Goal: Task Accomplishment & Management: Complete application form

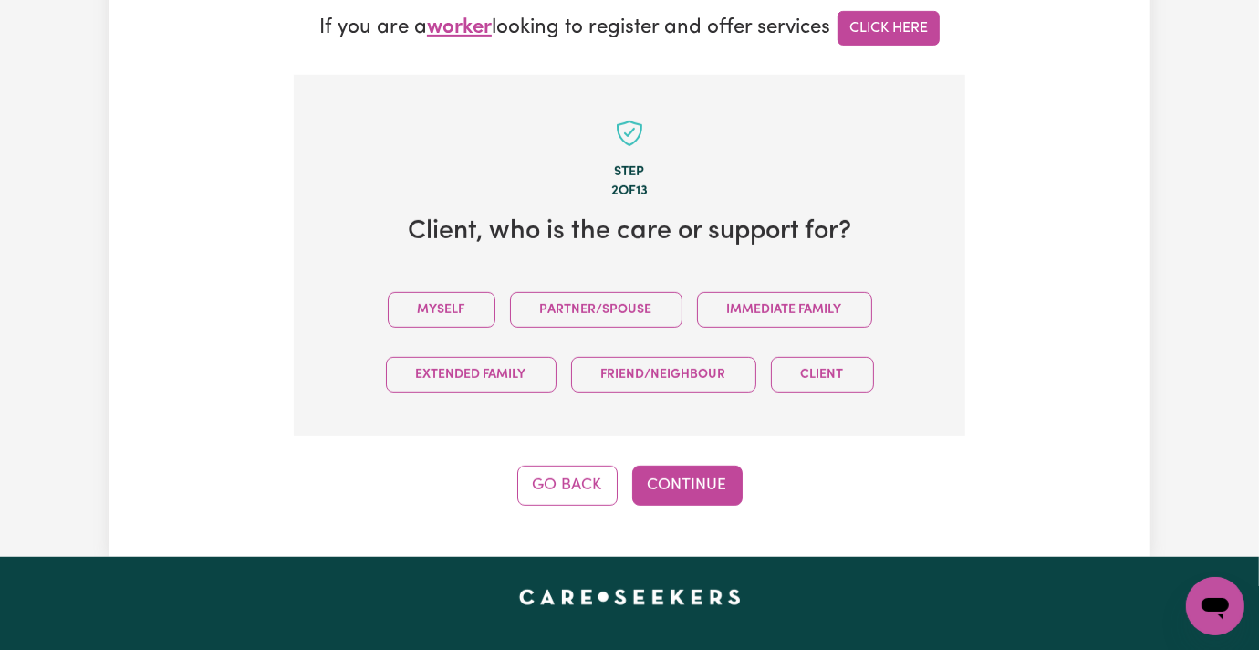
scroll to position [574, 0]
drag, startPoint x: 395, startPoint y: 234, endPoint x: 395, endPoint y: 250, distance: 16.4
click at [395, 292] on button "Myself" at bounding box center [442, 310] width 108 height 36
click at [723, 465] on button "Continue" at bounding box center [687, 485] width 110 height 40
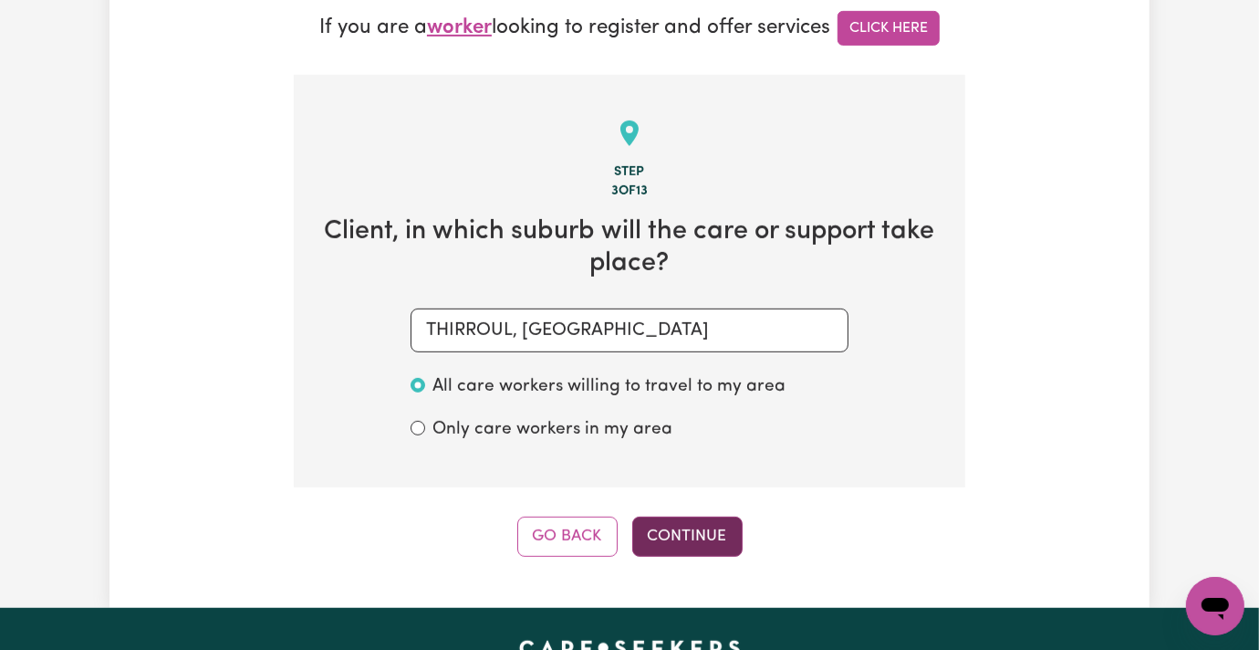
click at [702, 517] on button "Continue" at bounding box center [687, 537] width 110 height 40
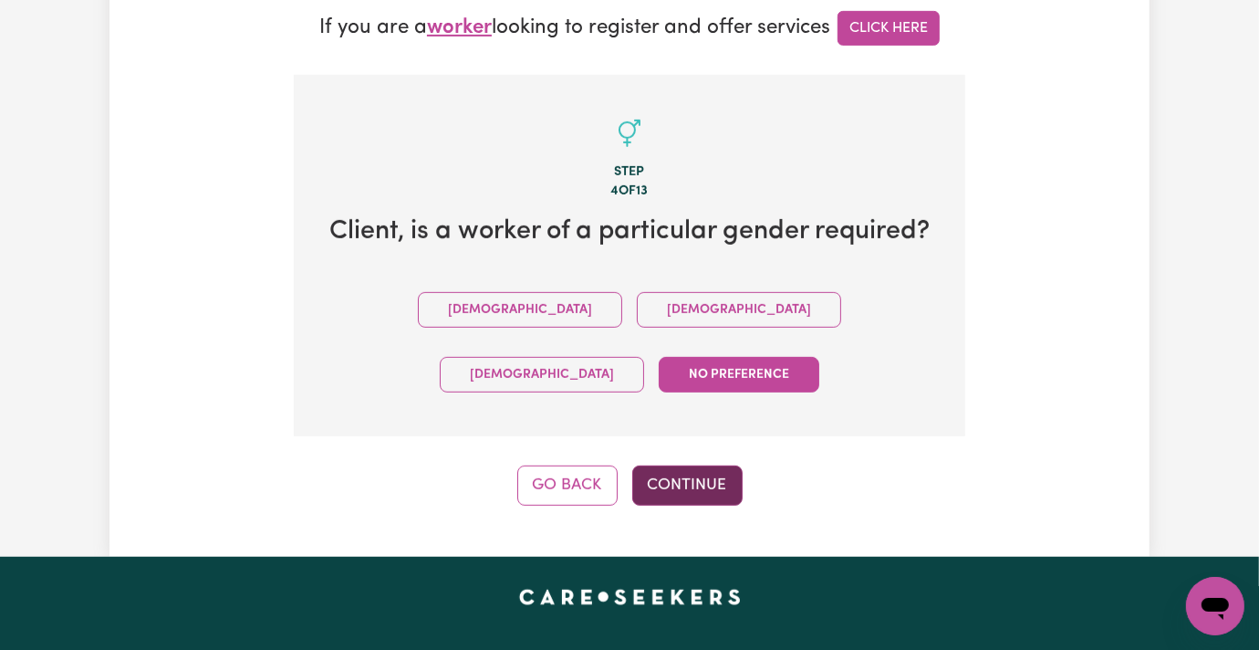
click at [690, 465] on button "Continue" at bounding box center [687, 485] width 110 height 40
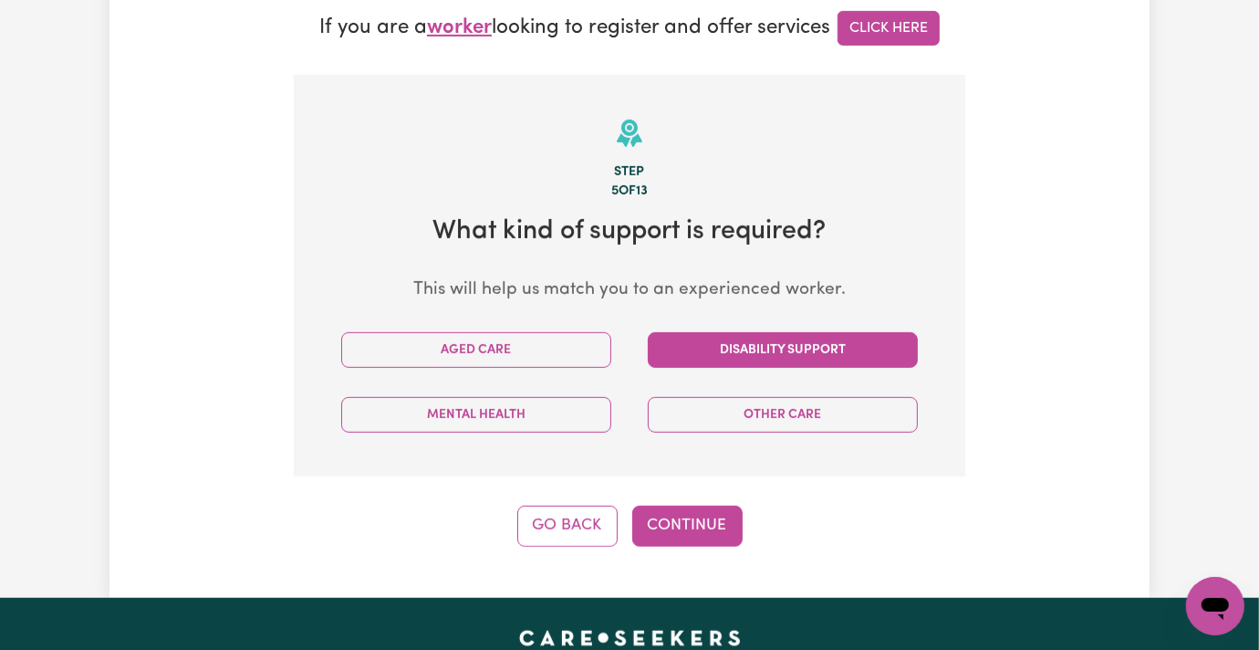
drag, startPoint x: 701, startPoint y: 265, endPoint x: 665, endPoint y: 315, distance: 61.5
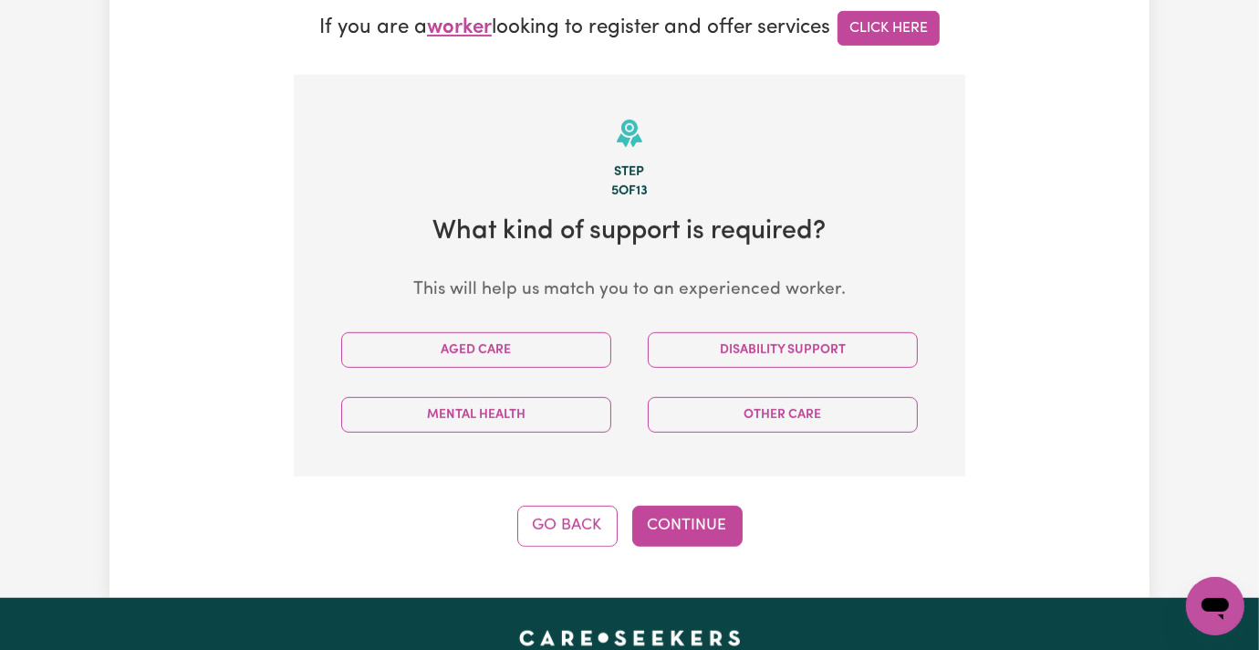
click at [701, 332] on button "Disability Support" at bounding box center [783, 350] width 270 height 36
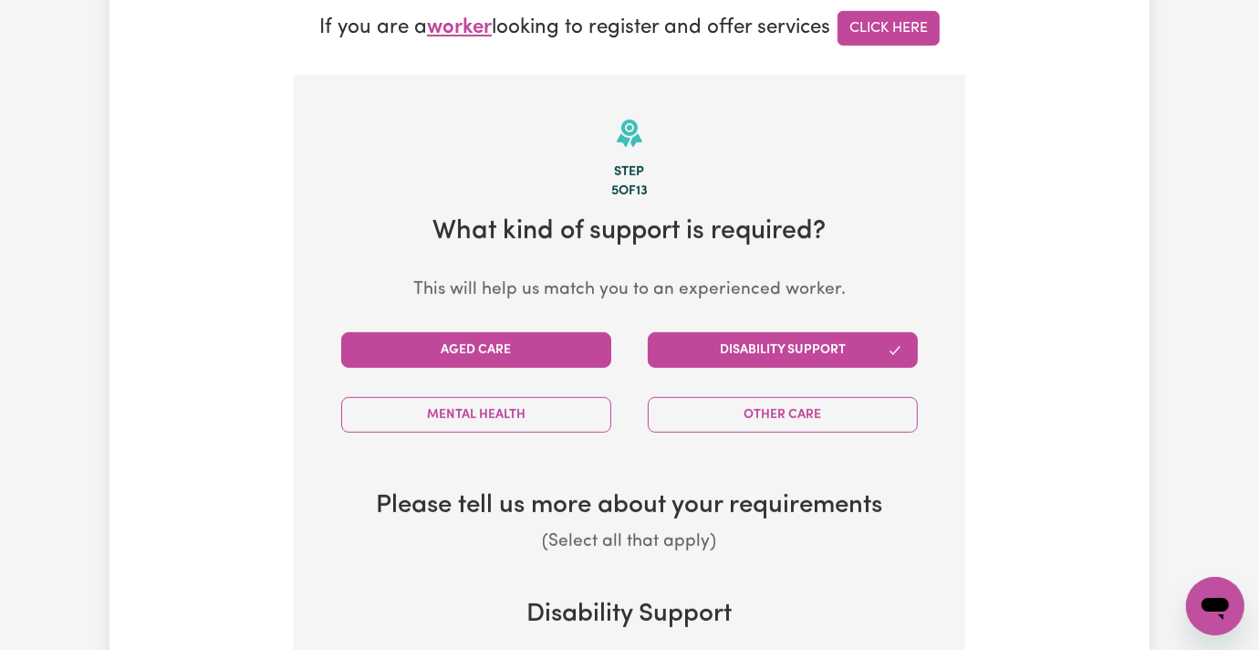
click at [563, 332] on button "Aged Care" at bounding box center [476, 350] width 270 height 36
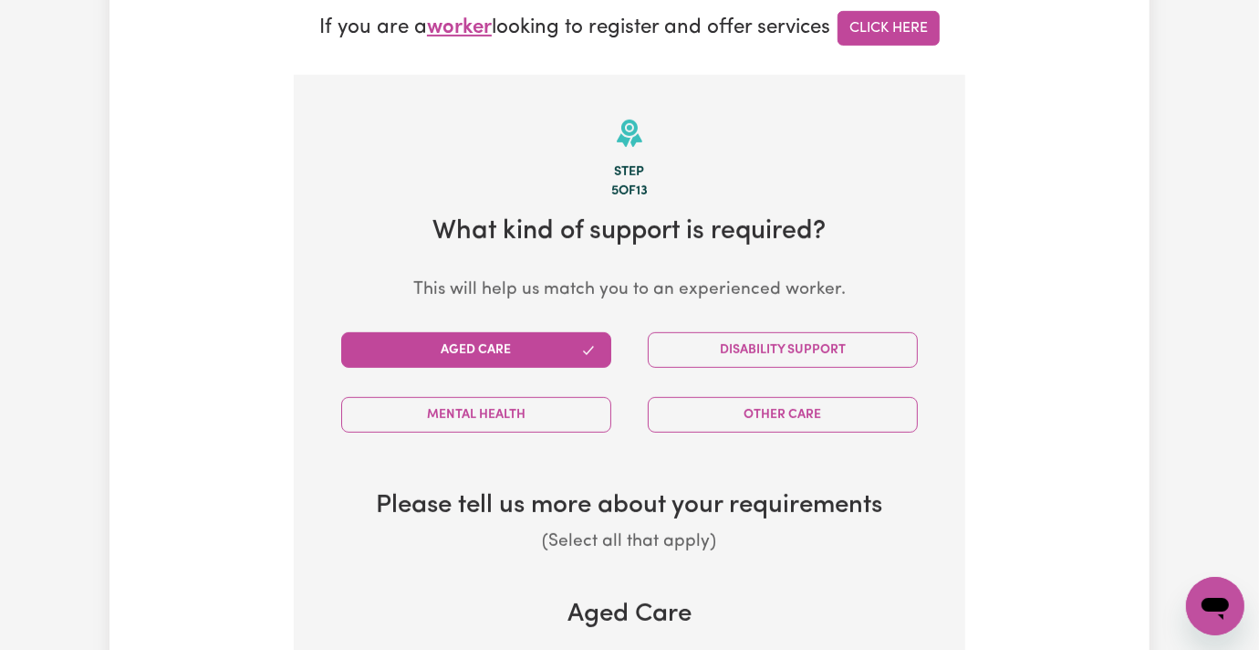
scroll to position [695, 0]
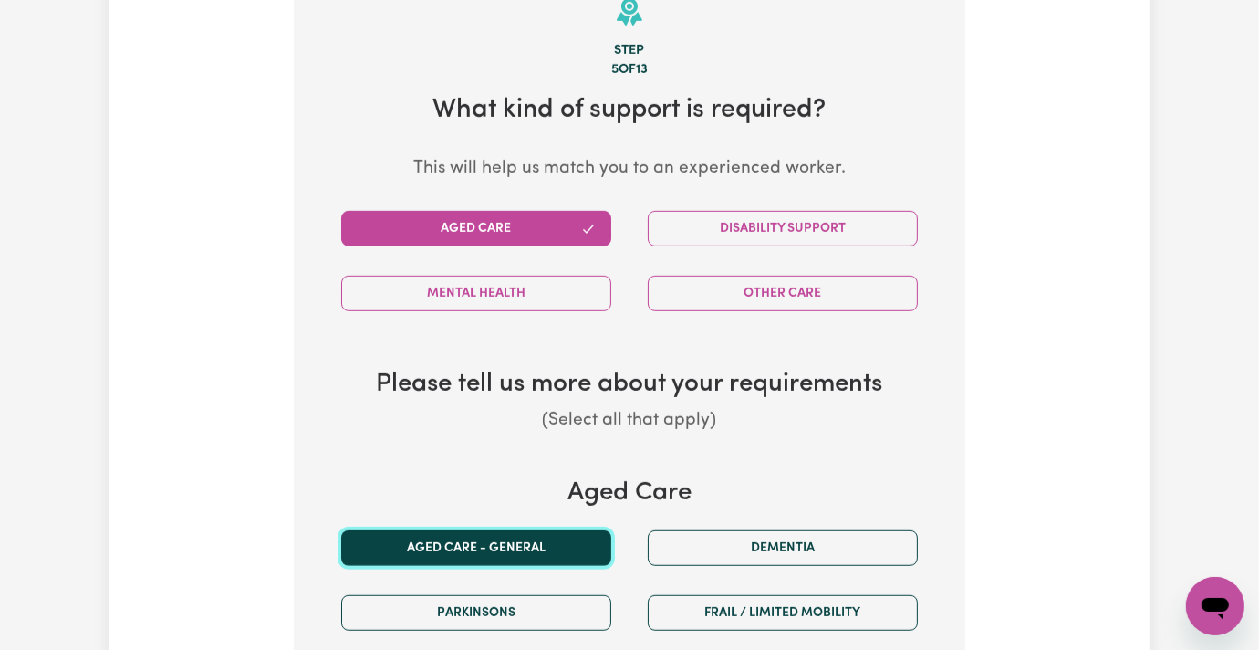
click at [470, 530] on button "Aged care - General" at bounding box center [476, 548] width 270 height 36
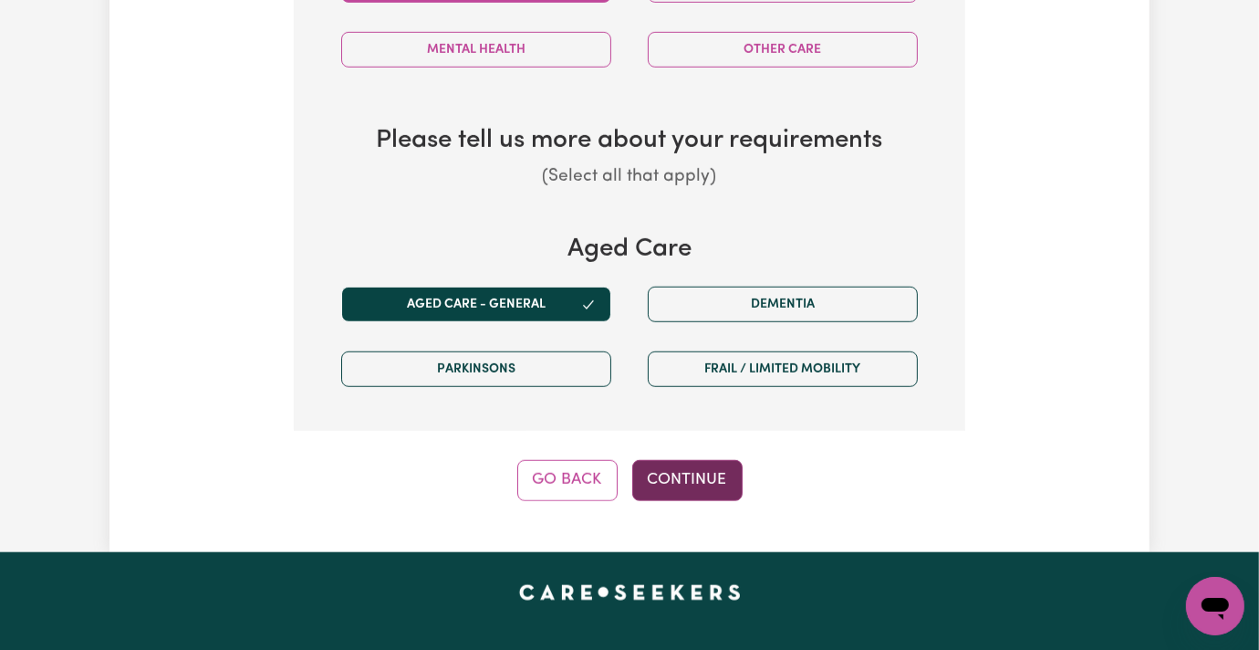
click at [691, 460] on button "Continue" at bounding box center [687, 480] width 110 height 40
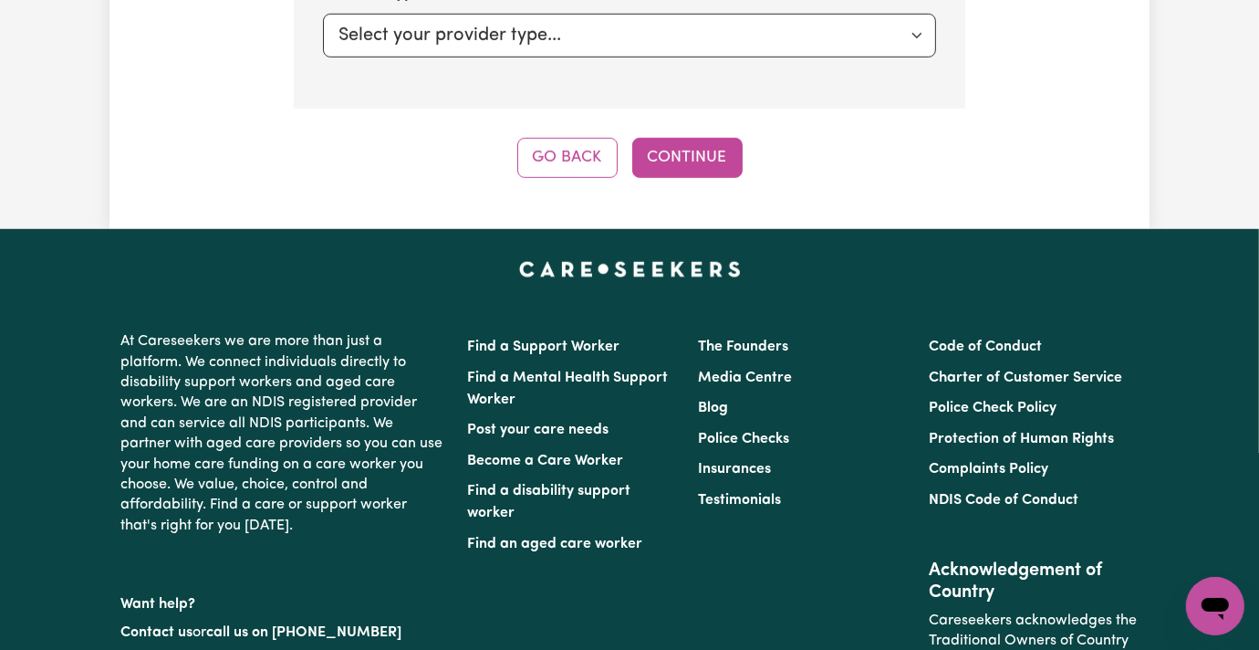
scroll to position [574, 0]
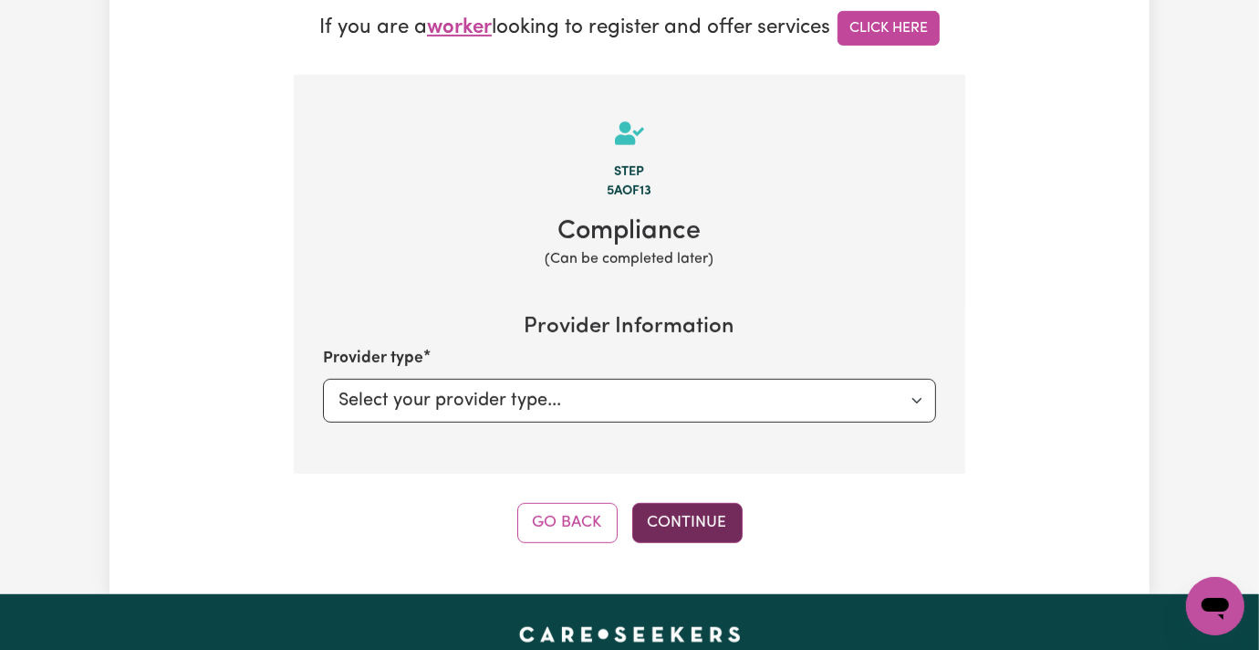
click at [659, 503] on button "Continue" at bounding box center [687, 523] width 110 height 40
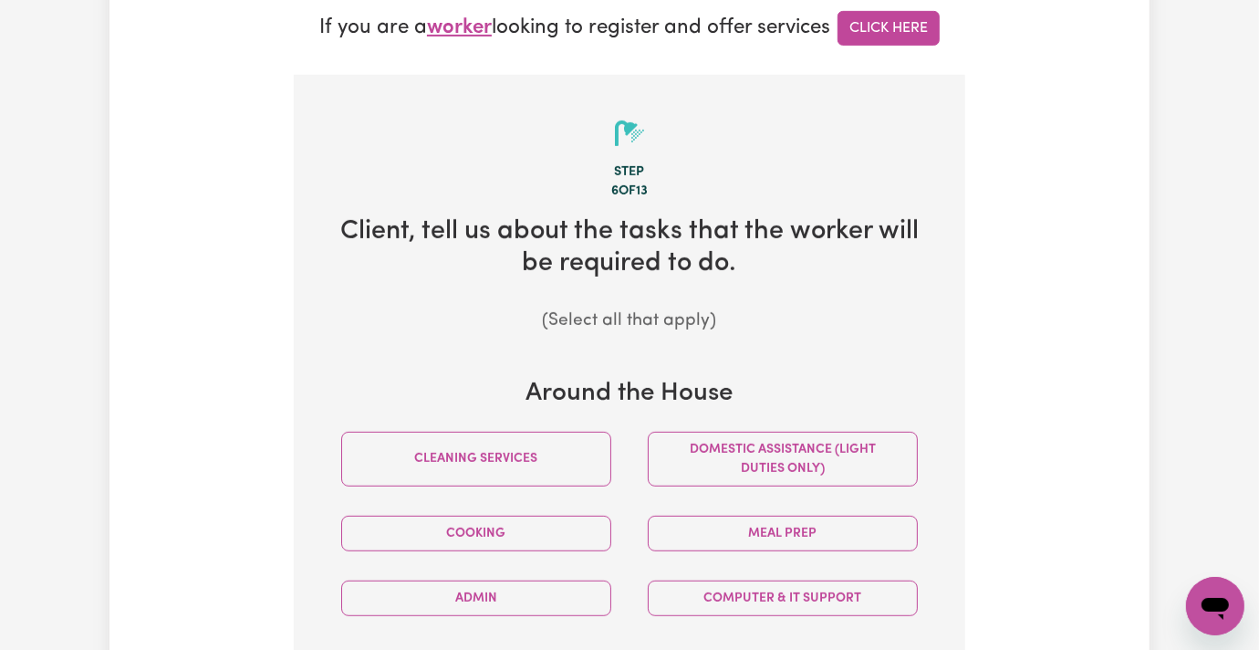
scroll to position [695, 0]
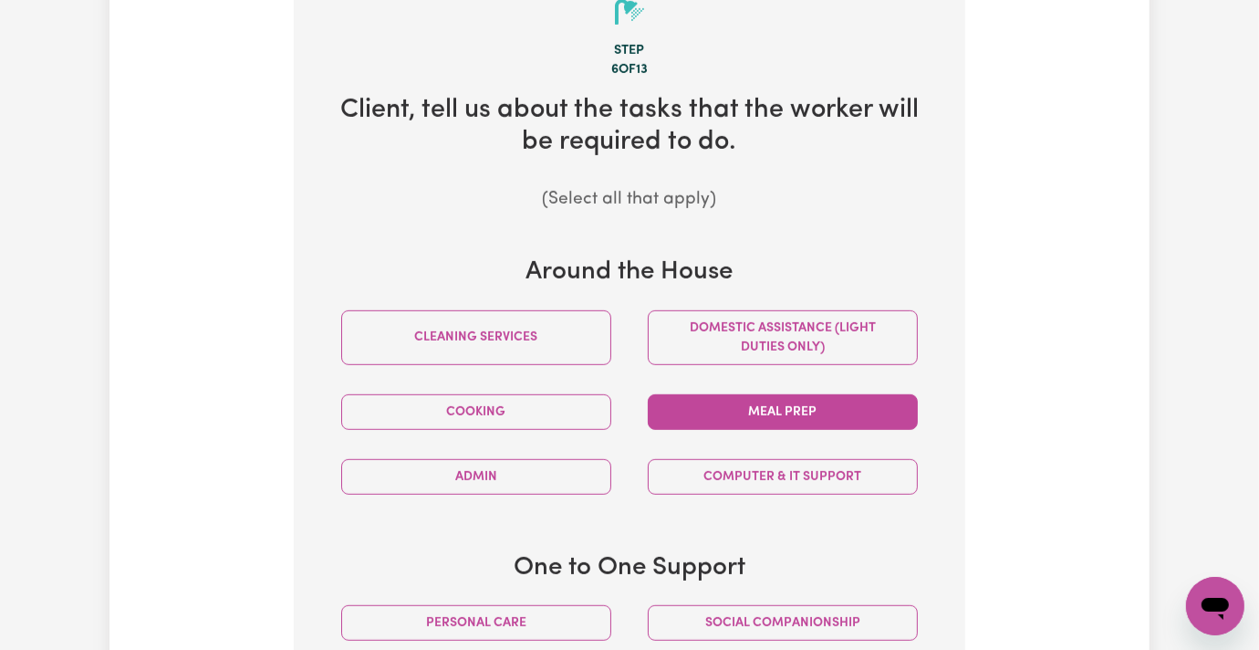
click at [736, 394] on button "Meal prep" at bounding box center [783, 412] width 270 height 36
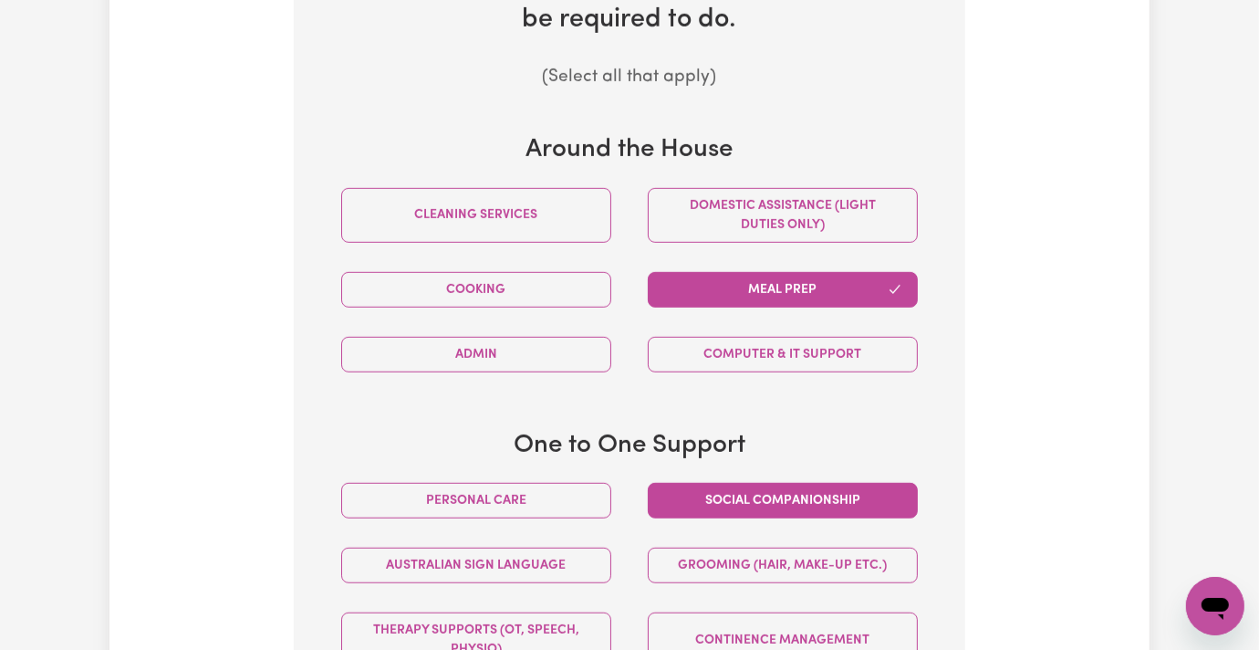
click at [746, 483] on button "Social companionship" at bounding box center [783, 501] width 270 height 36
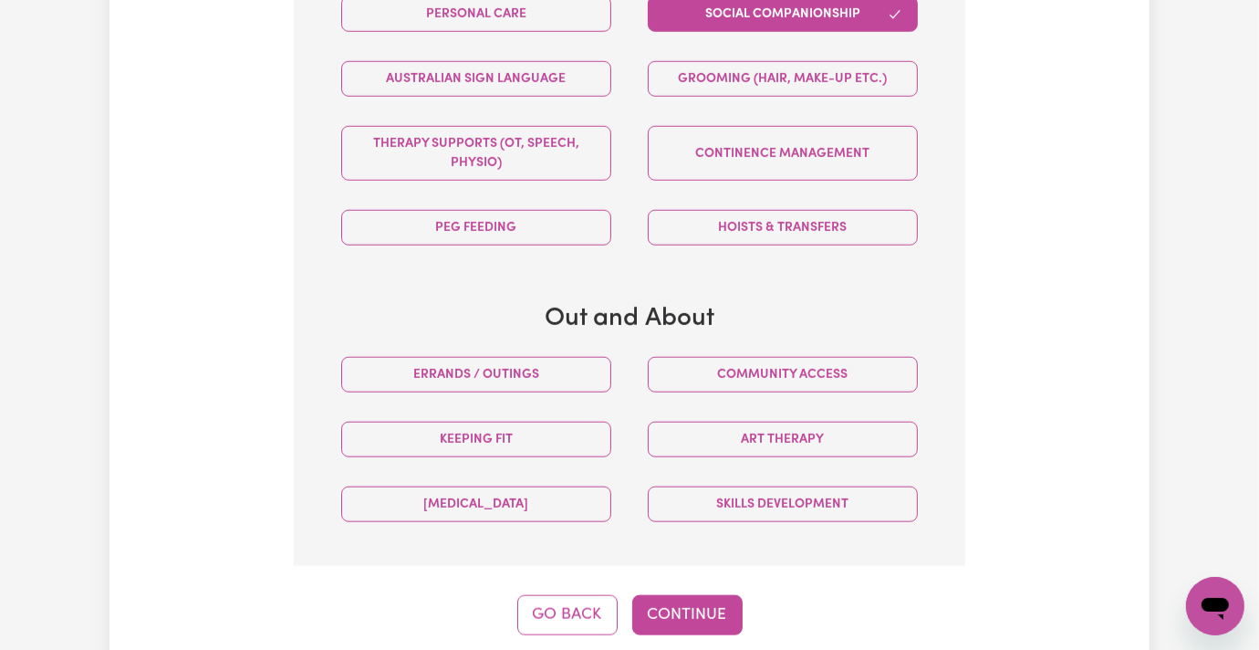
click at [718, 595] on button "Continue" at bounding box center [687, 615] width 110 height 40
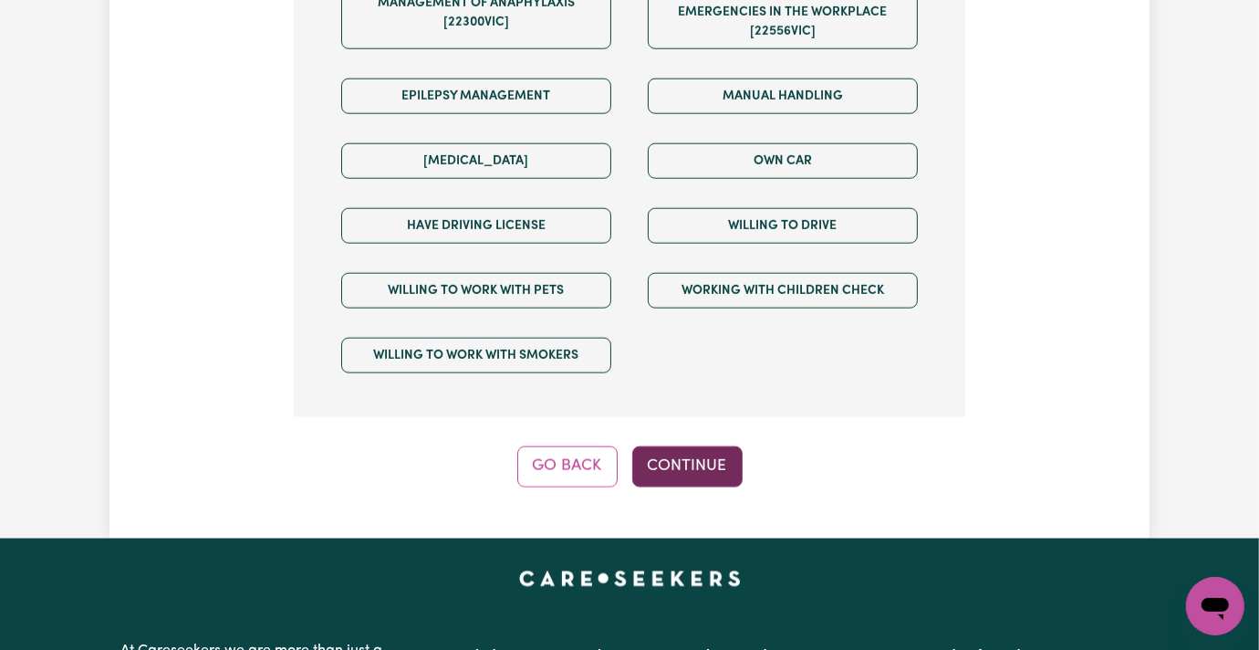
click at [694, 446] on button "Continue" at bounding box center [687, 466] width 110 height 40
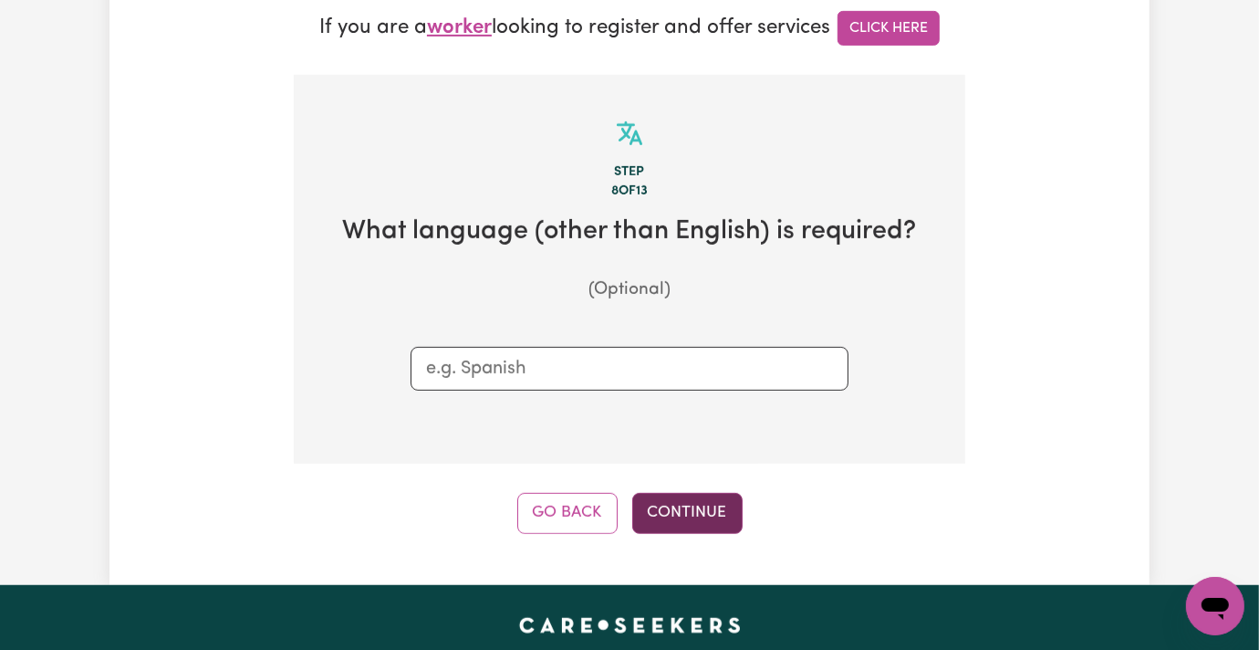
click at [702, 493] on button "Continue" at bounding box center [687, 513] width 110 height 40
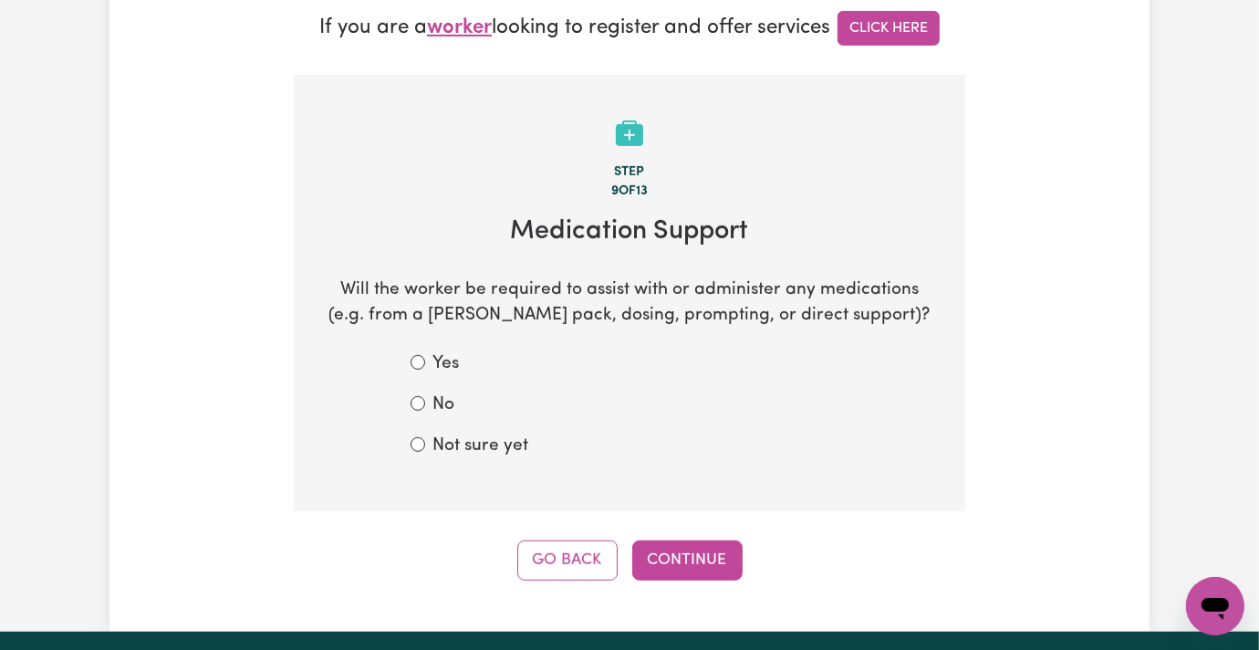
click at [433, 433] on label "Not sure yet" at bounding box center [481, 446] width 96 height 26
click at [411, 437] on input "Not sure yet" at bounding box center [418, 444] width 15 height 15
radio input "true"
click at [706, 540] on button "Continue" at bounding box center [687, 560] width 110 height 40
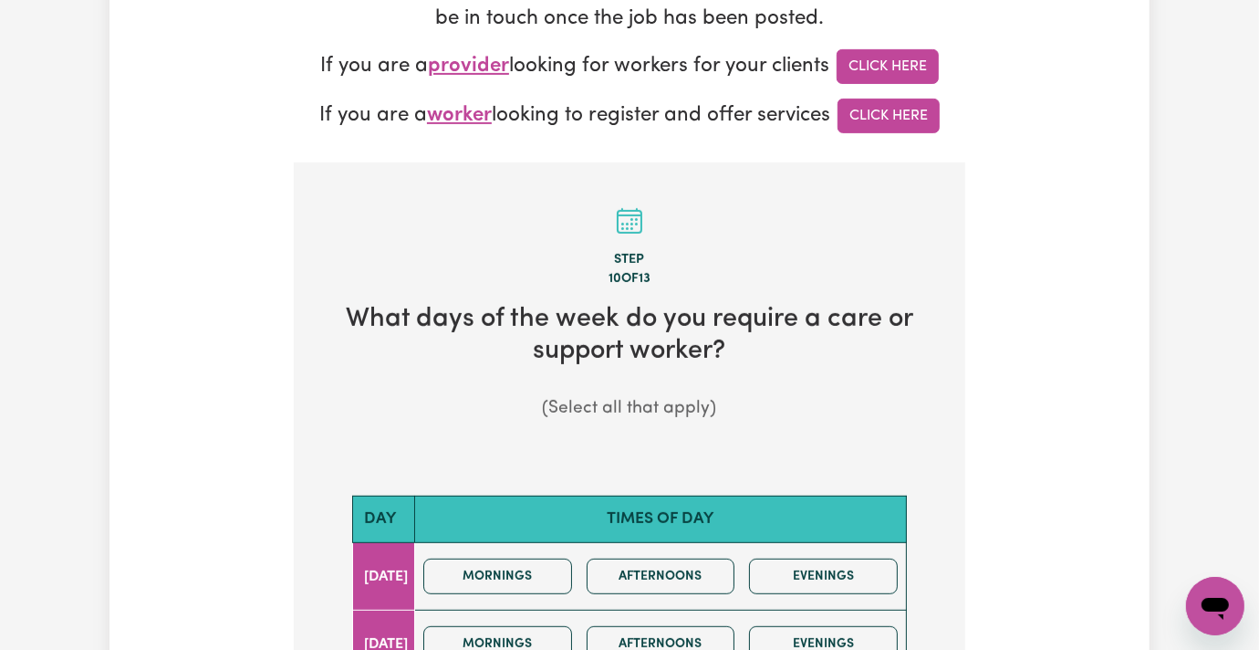
scroll to position [851, 0]
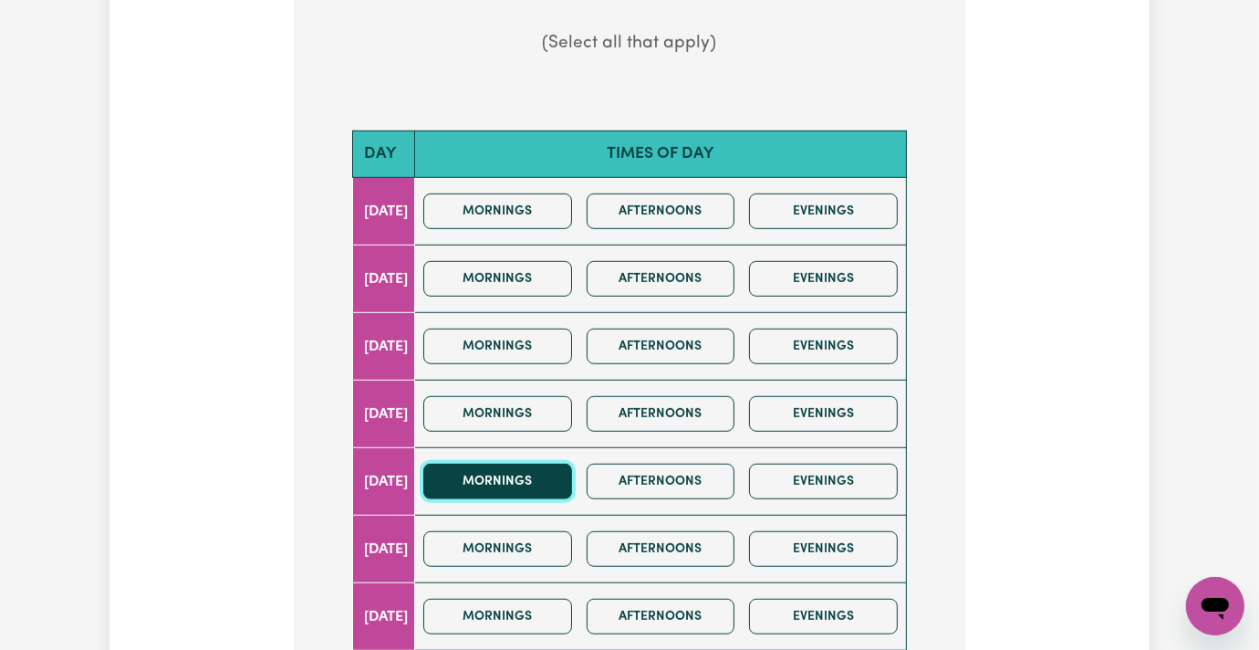
click at [476, 464] on button "Mornings" at bounding box center [497, 482] width 149 height 36
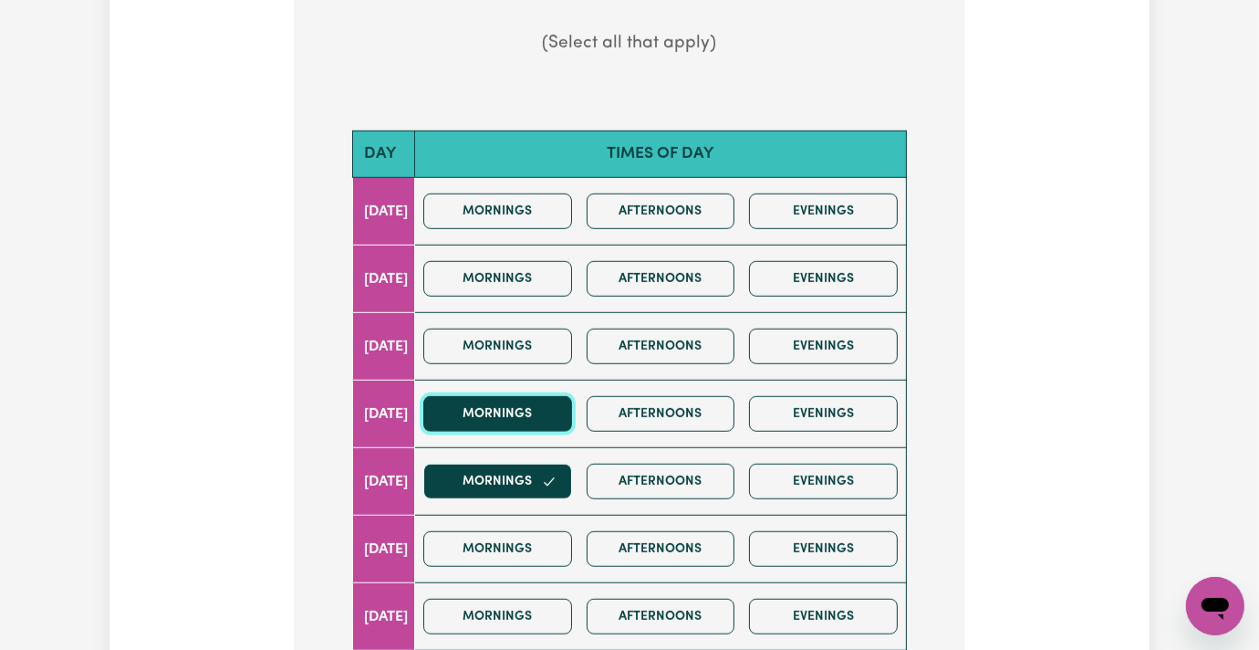
click at [486, 396] on button "Mornings" at bounding box center [497, 414] width 149 height 36
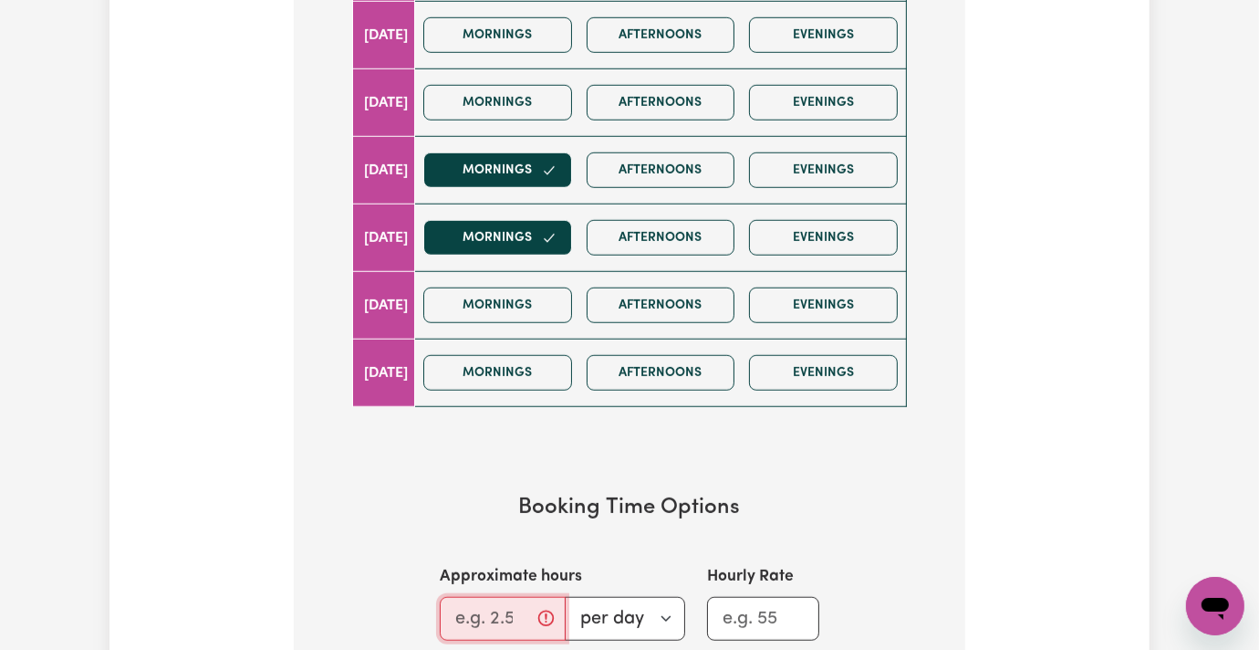
click at [440, 597] on input "Approximate hours" at bounding box center [503, 619] width 126 height 44
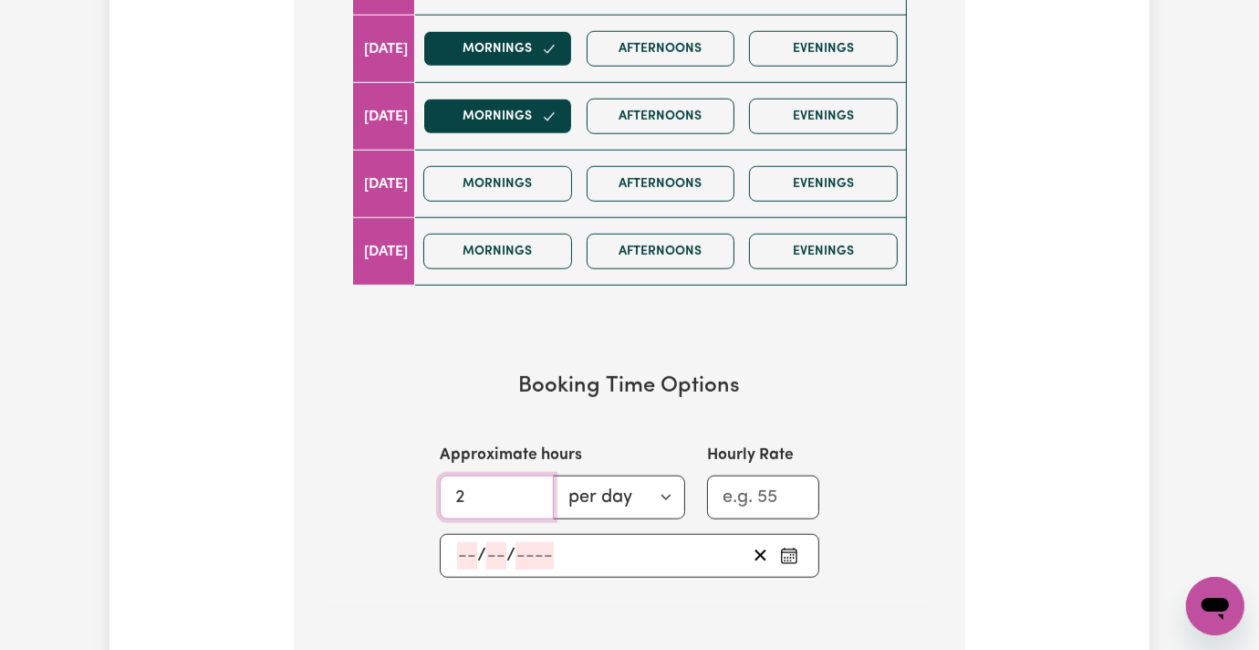
type input "2"
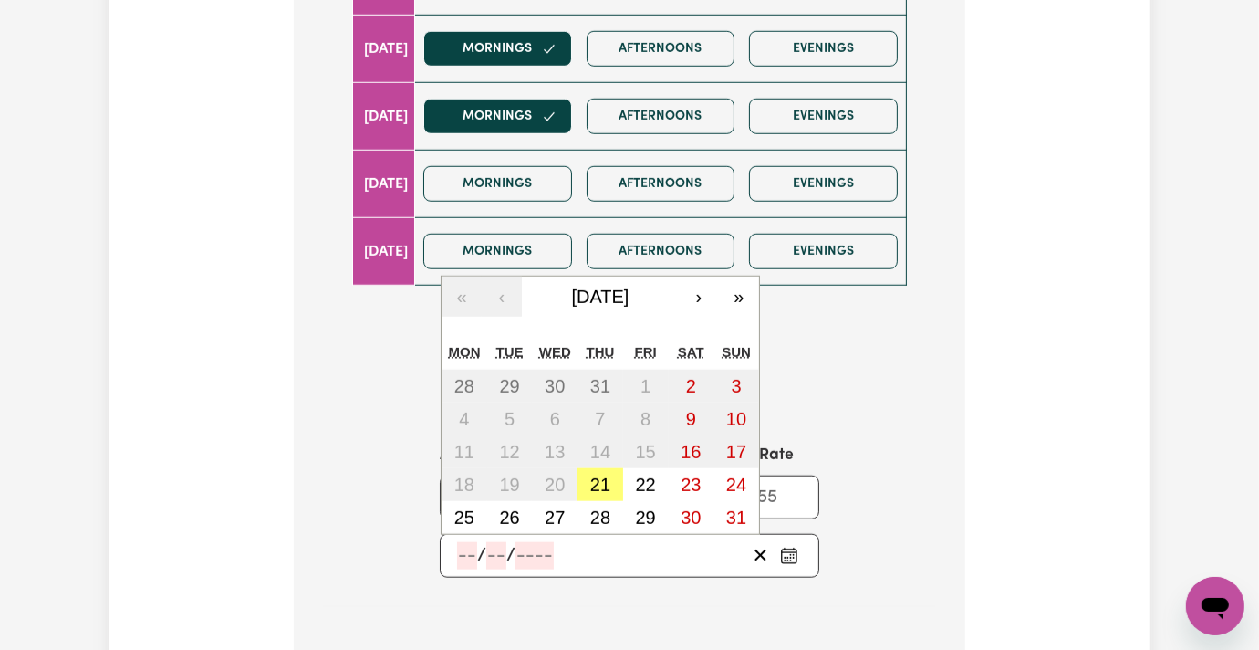
click at [457, 542] on input "number" at bounding box center [467, 555] width 20 height 27
click at [669, 468] on button "23" at bounding box center [692, 484] width 46 height 33
type input "2025-08-23"
type input "23"
type input "8"
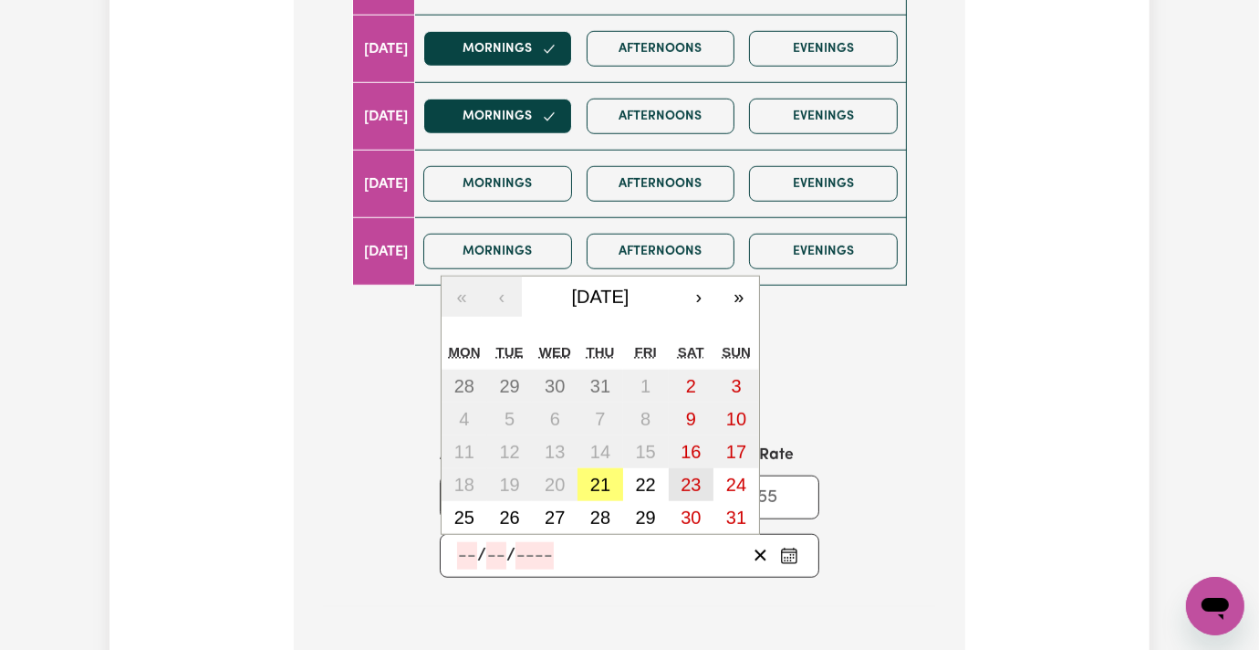
type input "2025"
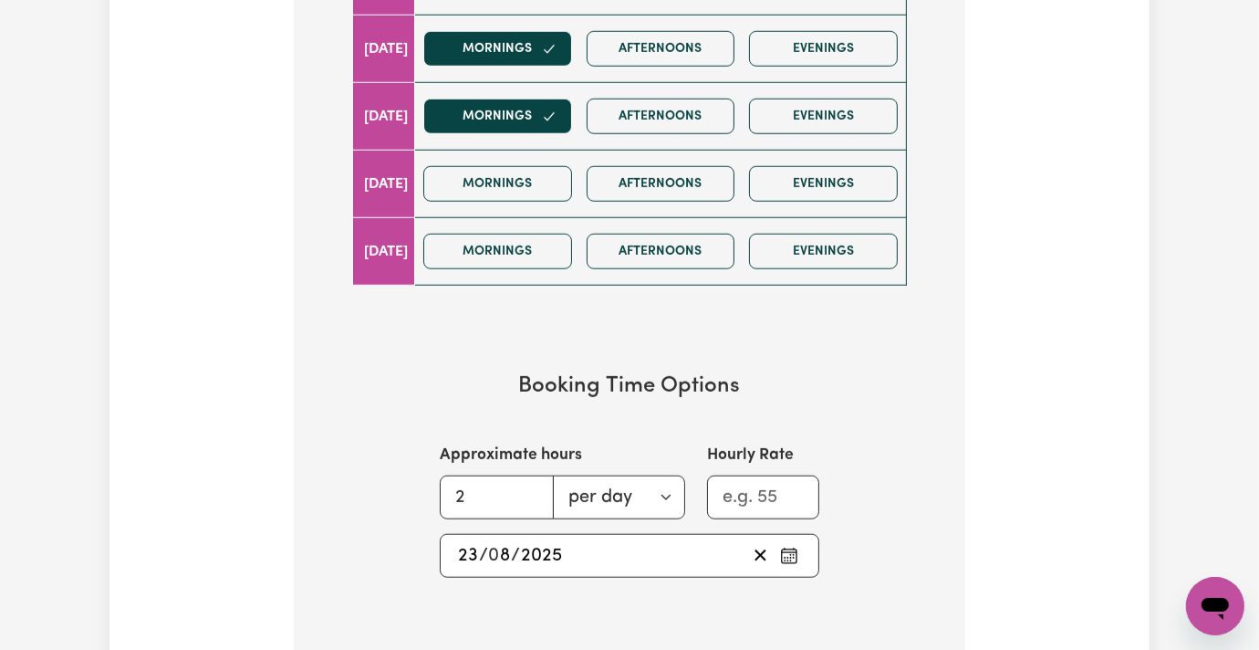
click at [440, 534] on div "2025-08-23 23 / 0 8 / 2025 « ‹ August 2025 › » Mon Tue Wed Thu Fri Sat Sun 28 2…" at bounding box center [630, 556] width 380 height 44
click at [457, 542] on input "23" at bounding box center [468, 555] width 22 height 27
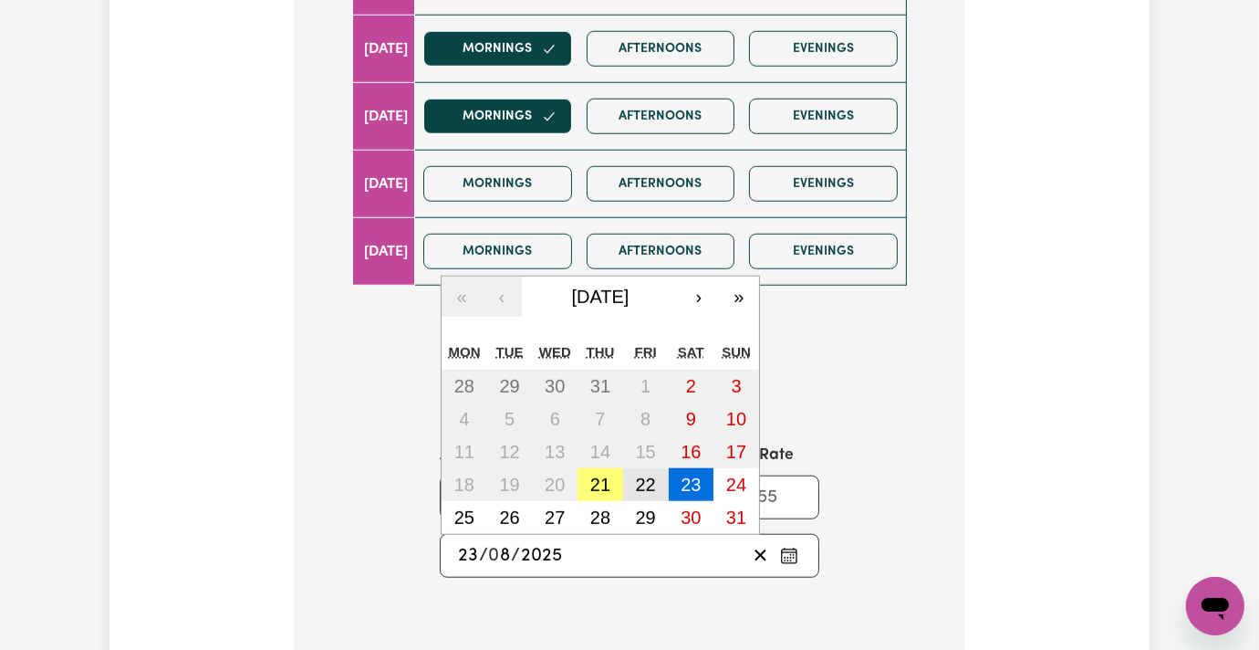
click at [636, 475] on abbr "22" at bounding box center [646, 485] width 20 height 20
type input "2025-08-22"
type input "22"
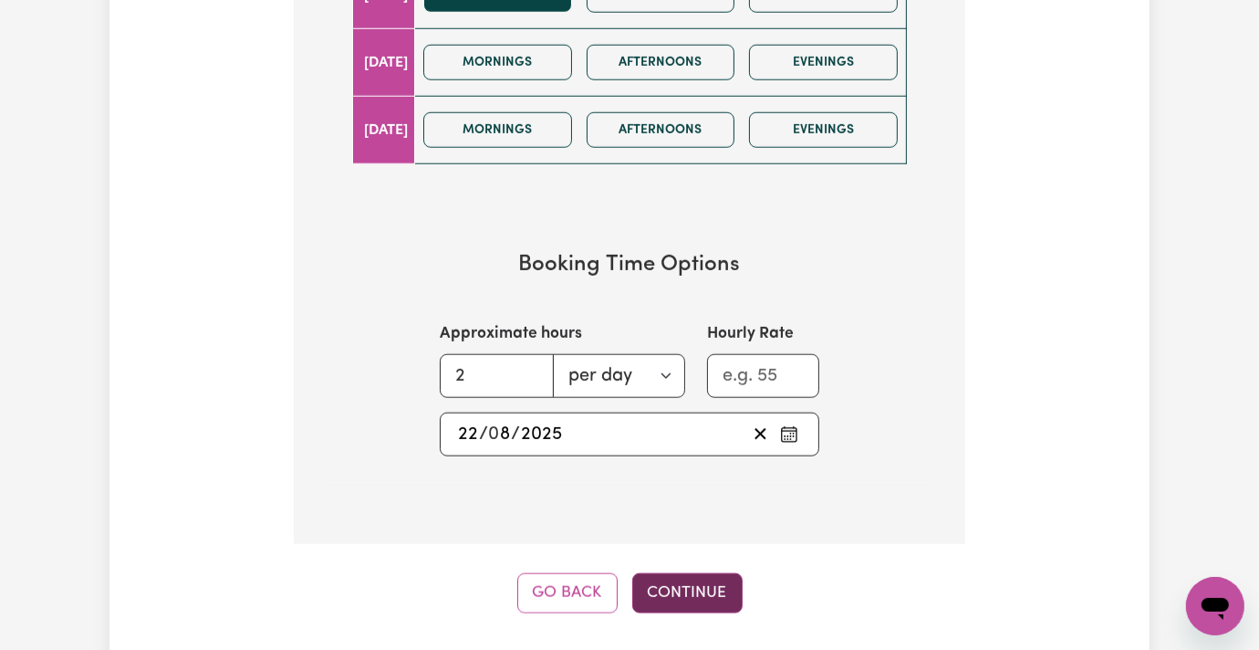
click at [684, 573] on button "Continue" at bounding box center [687, 593] width 110 height 40
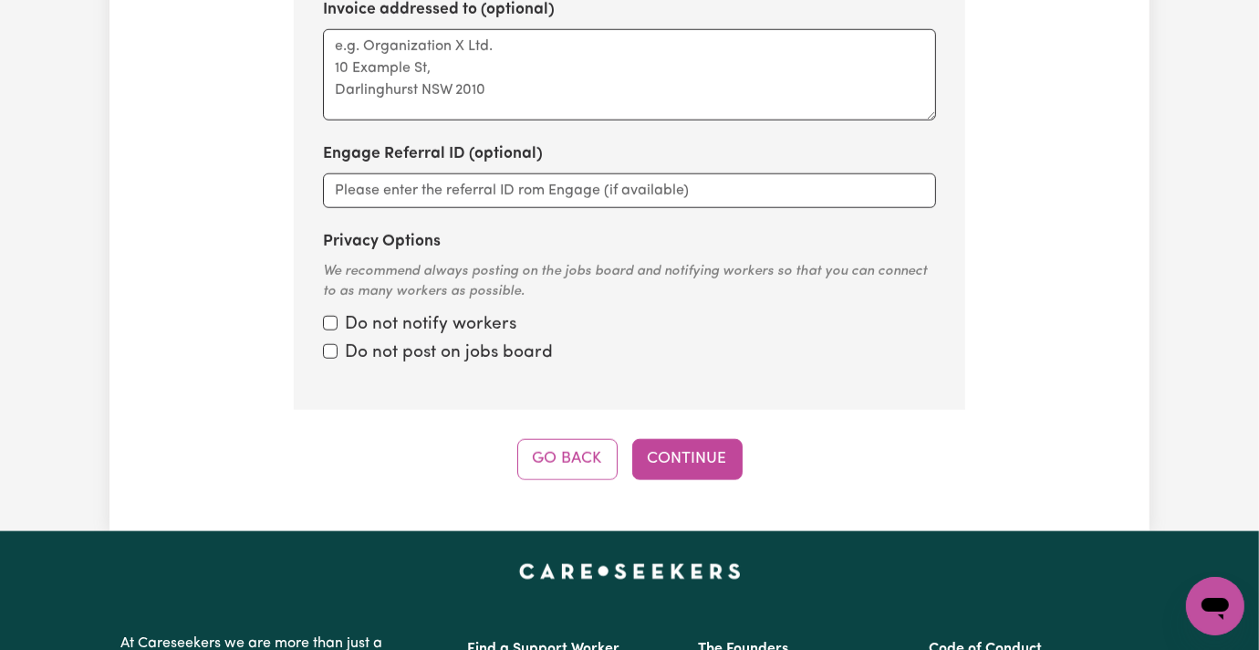
scroll to position [574, 0]
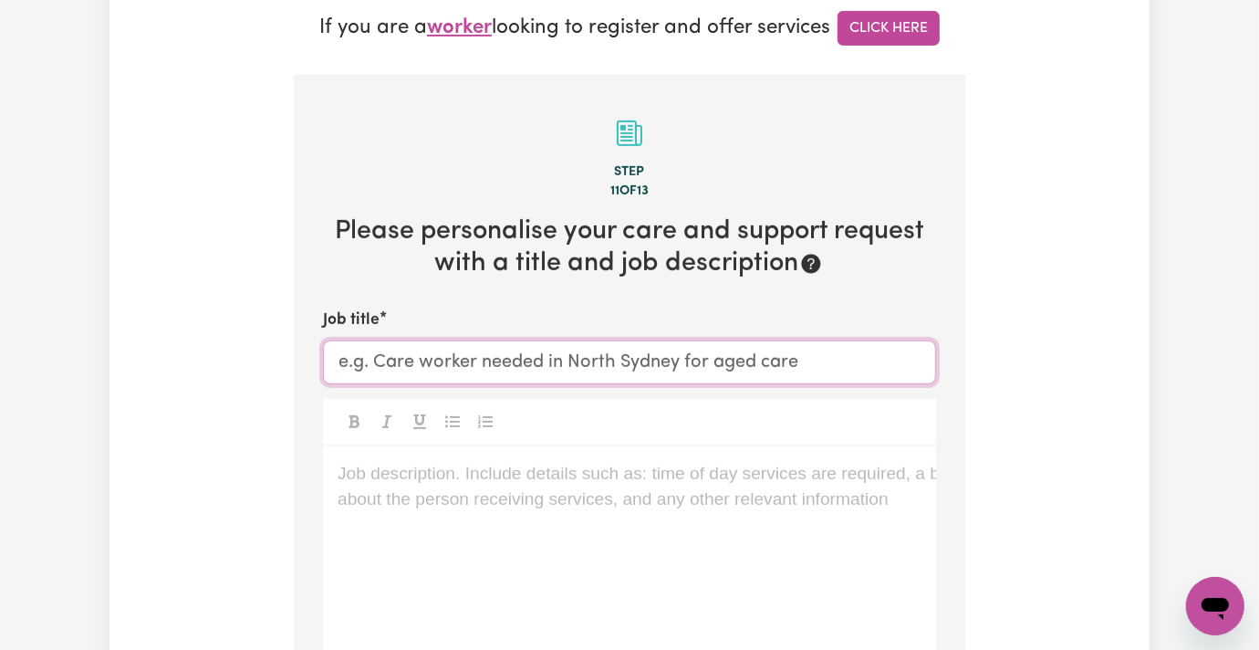
click at [332, 340] on input "Job title" at bounding box center [629, 362] width 613 height 44
paste input "Thirroul"
type input "Support Worker Needed in [GEOGRAPHIC_DATA], [GEOGRAPHIC_DATA]"
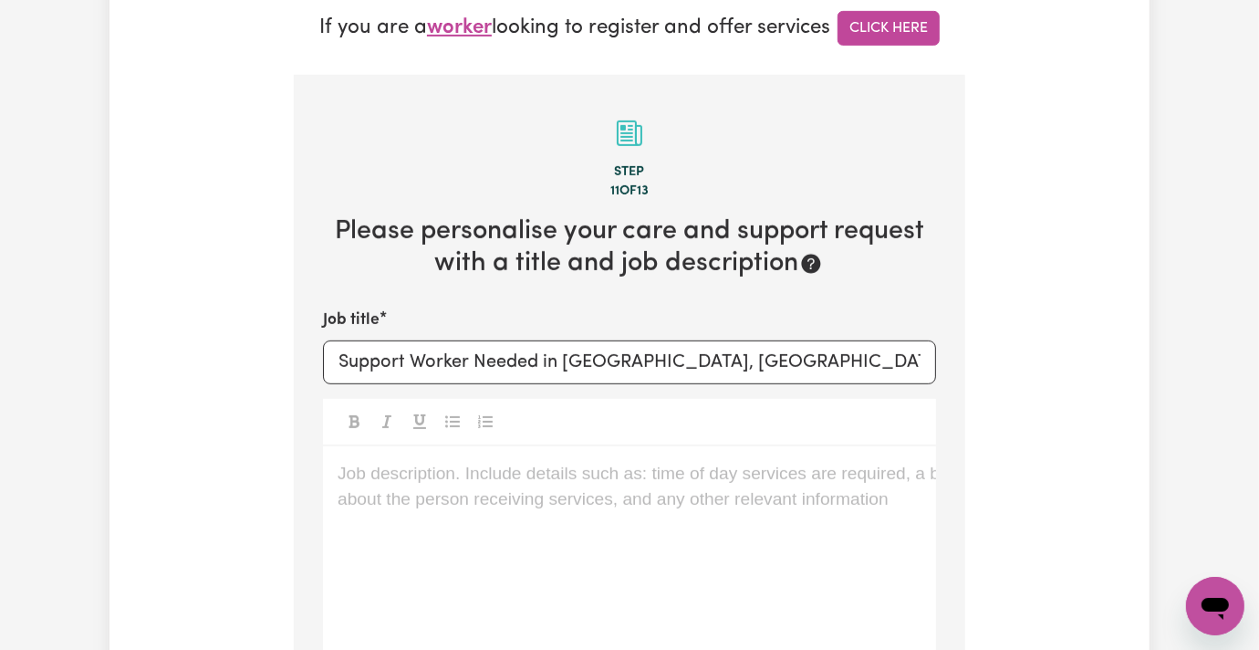
click at [533, 446] on div "Job description. Include details such as: time of day services are required, a …" at bounding box center [629, 555] width 613 height 219
click at [381, 484] on div "Job description. Include details such as: time of day services are required, a …" at bounding box center [629, 555] width 613 height 219
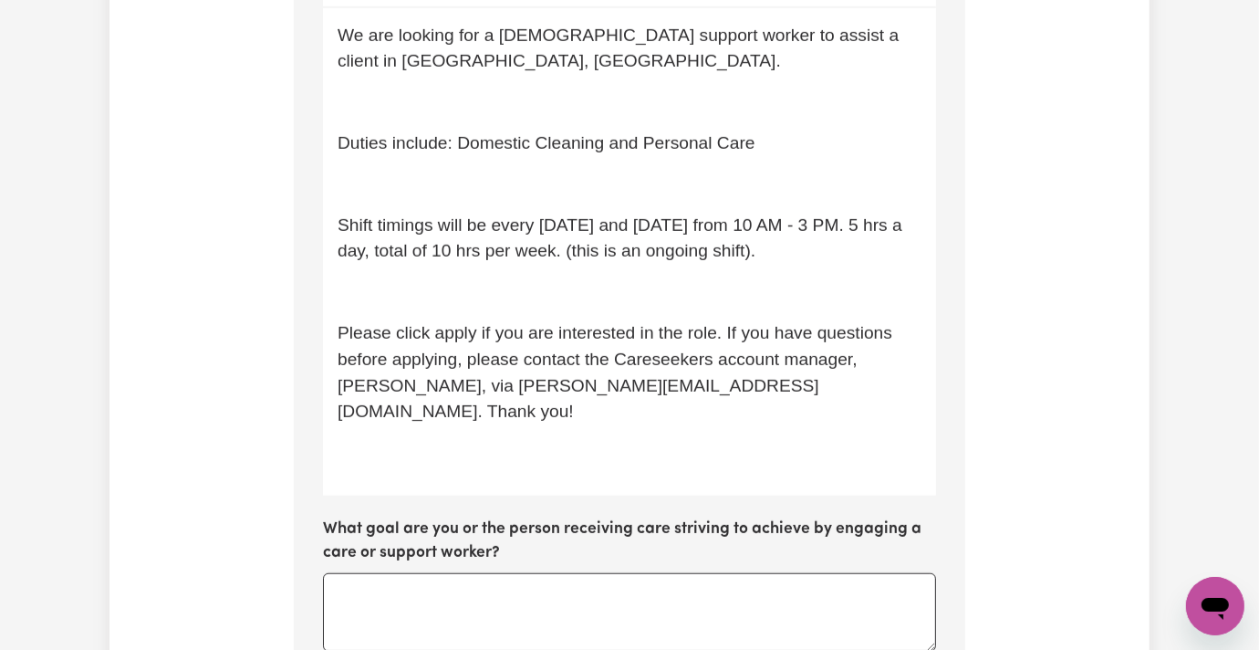
scroll to position [768, 0]
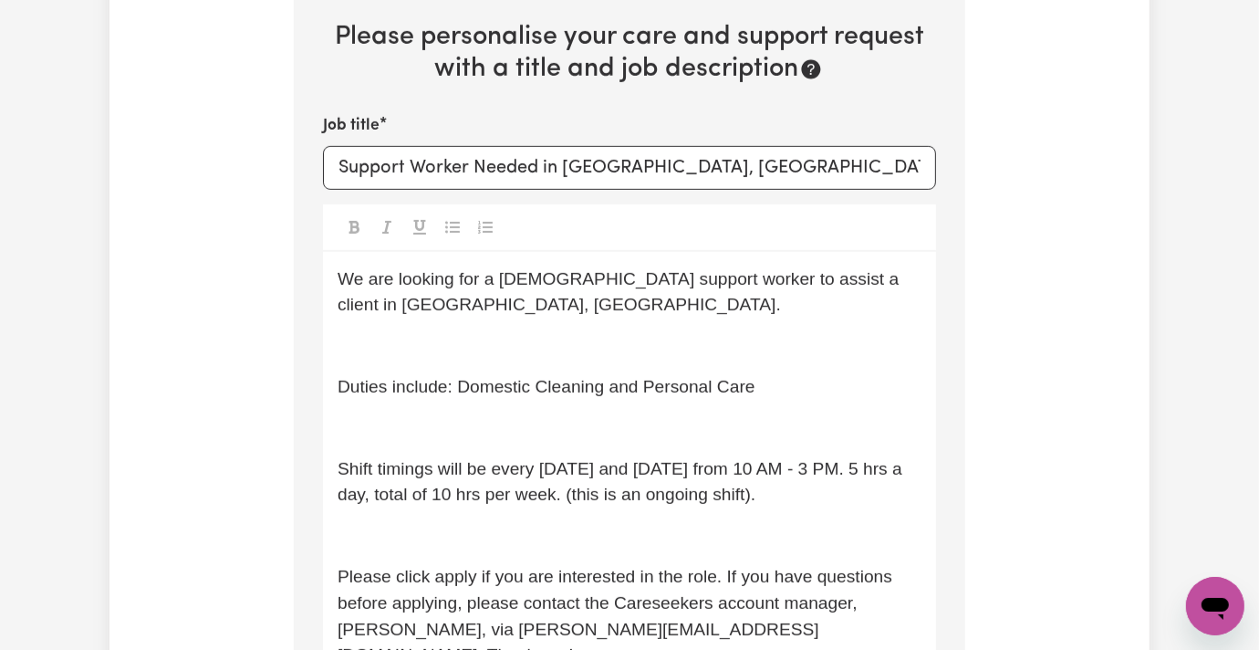
click at [338, 523] on p "﻿" at bounding box center [630, 536] width 584 height 26
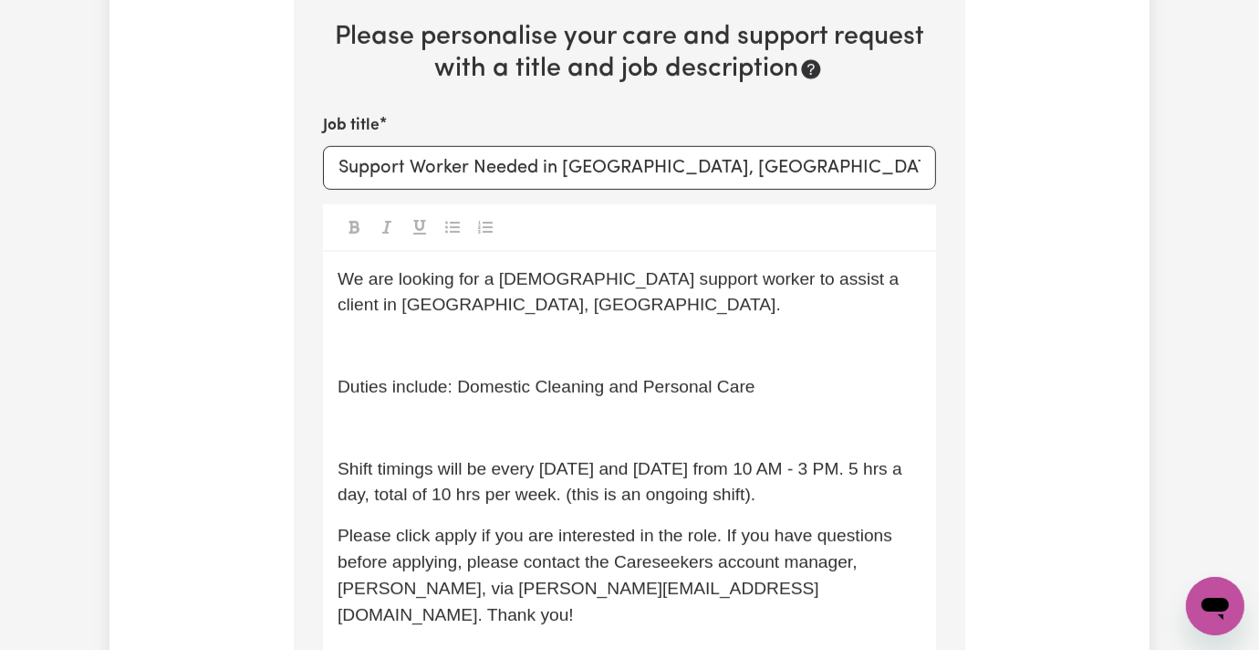
drag, startPoint x: 324, startPoint y: 336, endPoint x: 324, endPoint y: 308, distance: 27.4
click at [338, 415] on p "﻿" at bounding box center [630, 428] width 584 height 26
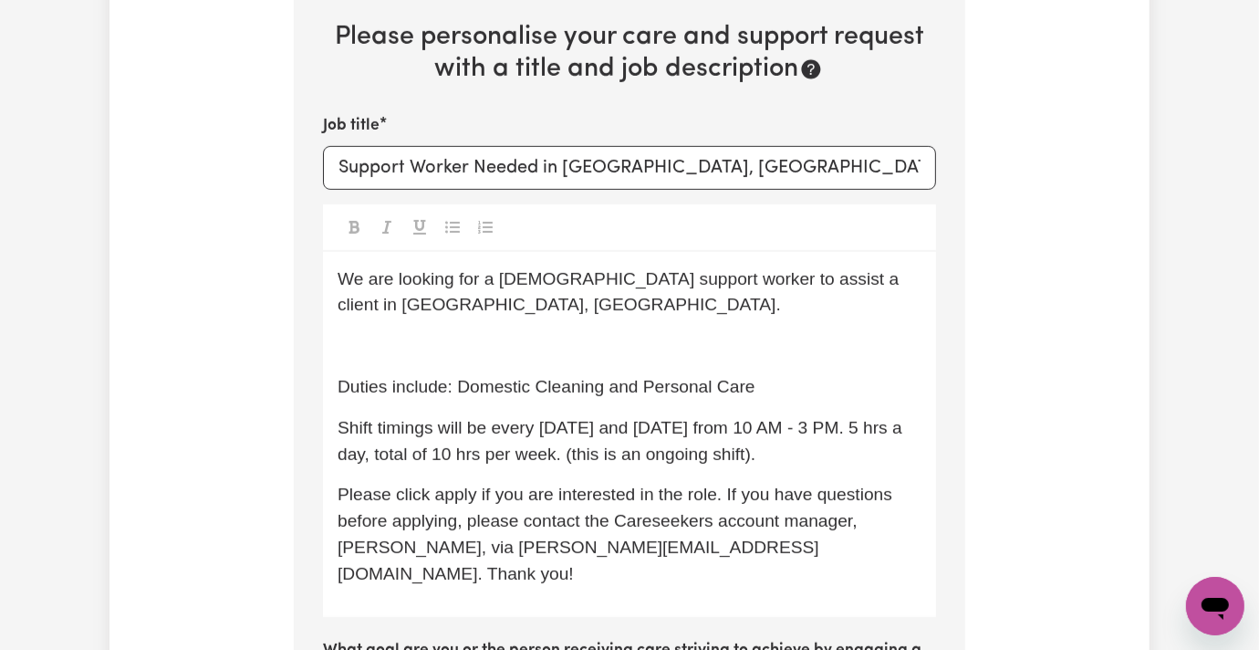
click at [338, 333] on p "﻿" at bounding box center [630, 346] width 584 height 26
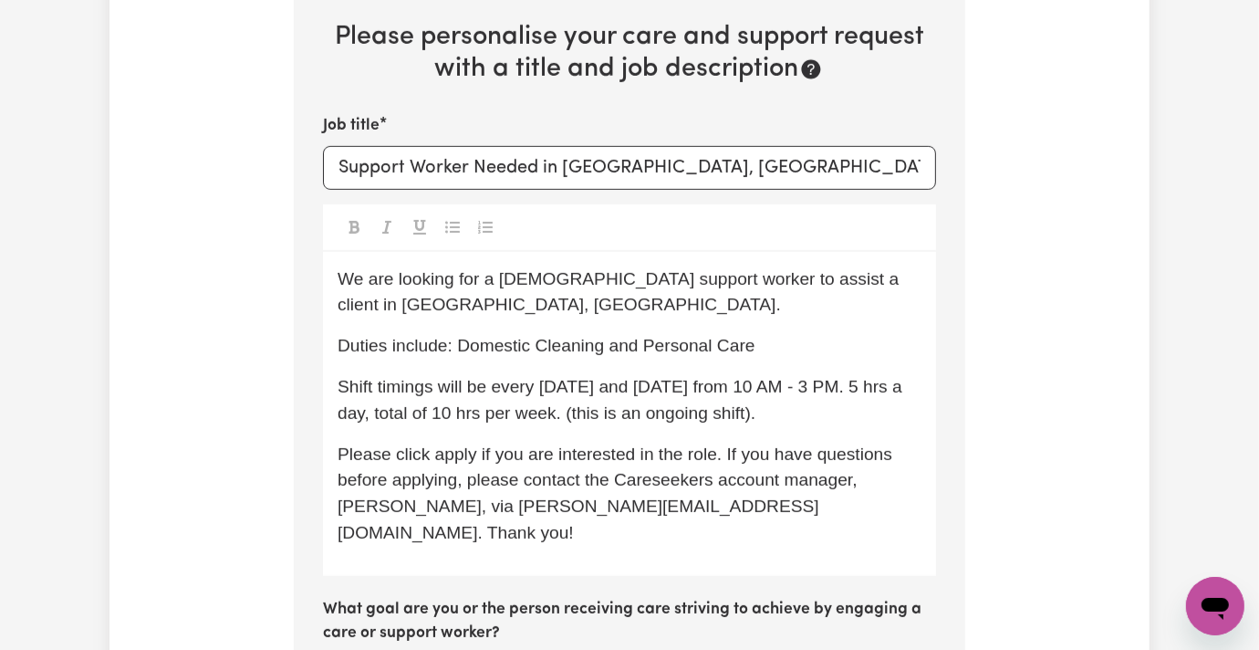
click at [464, 269] on span "We are looking for a female support worker to assist a client in Green Valley, …" at bounding box center [621, 292] width 567 height 46
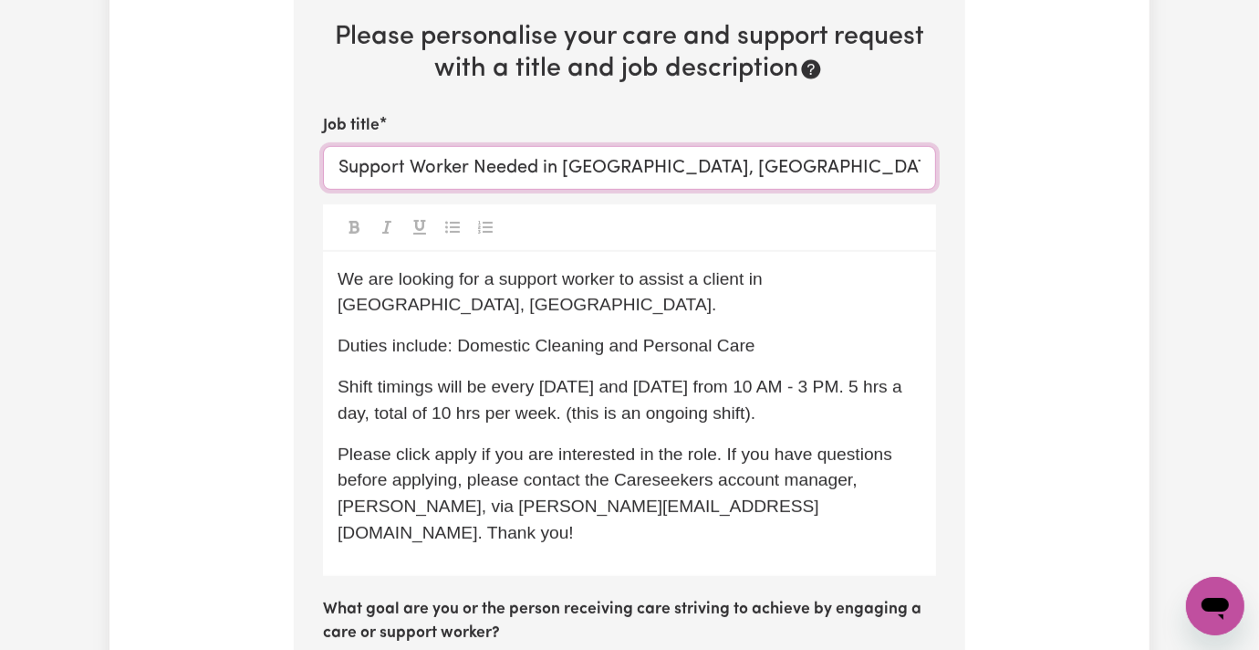
drag, startPoint x: 508, startPoint y: 91, endPoint x: 712, endPoint y: 85, distance: 203.6
click at [712, 146] on input "Support Worker Needed in [GEOGRAPHIC_DATA], [GEOGRAPHIC_DATA]" at bounding box center [629, 168] width 613 height 44
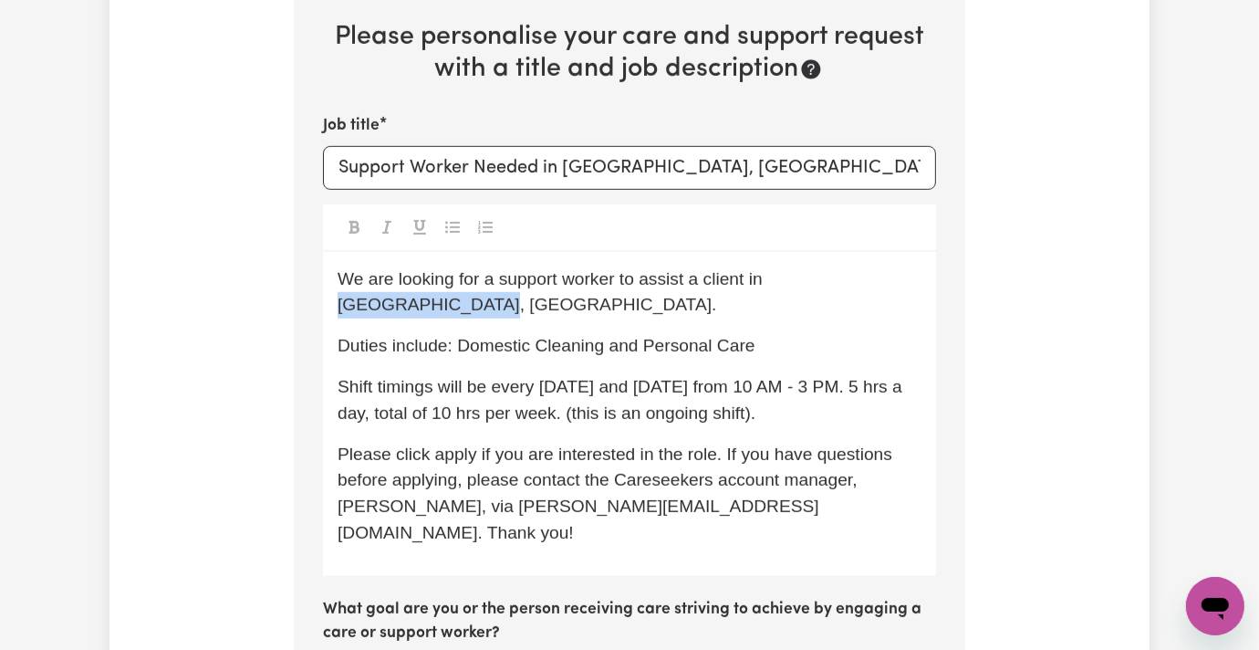
drag, startPoint x: 723, startPoint y: 202, endPoint x: 856, endPoint y: 188, distance: 133.9
click at [856, 252] on div "We are looking for a support worker to assist a client in Green Valley, NSW. Du…" at bounding box center [629, 414] width 613 height 324
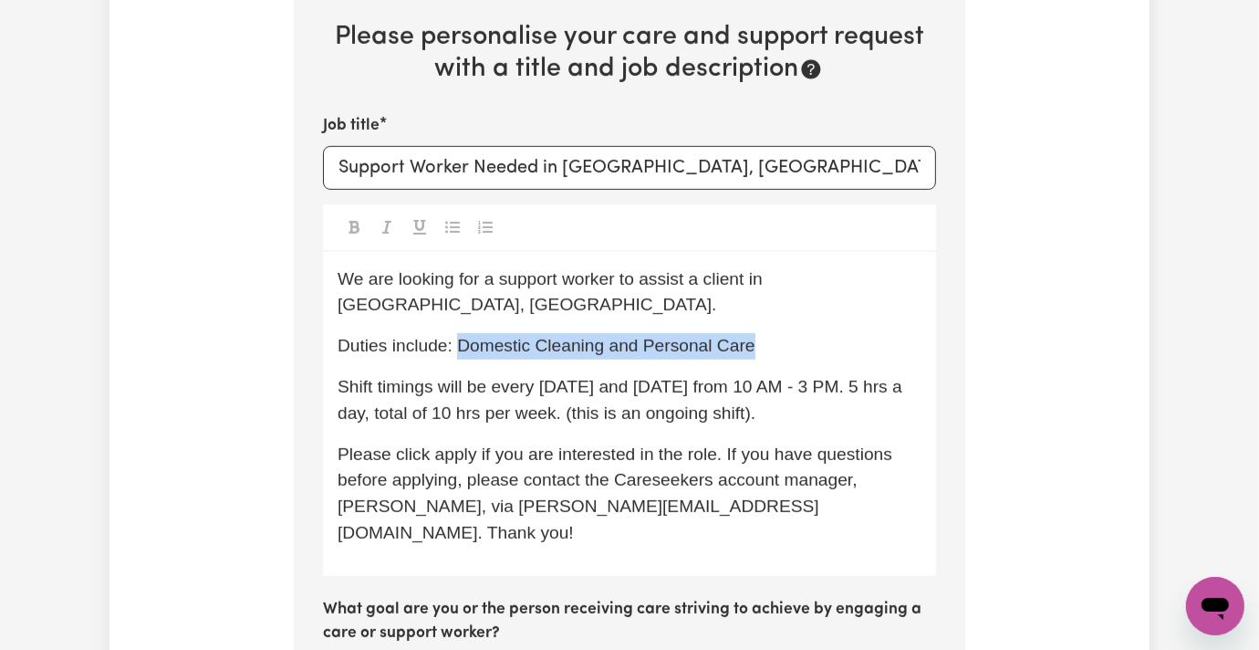
drag, startPoint x: 407, startPoint y: 240, endPoint x: 850, endPoint y: 238, distance: 442.6
click at [850, 333] on p "Duties include: Domestic Cleaning and Personal Care" at bounding box center [630, 346] width 584 height 26
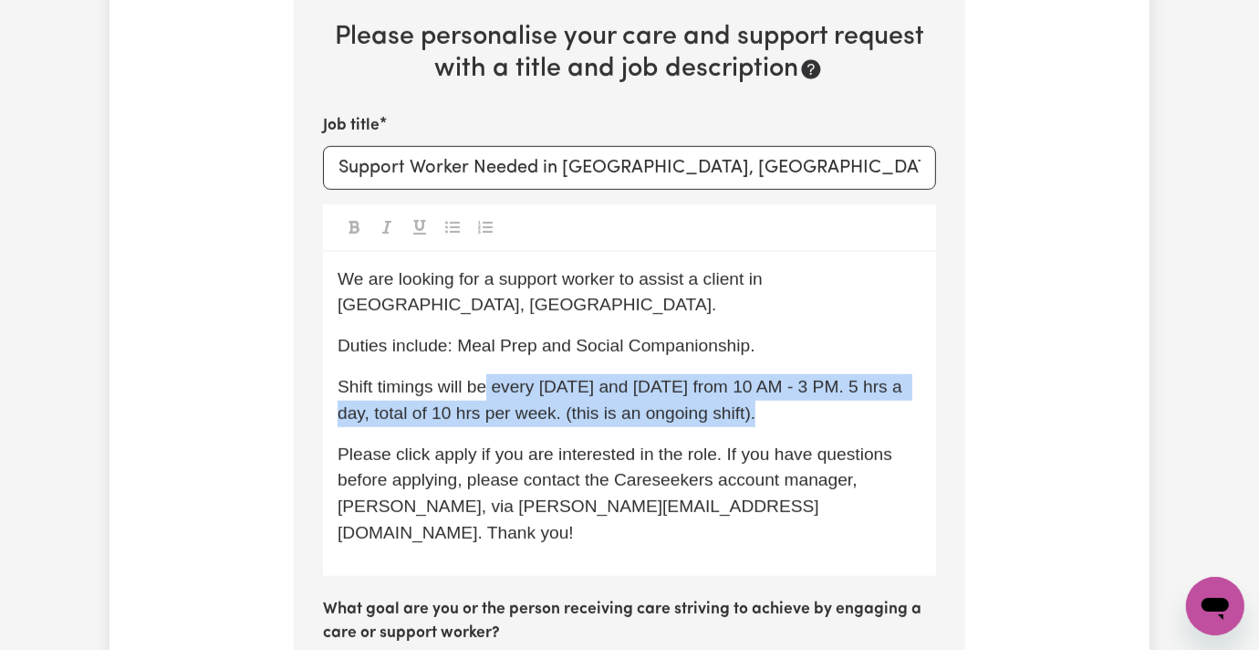
drag, startPoint x: 438, startPoint y: 287, endPoint x: 663, endPoint y: 311, distance: 225.8
click at [663, 374] on p "Shift timings will be every Monday and Friday from 10 AM - 3 PM. 5 hrs a day, t…" at bounding box center [630, 400] width 584 height 53
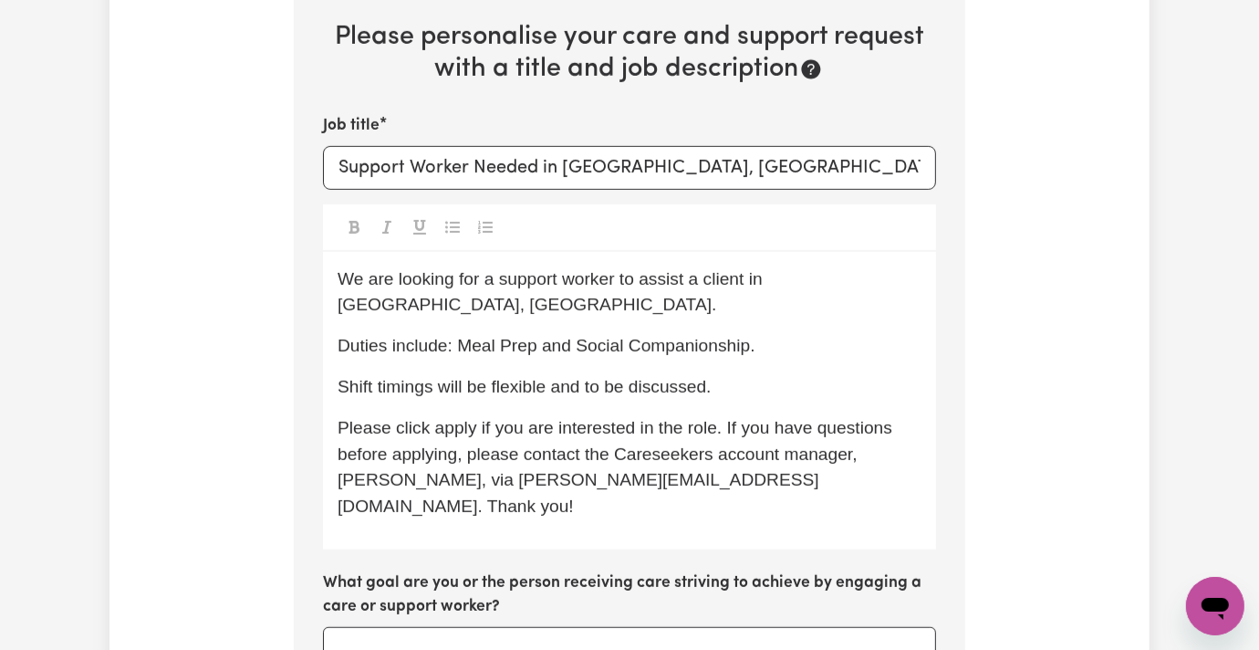
click at [765, 418] on span "Please click apply if you are interested in the role. If you have questions bef…" at bounding box center [617, 467] width 559 height 98
click at [806, 415] on p "Please click apply if you are interested in the role. If you have questions bef…" at bounding box center [630, 467] width 584 height 105
click at [779, 418] on span "Please click apply if you are interested in the role. If you have questions bef…" at bounding box center [617, 467] width 559 height 98
click at [338, 418] on span "Please click apply if you are interested in the role. If you have questions bef…" at bounding box center [617, 467] width 559 height 98
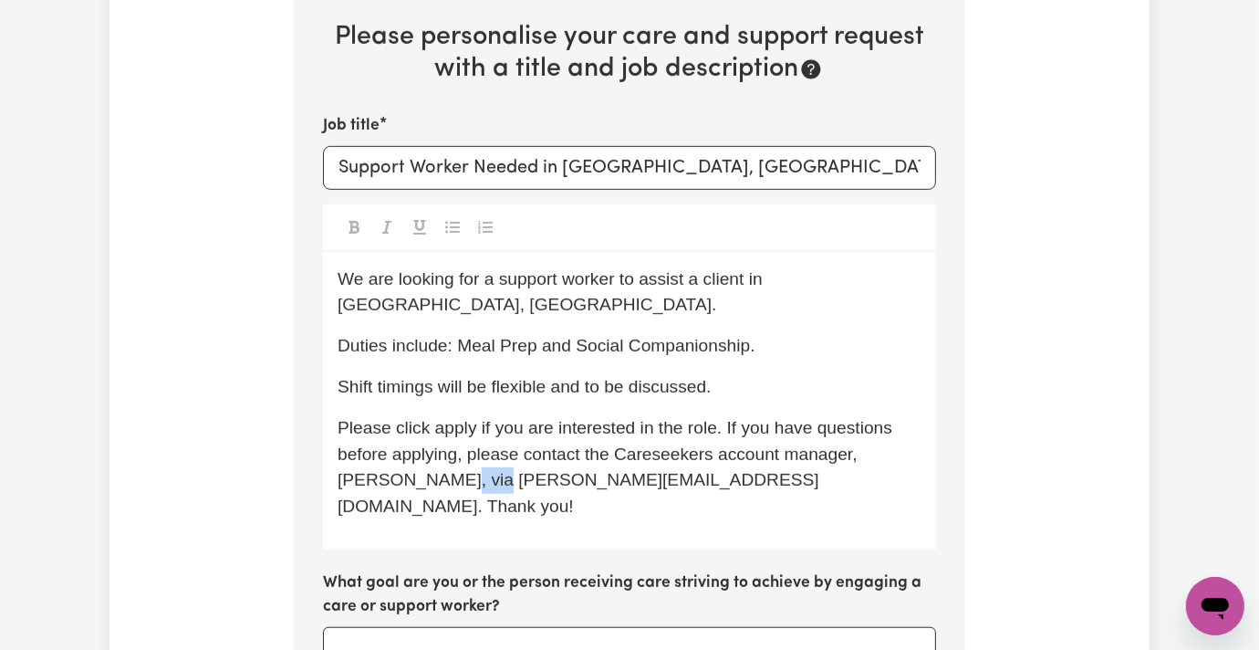
click at [338, 418] on span "Please click apply if you are interested in the role. If you have questions bef…" at bounding box center [617, 467] width 559 height 98
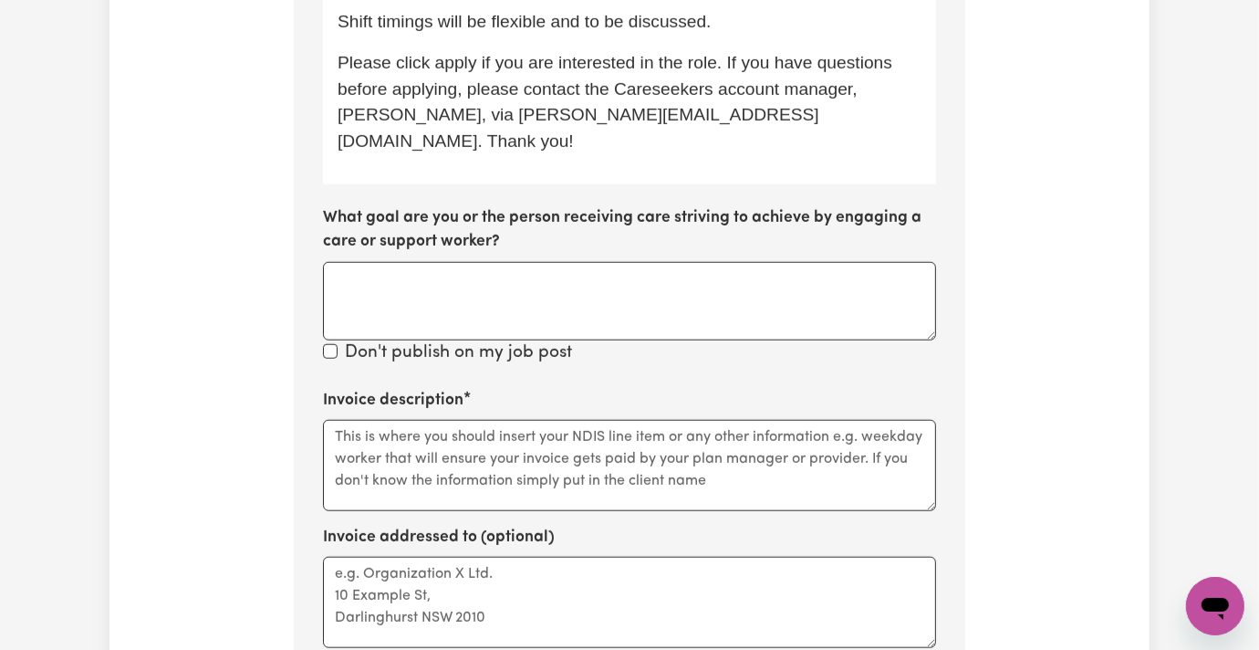
scroll to position [1256, 0]
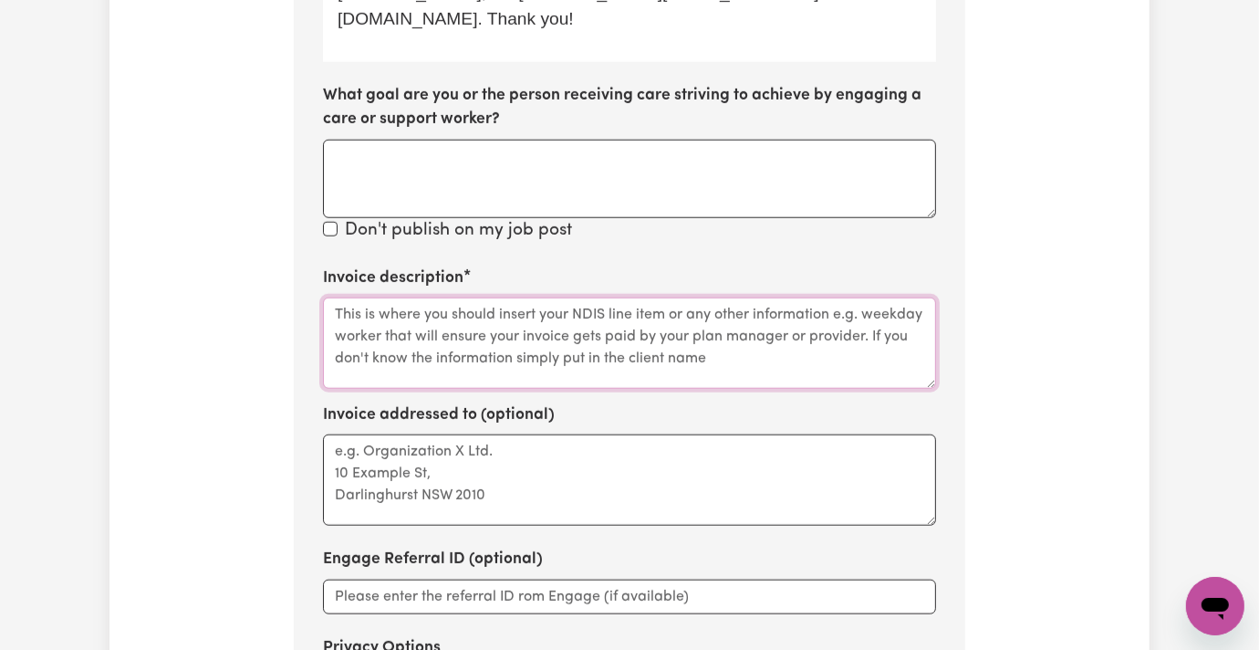
drag, startPoint x: 339, startPoint y: 237, endPoint x: 350, endPoint y: 284, distance: 47.8
click at [340, 298] on textarea "Invoice description" at bounding box center [629, 343] width 613 height 91
paste textarea "BDM referral"
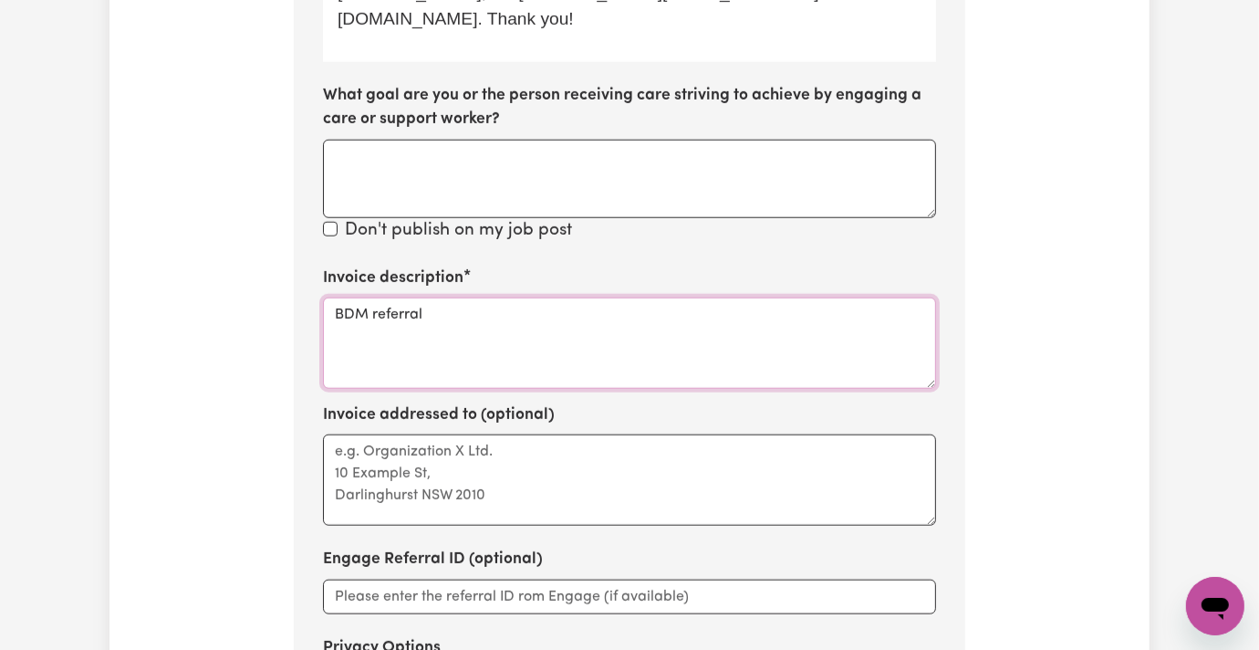
type textarea "BDM referral"
click at [371, 434] on textarea "Invoice addressed to (optional)" at bounding box center [629, 479] width 613 height 91
paste textarea "BDM referral"
type textarea "BDM referral"
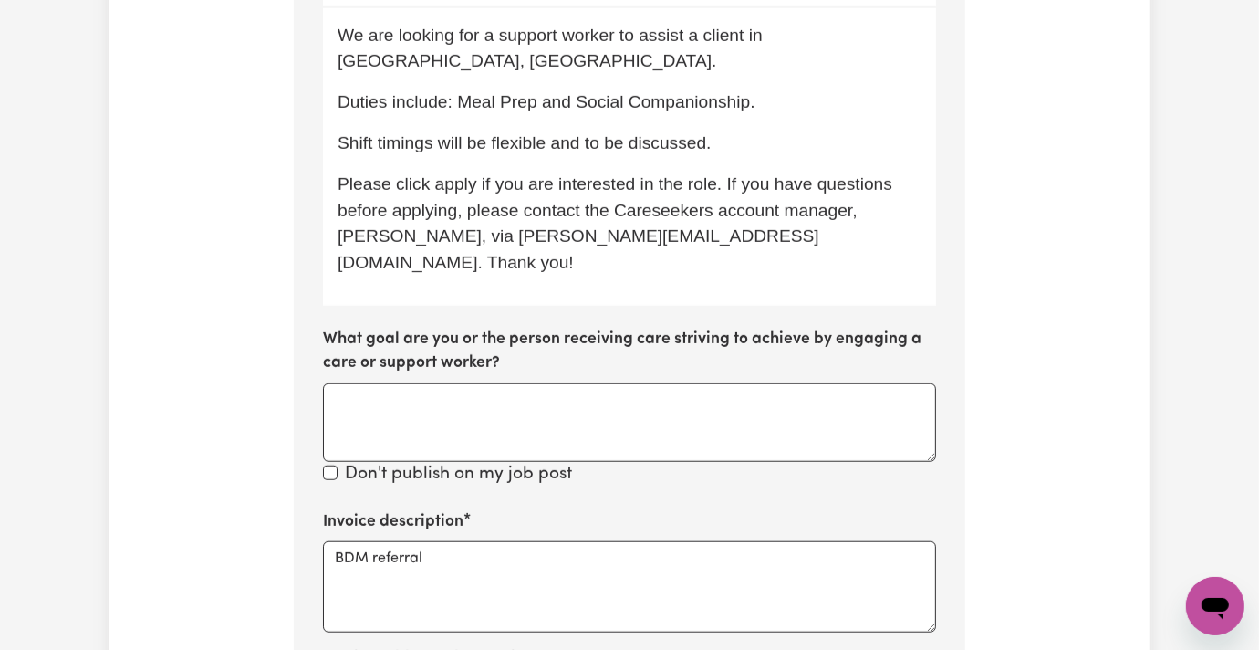
scroll to position [647, 0]
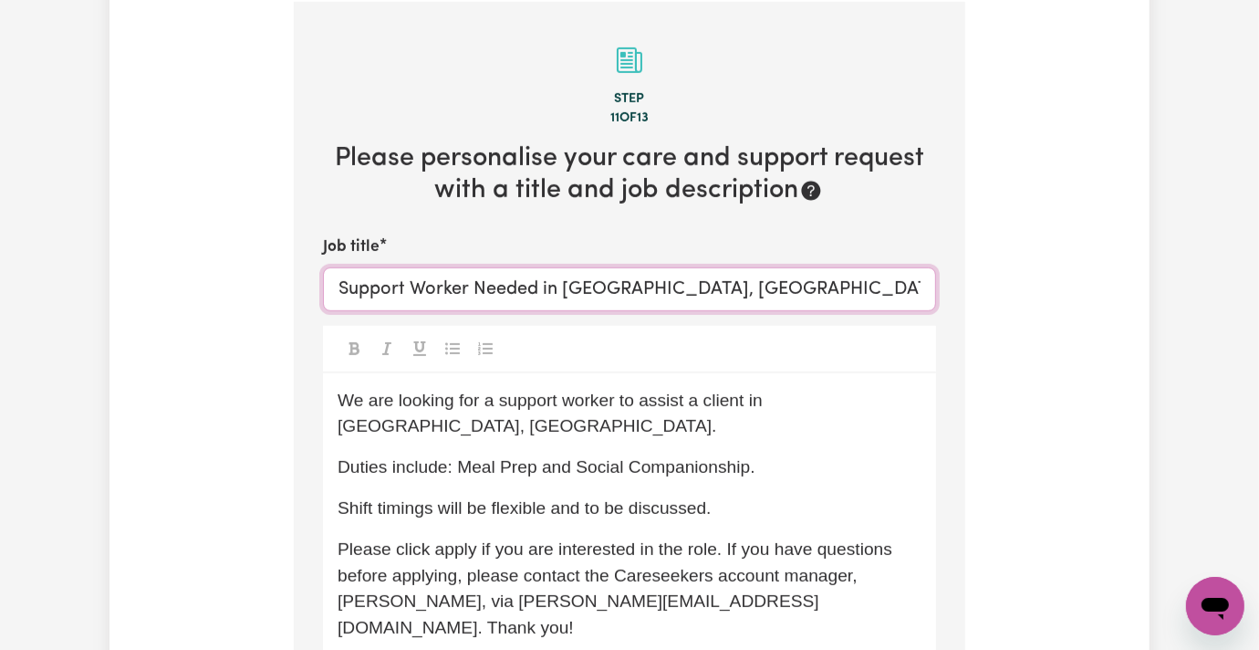
click at [526, 267] on input "Support Worker Needed in [GEOGRAPHIC_DATA], [GEOGRAPHIC_DATA]" at bounding box center [629, 289] width 613 height 44
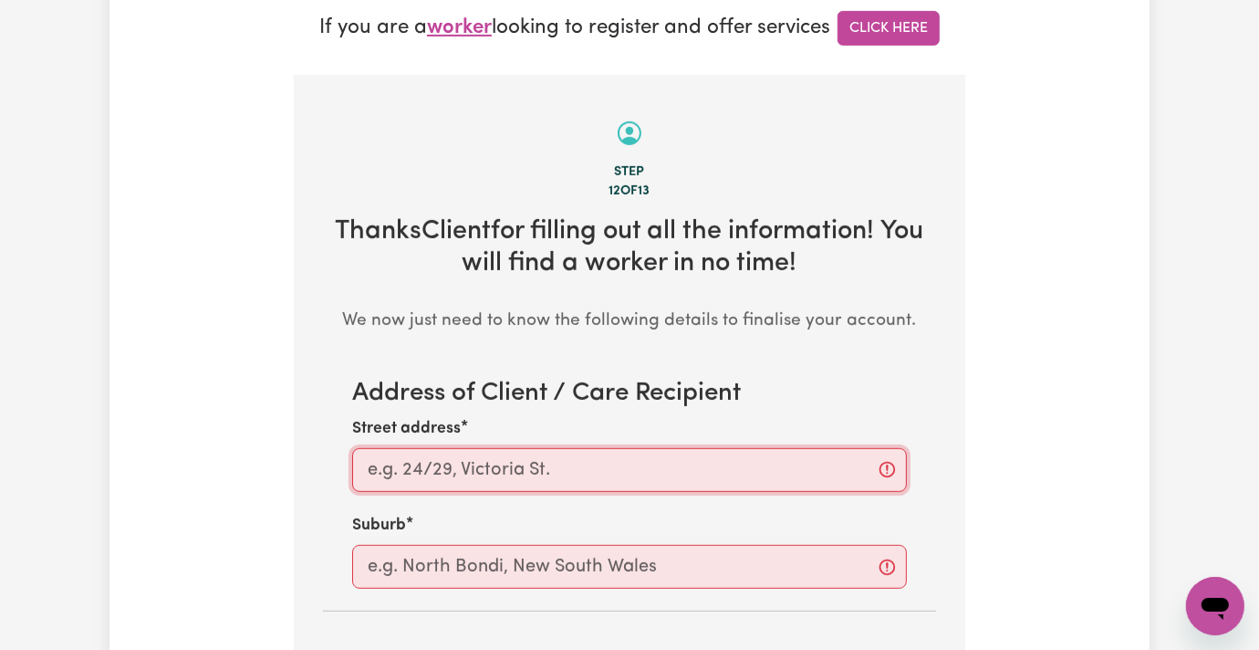
click at [377, 448] on input "Street address" at bounding box center [629, 470] width 555 height 44
paste input "Thirroul"
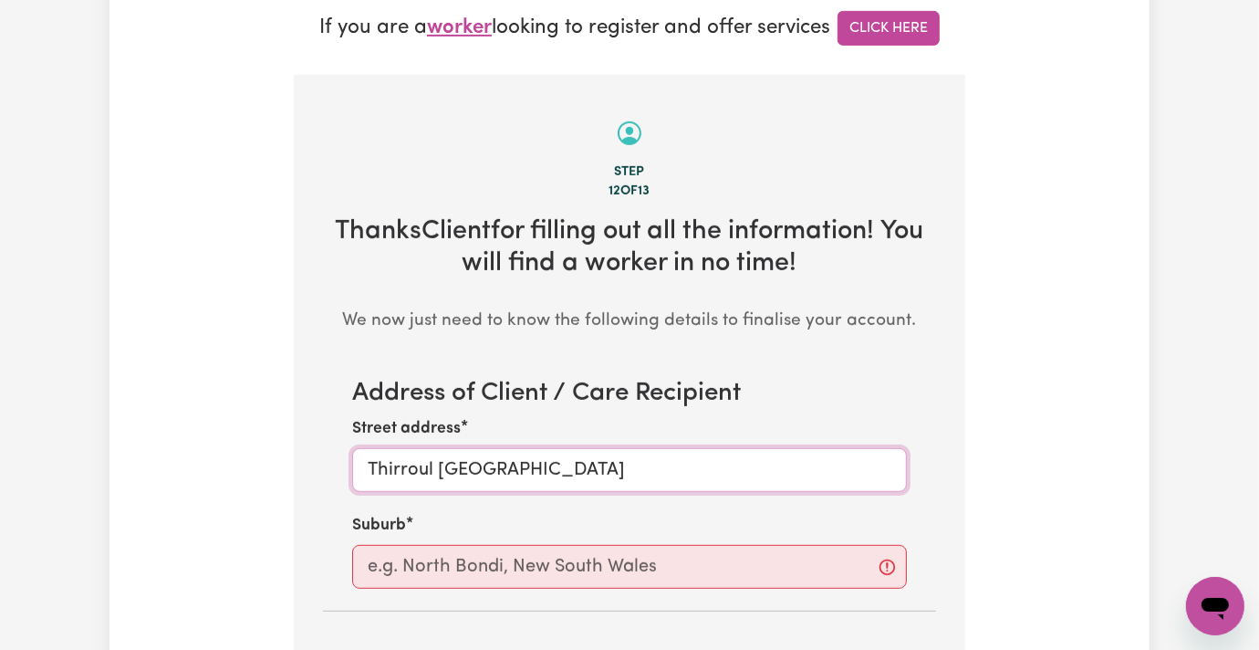
type input "Thirroul NSW"
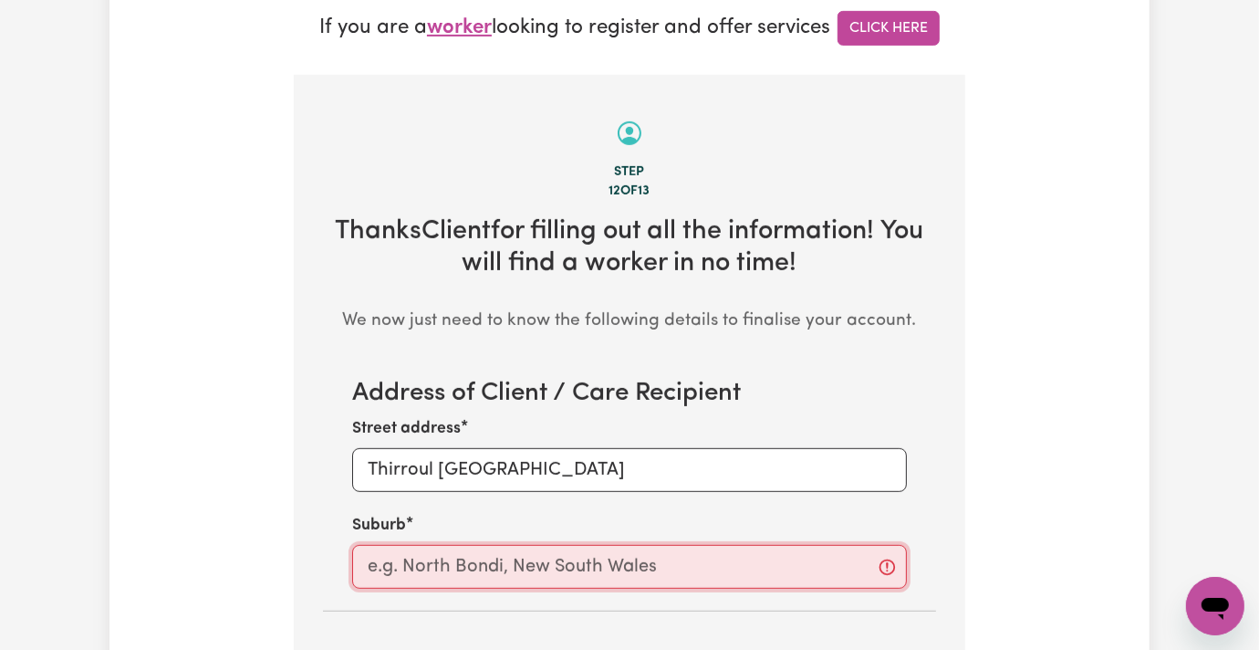
paste input "Thirroul"
type input "Thirroul"
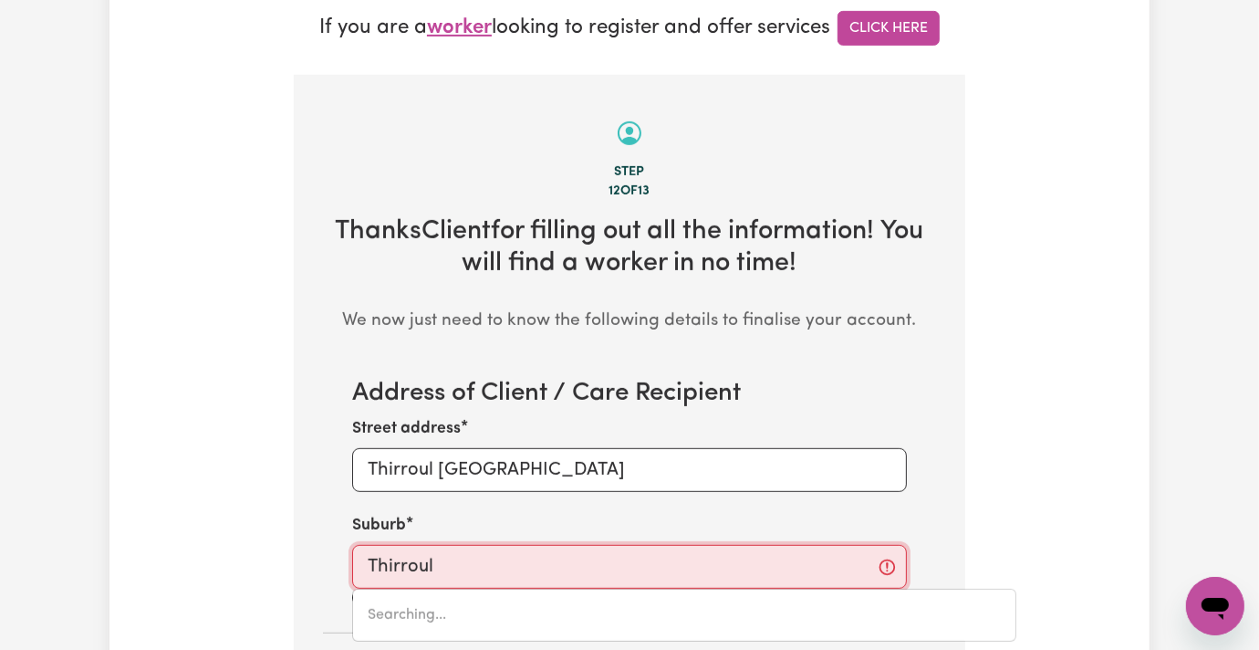
type input "Thirroul, New South Wales, 2515"
drag, startPoint x: 357, startPoint y: 543, endPoint x: 289, endPoint y: 538, distance: 67.7
click at [368, 608] on mark "THIRROUL" at bounding box center [403, 615] width 70 height 15
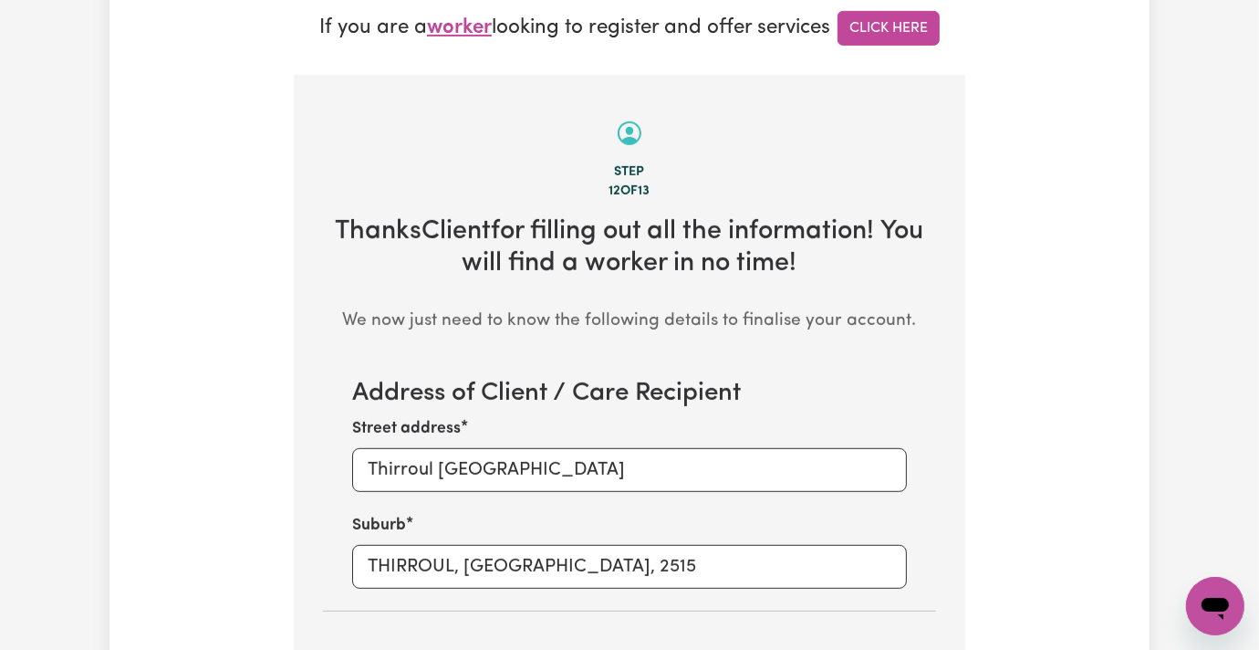
scroll to position [939, 0]
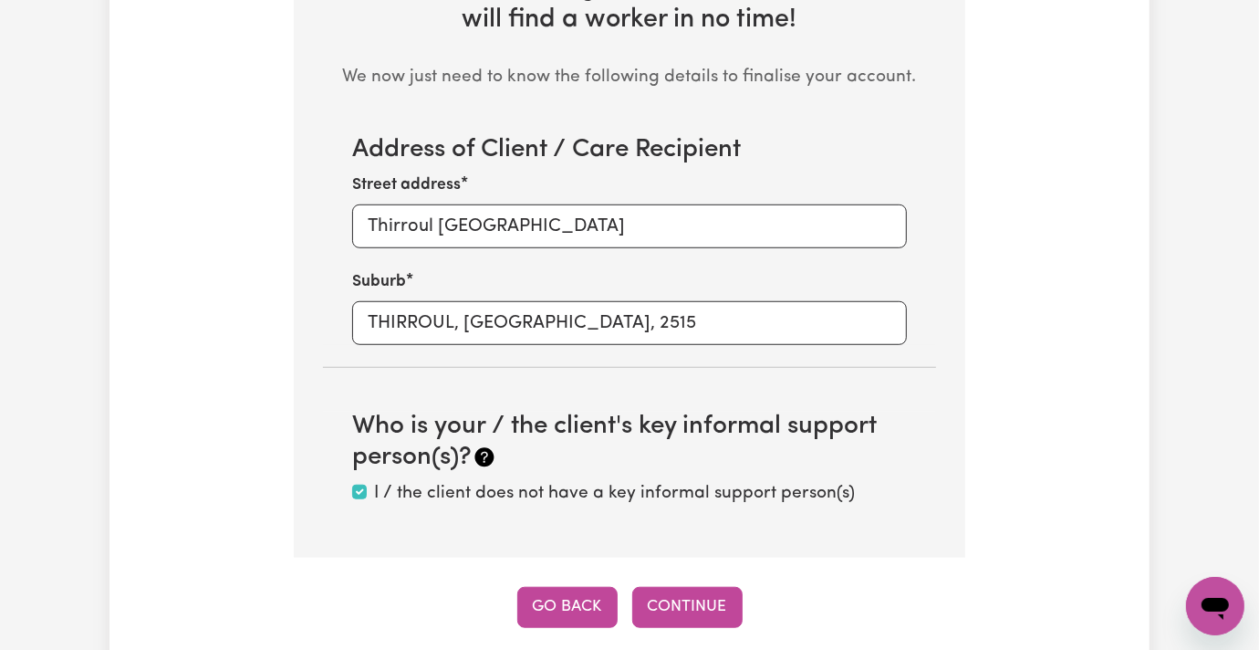
click at [585, 587] on button "Go Back" at bounding box center [567, 607] width 100 height 40
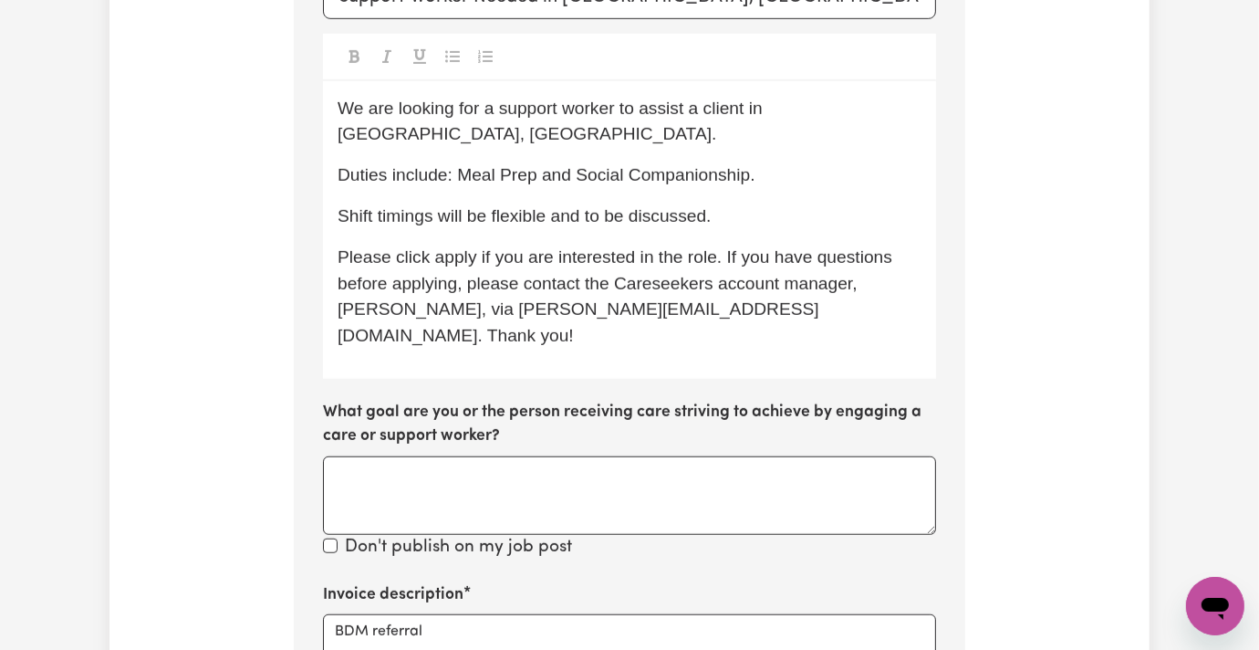
scroll to position [1060, 0]
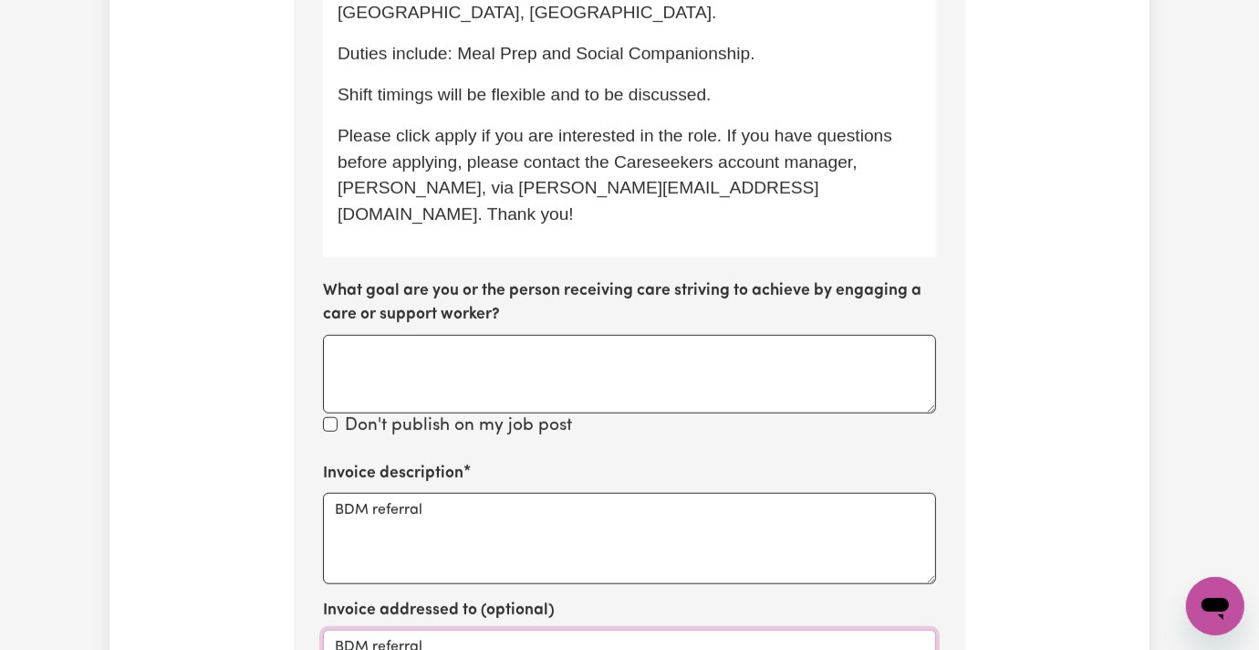
click at [390, 493] on textarea "BDM referral" at bounding box center [629, 538] width 613 height 91
paste textarea "DVA - Thirroul"
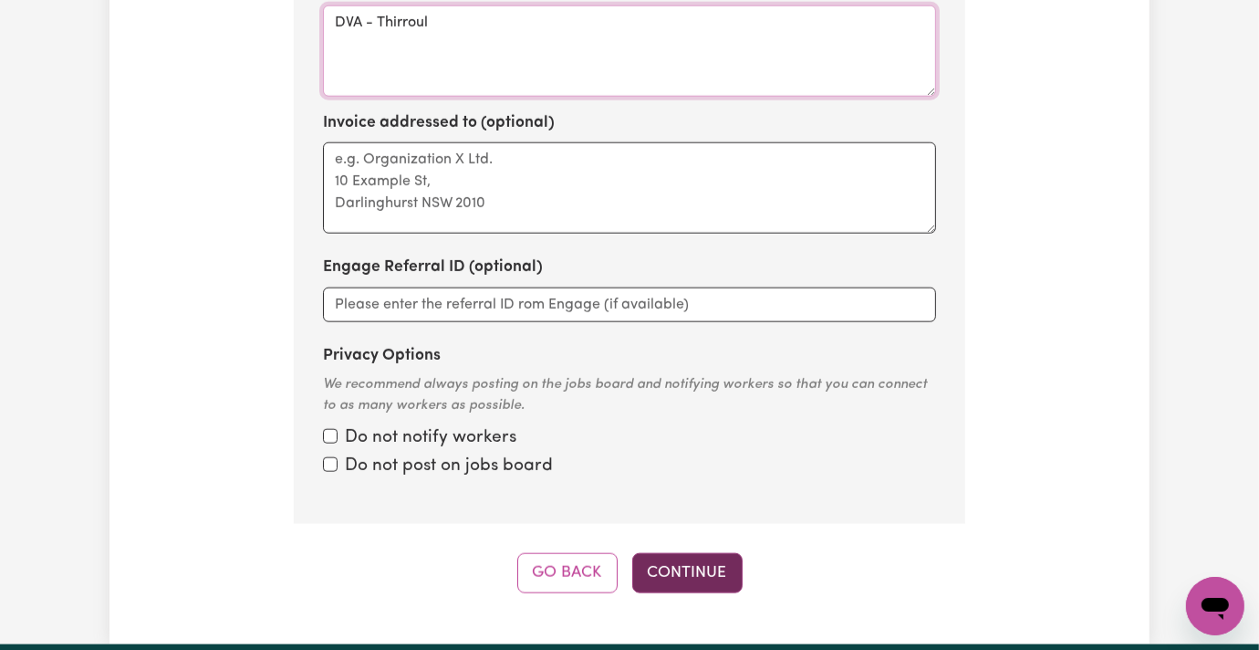
type textarea "DVA - Thirroul"
click at [674, 553] on button "Continue" at bounding box center [687, 573] width 110 height 40
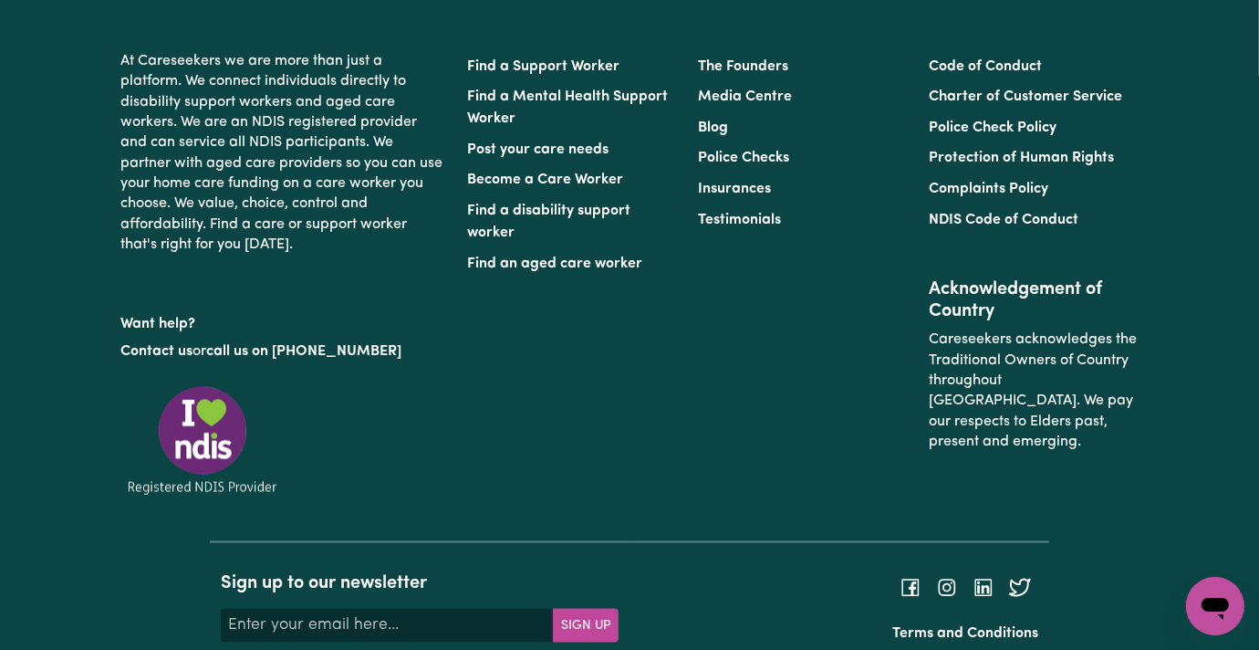
scroll to position [574, 0]
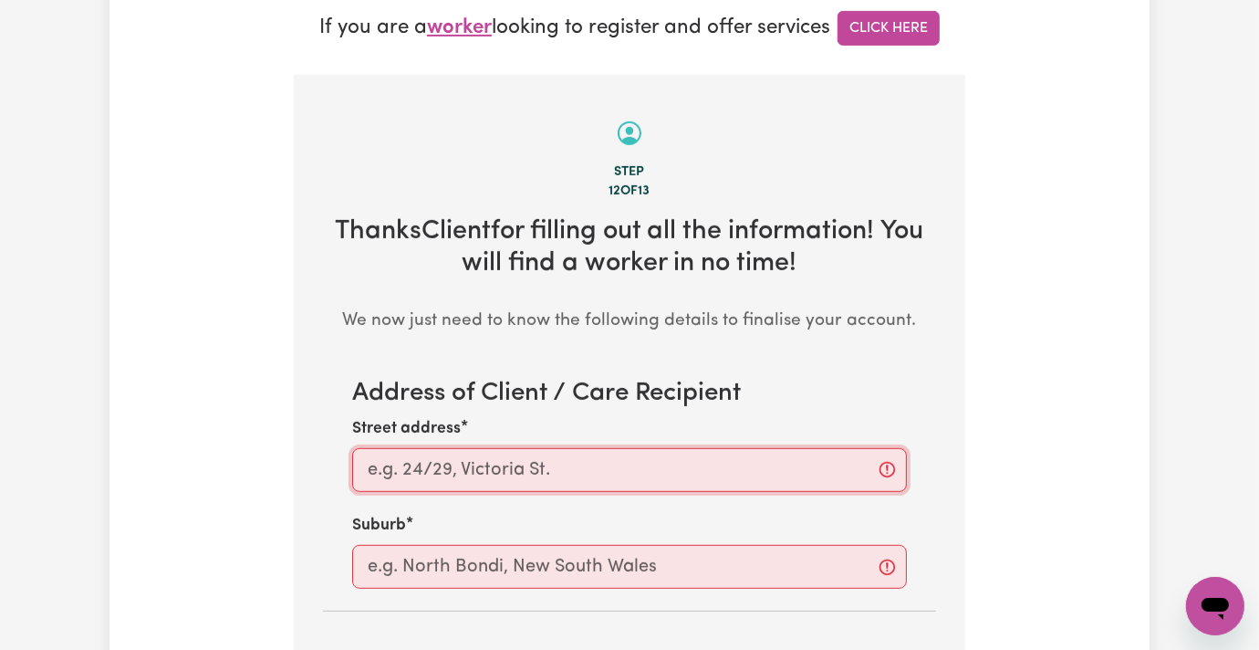
click at [387, 448] on input "Street address" at bounding box center [629, 470] width 555 height 44
paste input "Thirroul"
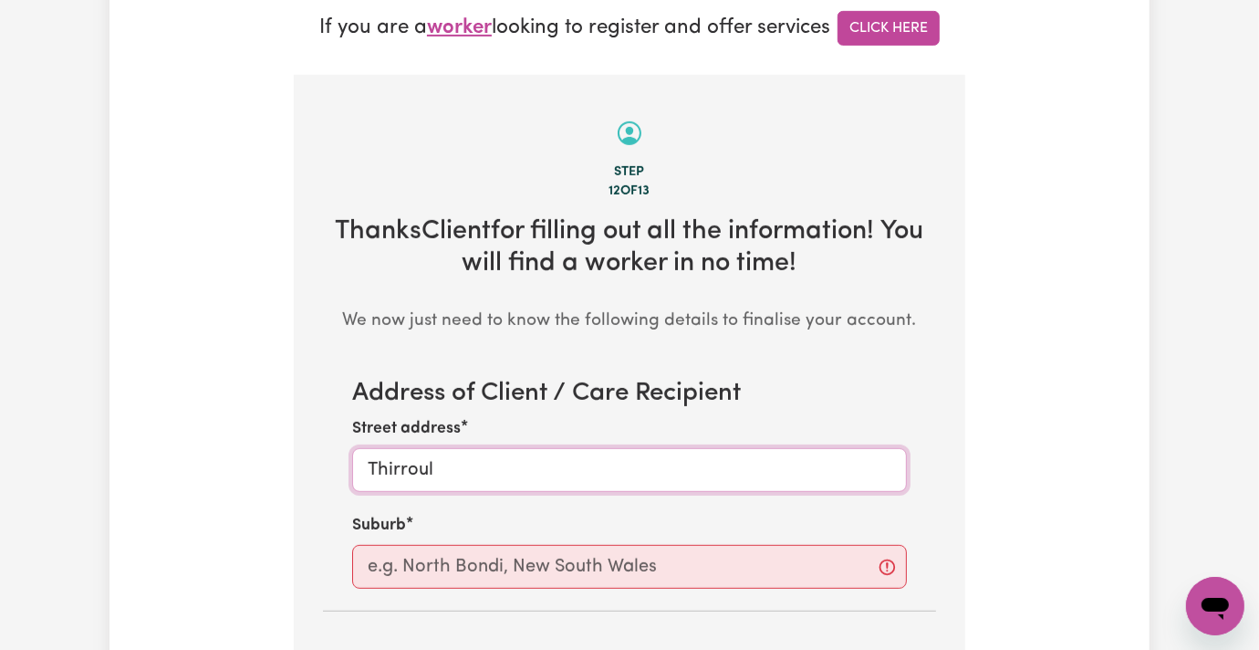
type input "Thirroul NSW"
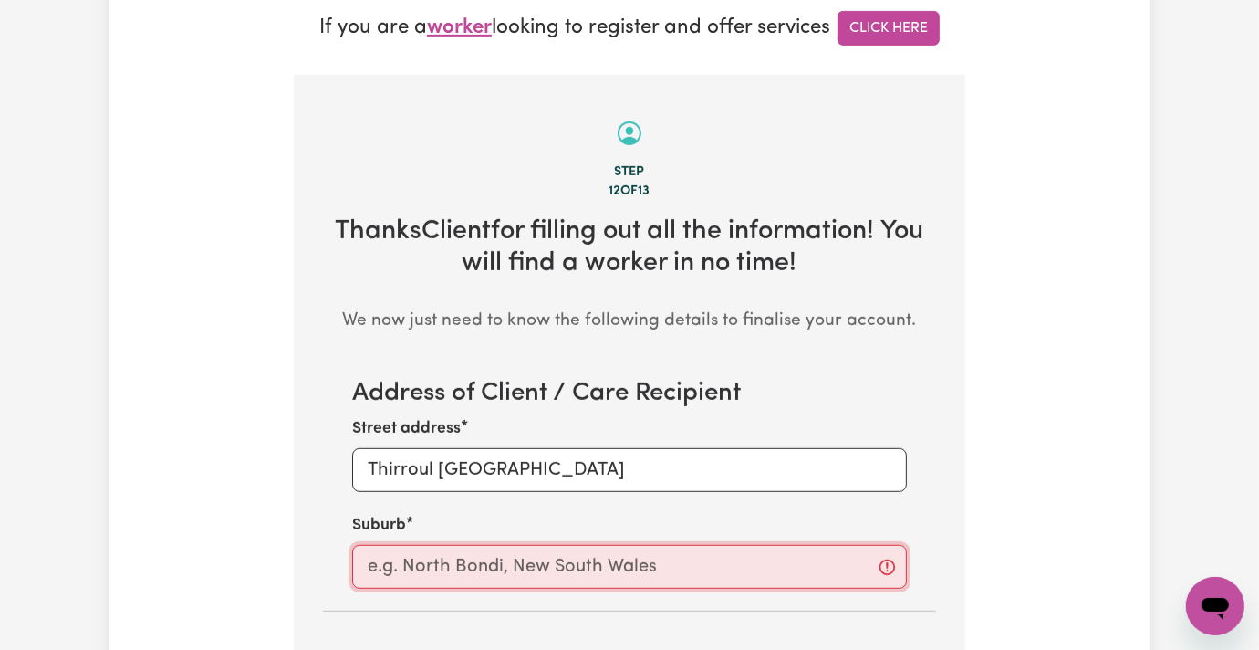
click at [400, 545] on input "text" at bounding box center [629, 567] width 555 height 44
paste input "Thirroul"
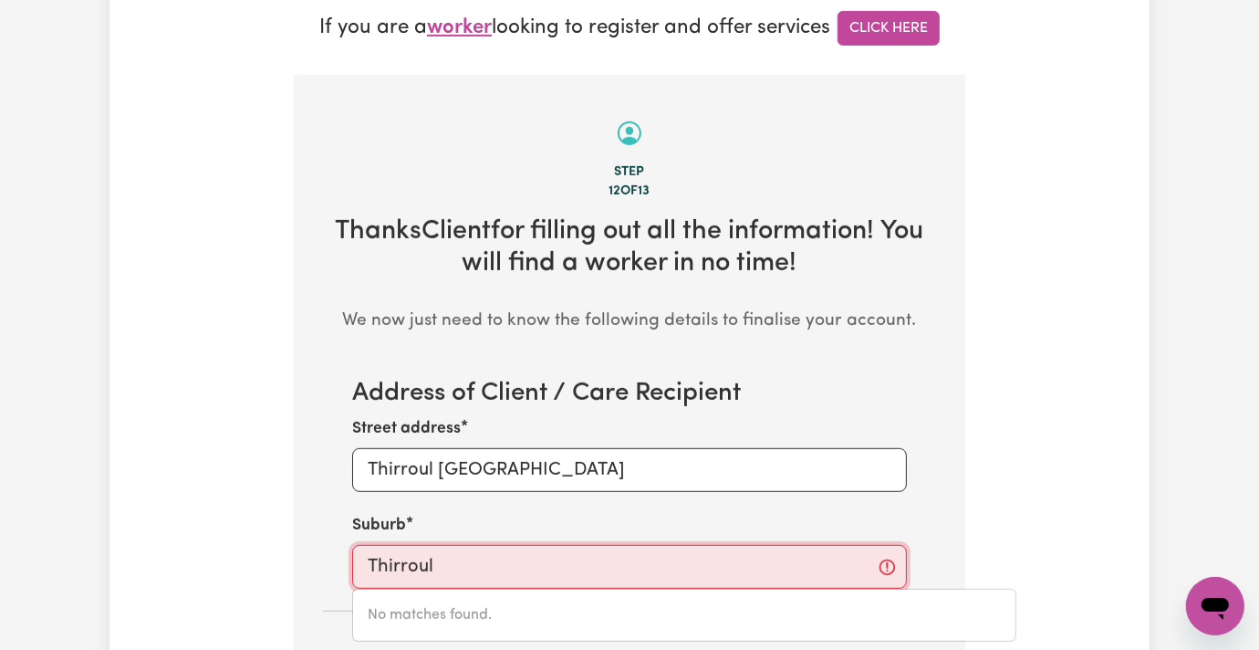
type input "Thirroul"
type input "Thirroul, New South Wales, 2515"
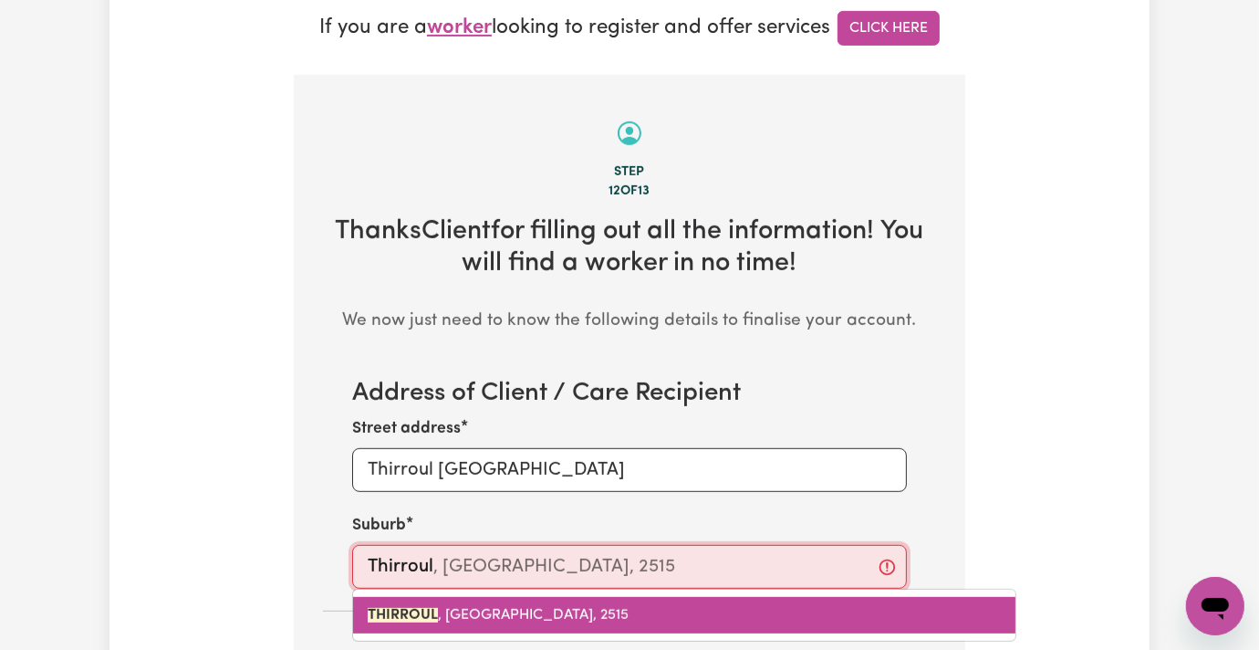
click at [368, 608] on mark "THIRROUL" at bounding box center [403, 615] width 70 height 15
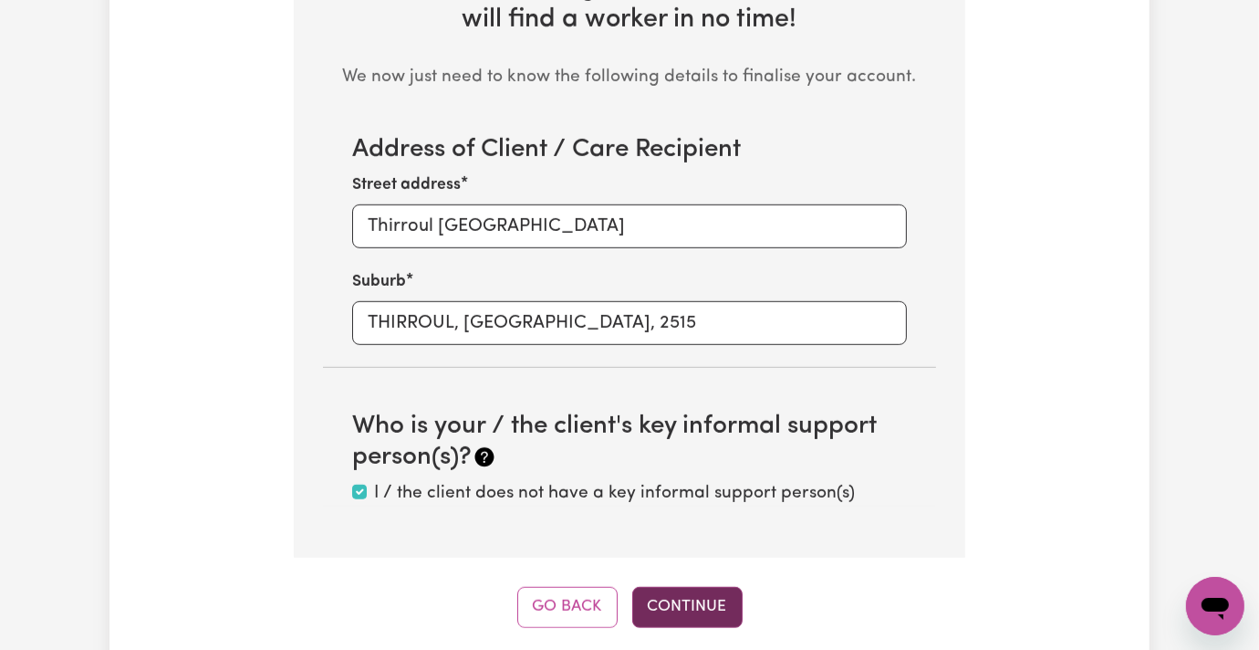
click at [682, 587] on button "Continue" at bounding box center [687, 607] width 110 height 40
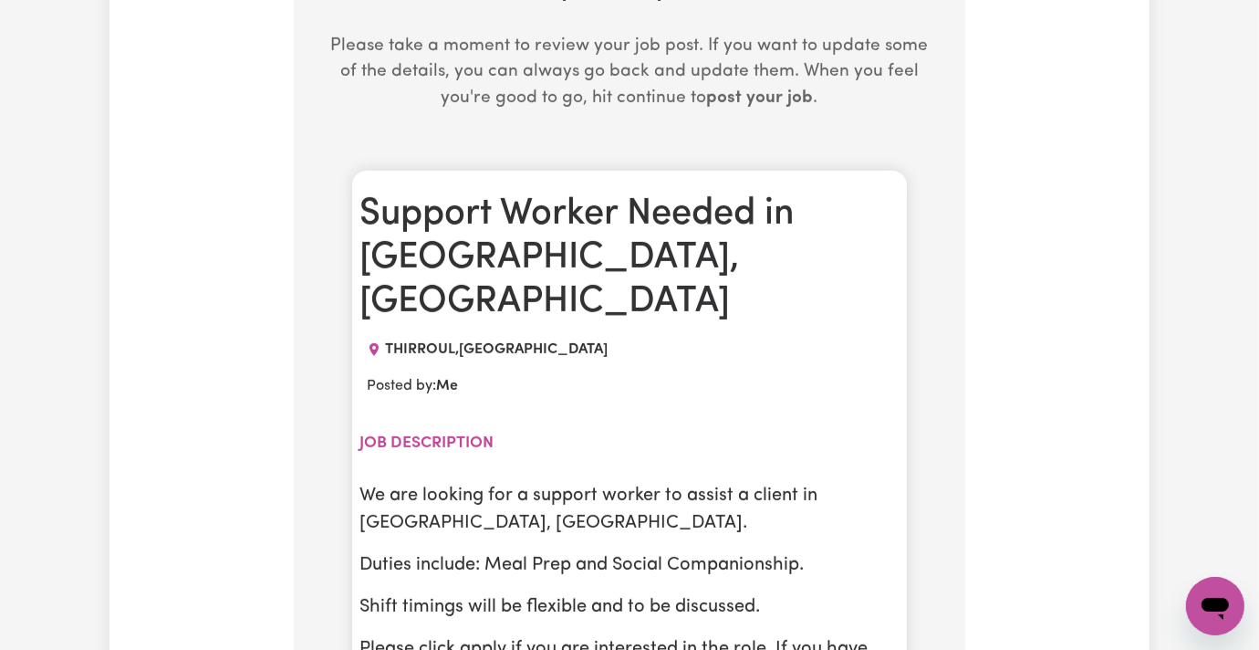
scroll to position [939, 0]
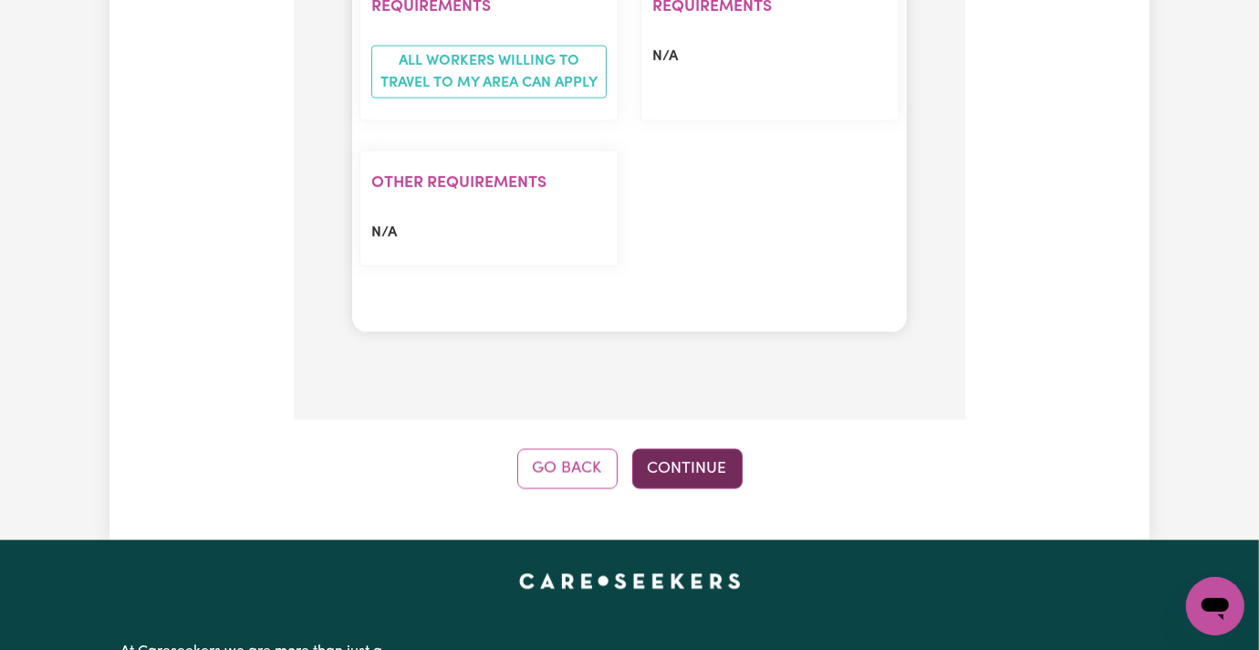
click at [693, 449] on button "Continue" at bounding box center [687, 469] width 110 height 40
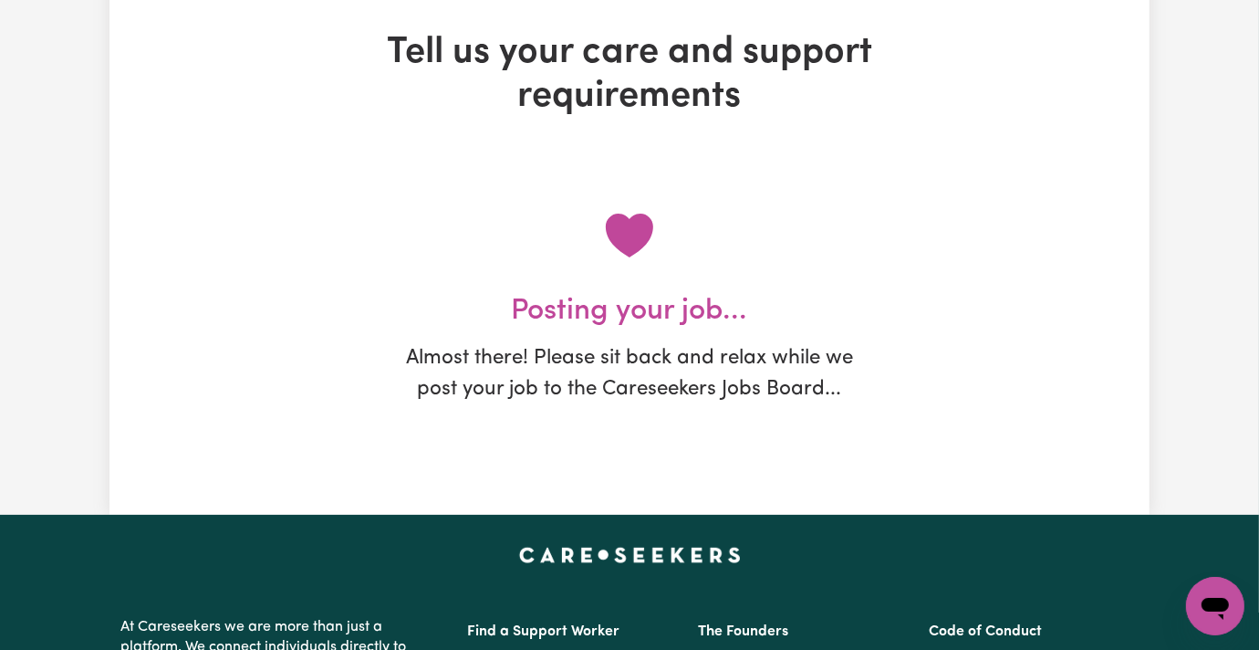
scroll to position [0, 0]
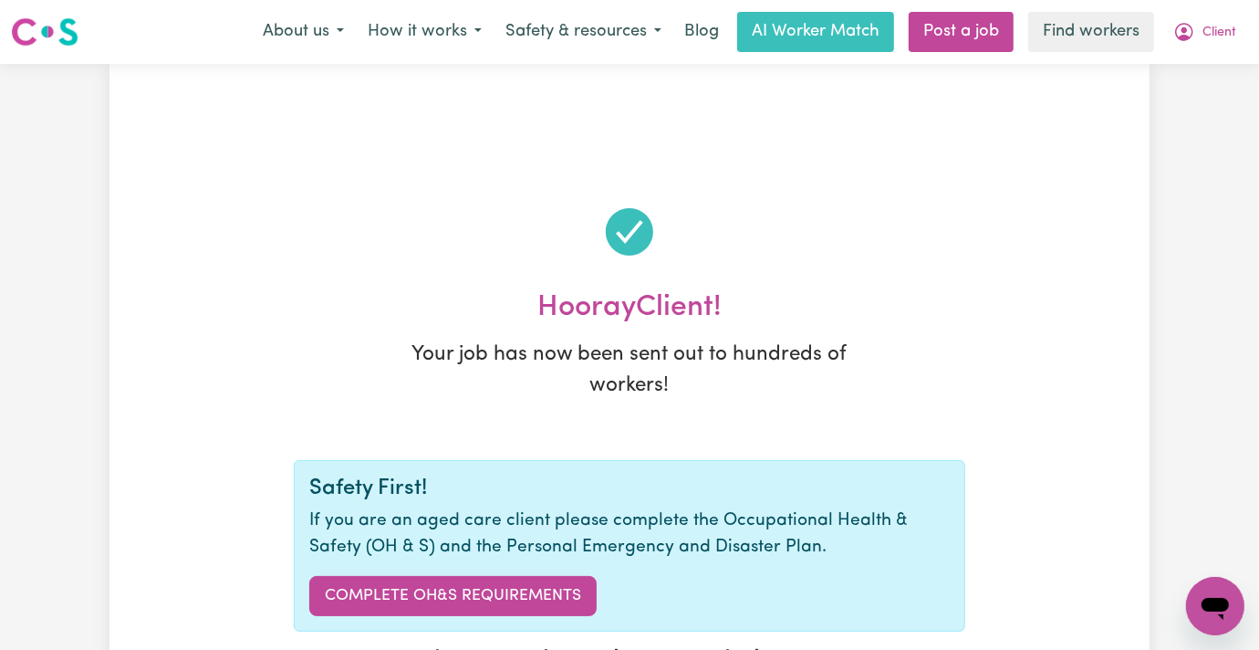
drag, startPoint x: 1212, startPoint y: 29, endPoint x: 1202, endPoint y: 51, distance: 24.1
click at [1213, 31] on span "Client" at bounding box center [1220, 33] width 34 height 20
click at [1192, 73] on link "My Dashboard" at bounding box center [1175, 71] width 144 height 35
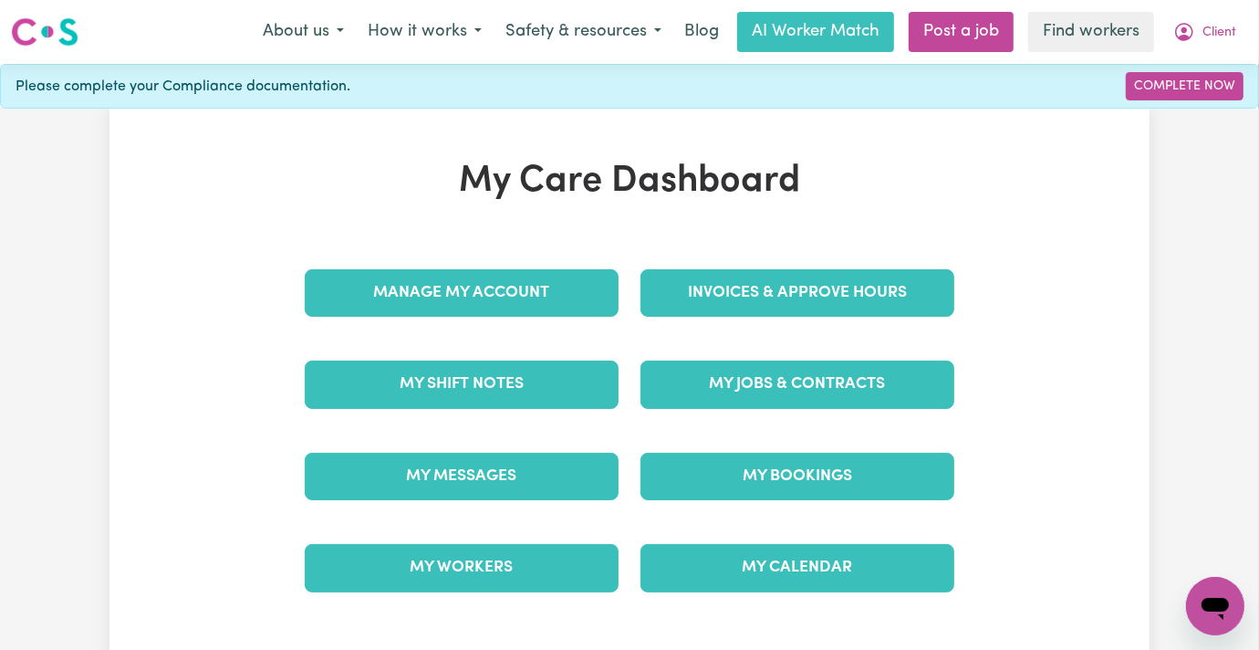
click at [811, 339] on div "My Jobs & Contracts" at bounding box center [798, 384] width 336 height 91
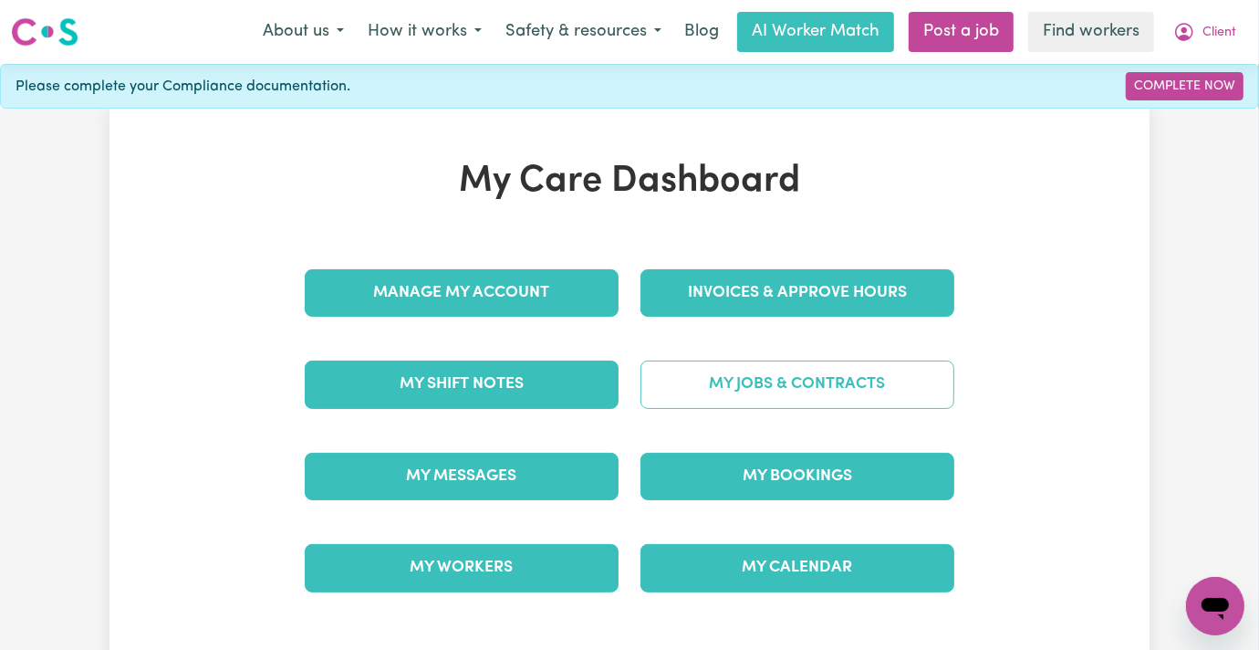
click at [807, 379] on link "My Jobs & Contracts" at bounding box center [798, 383] width 314 height 47
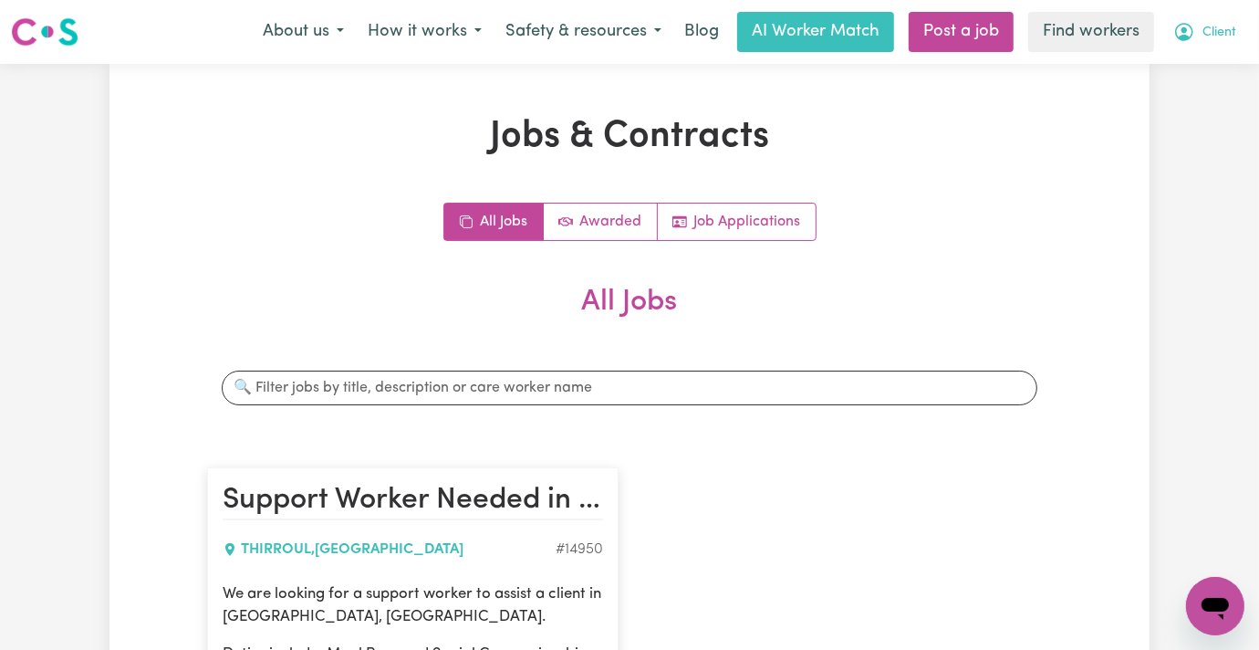
drag, startPoint x: 1195, startPoint y: 22, endPoint x: 1194, endPoint y: 37, distance: 14.7
click at [1195, 26] on button "Client" at bounding box center [1205, 32] width 87 height 38
click at [1185, 65] on link "My Dashboard" at bounding box center [1175, 71] width 144 height 35
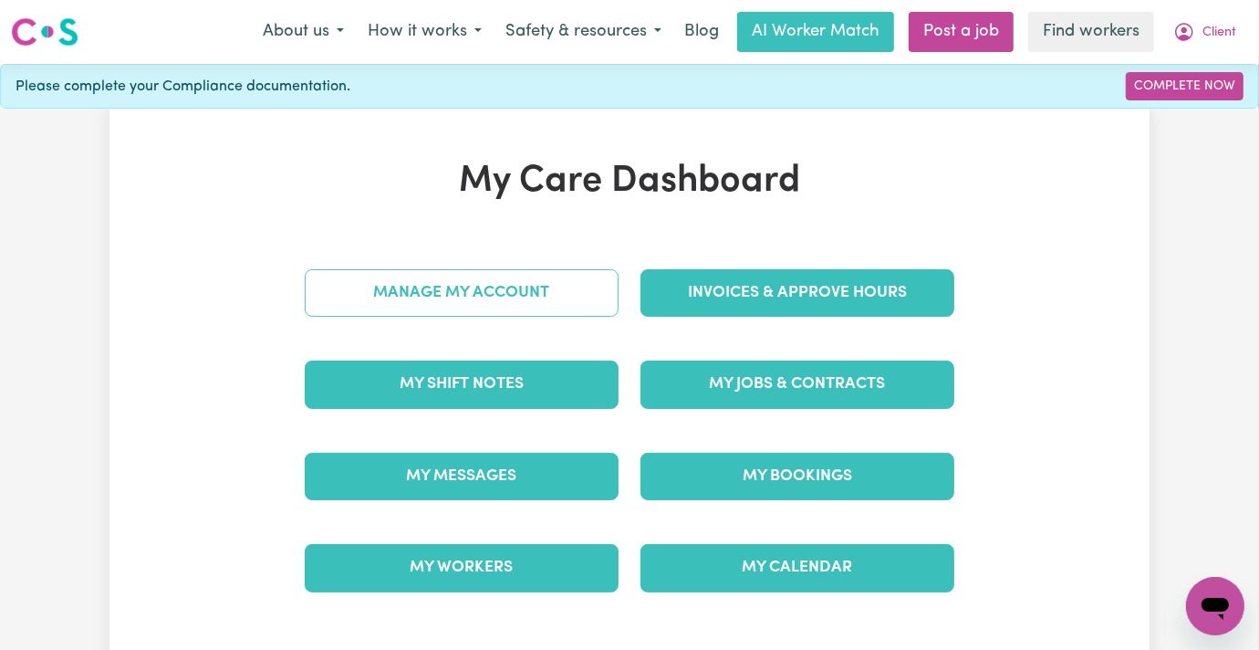
click at [398, 295] on link "Manage My Account" at bounding box center [462, 292] width 314 height 47
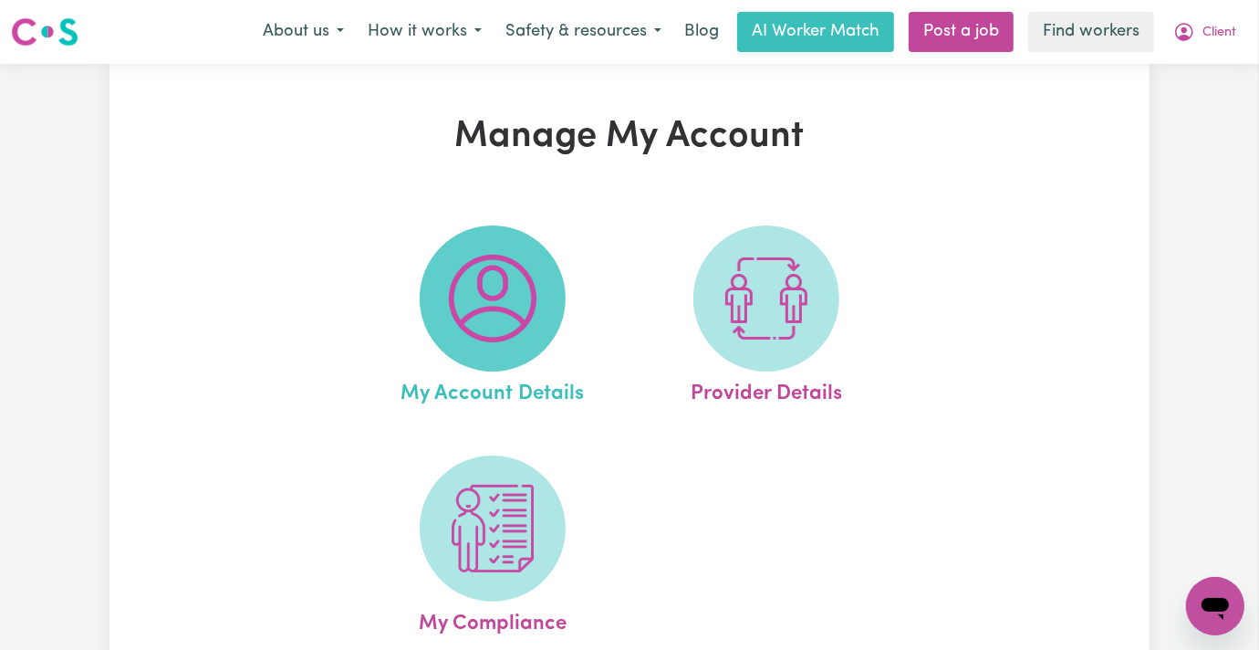
click at [477, 311] on img at bounding box center [493, 299] width 88 height 88
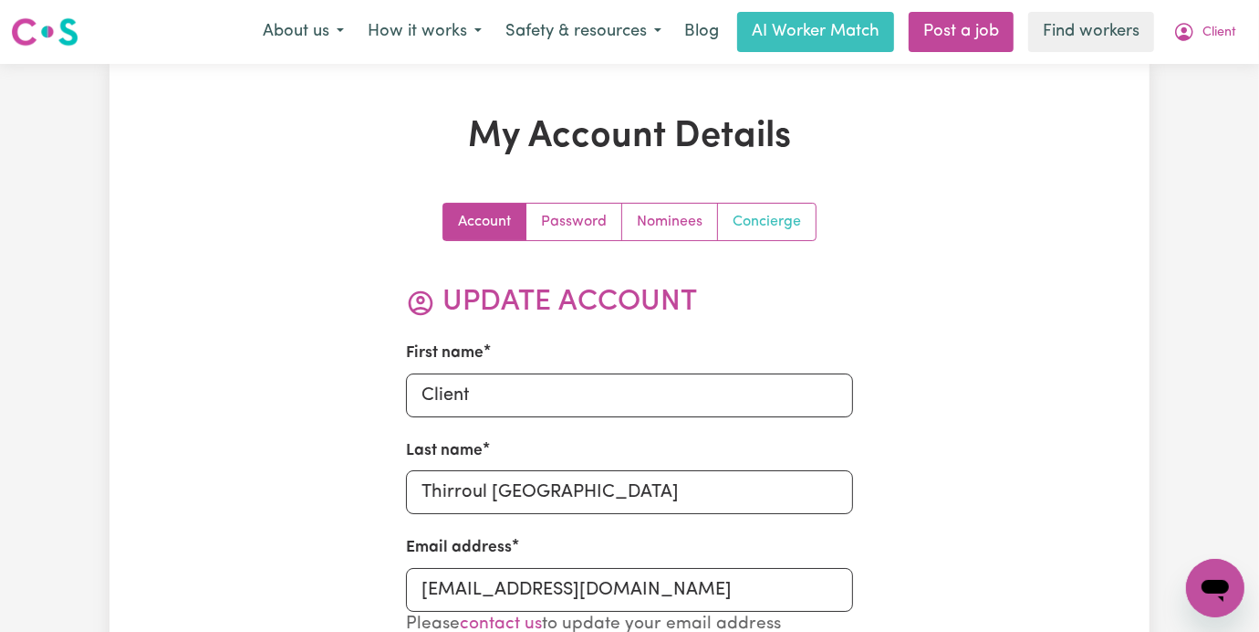
click at [785, 212] on link "Concierge" at bounding box center [767, 222] width 98 height 37
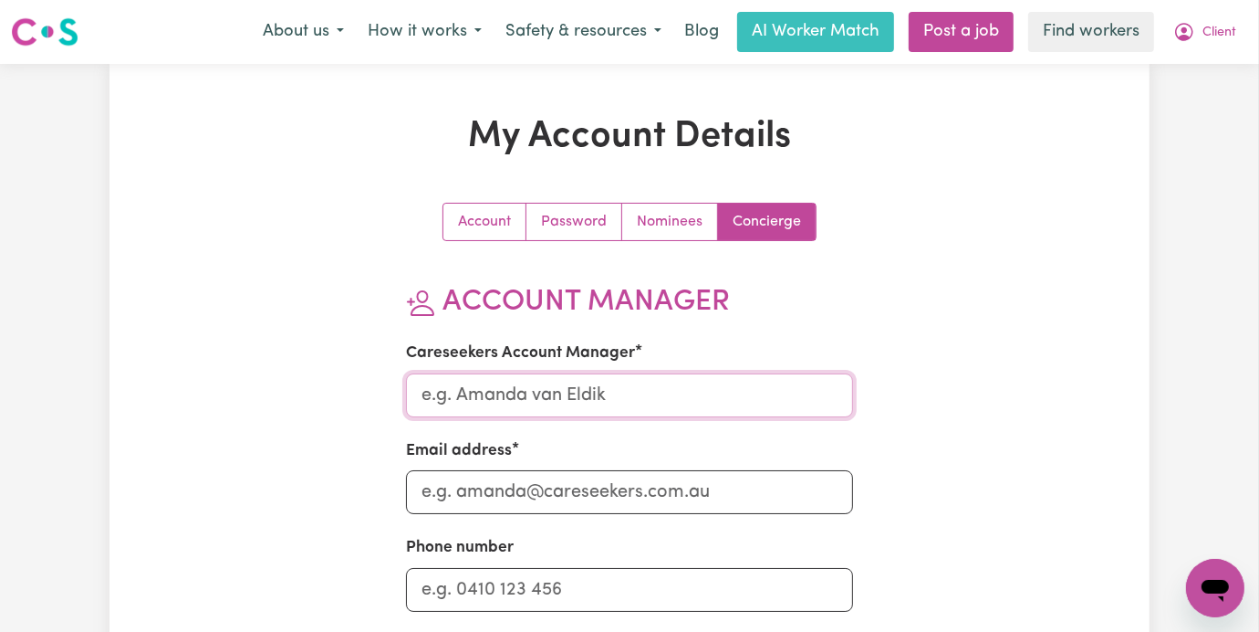
click at [430, 397] on input "Careseekers Account Manager" at bounding box center [630, 395] width 448 height 44
type input "Mikayla"
click at [464, 498] on input "Email address" at bounding box center [630, 492] width 448 height 44
type input "Mikayla@careseekers.com.au"
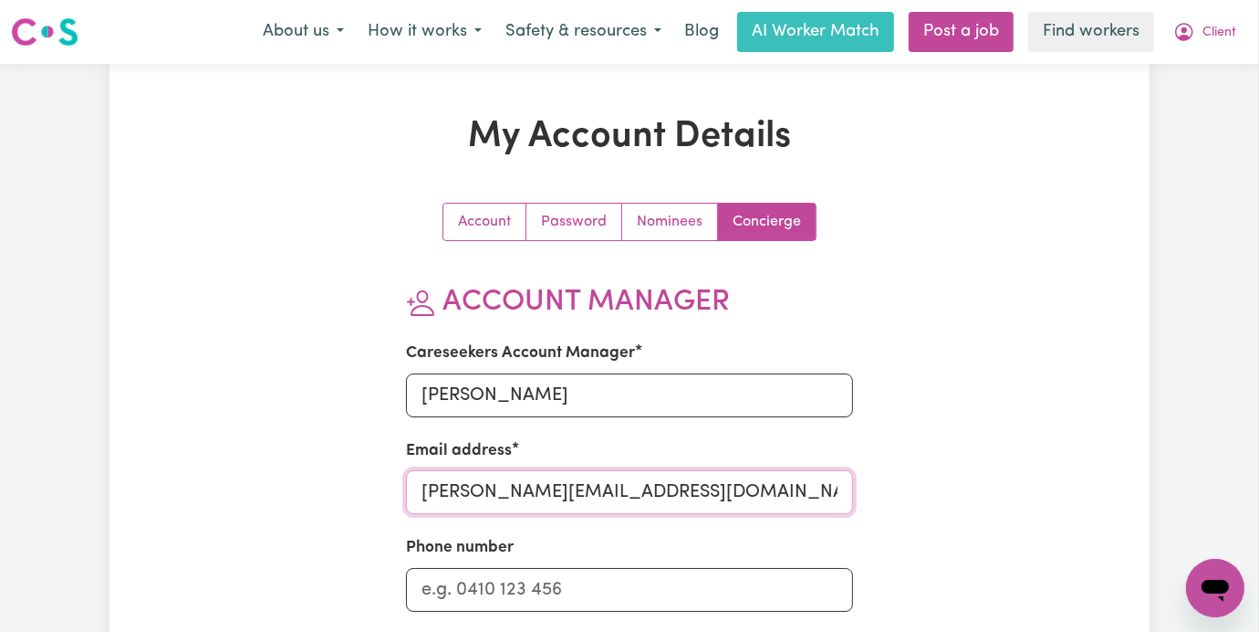
scroll to position [121, 0]
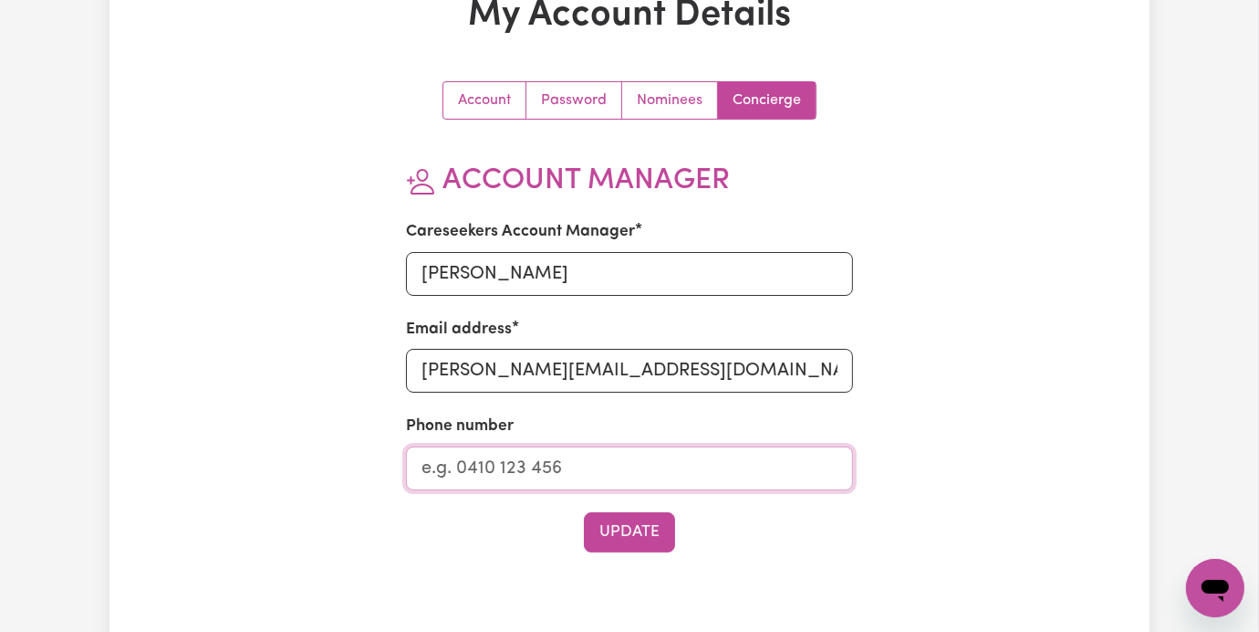
click at [447, 454] on input "Phone number" at bounding box center [630, 468] width 448 height 44
type input "1300765465"
click at [567, 543] on div "Update" at bounding box center [630, 532] width 448 height 40
click at [604, 540] on button "Update" at bounding box center [629, 532] width 91 height 40
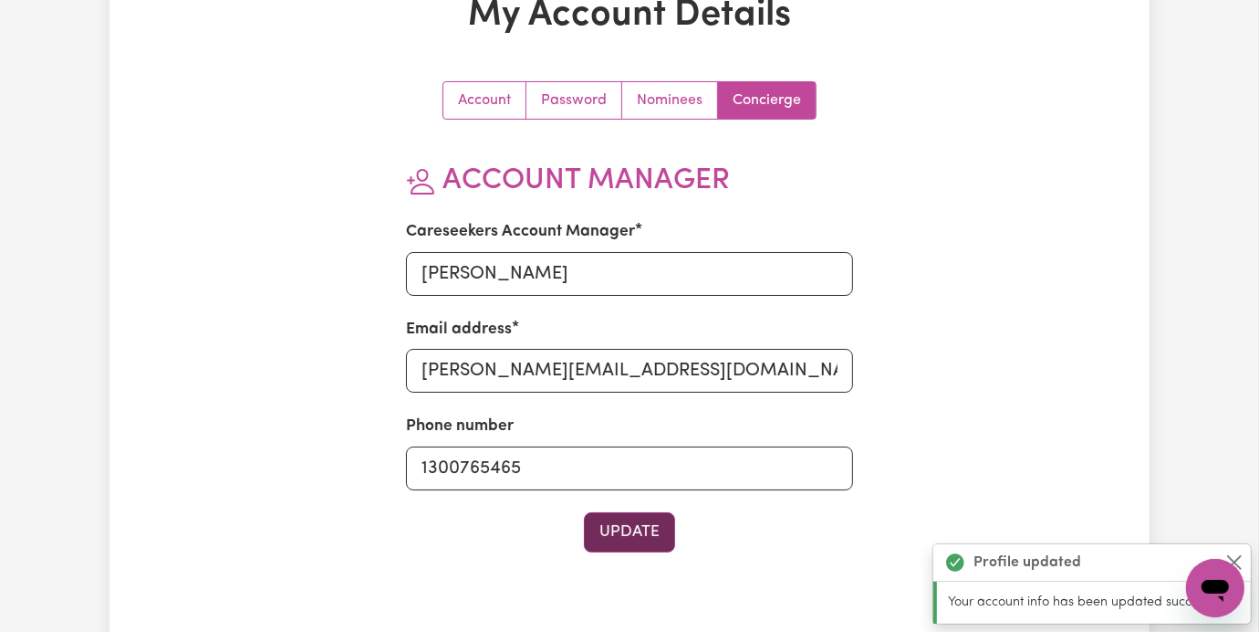
click at [639, 537] on button "Update" at bounding box center [629, 532] width 91 height 40
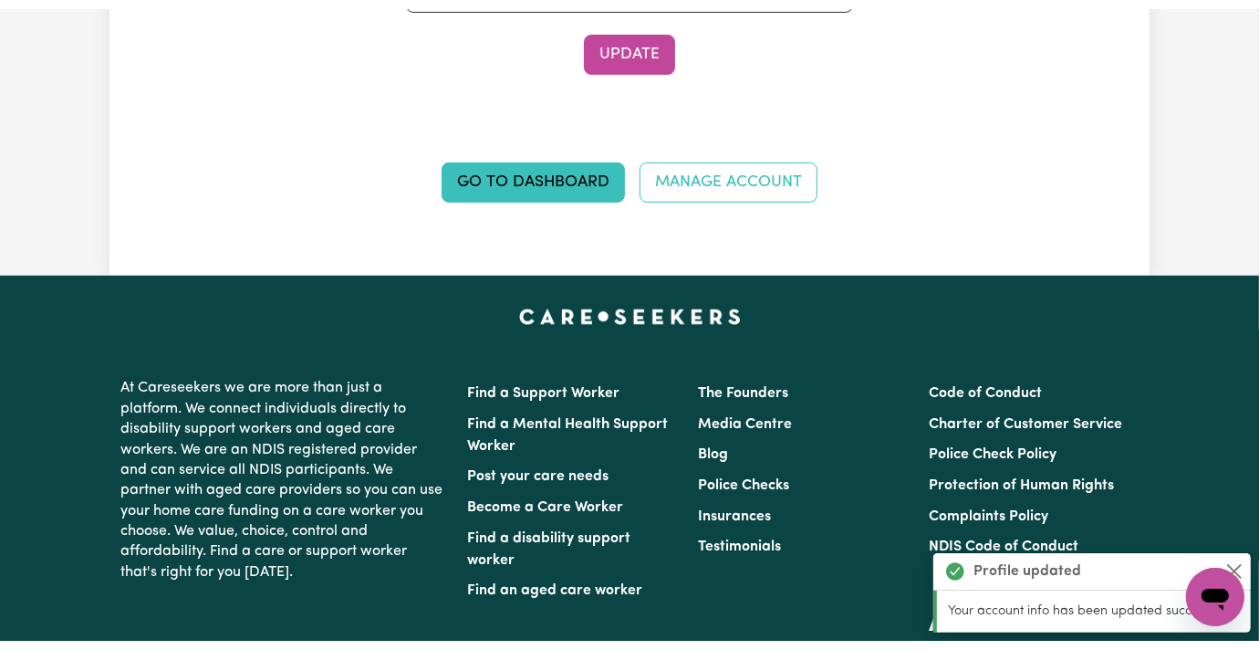
scroll to position [0, 0]
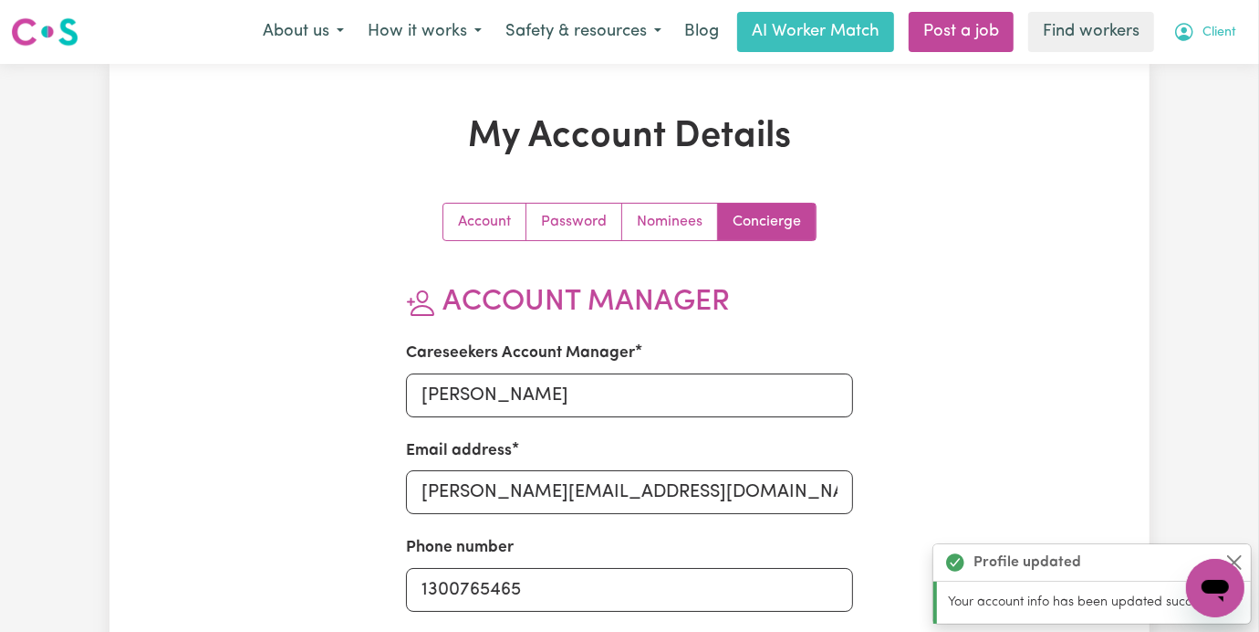
click at [1216, 38] on span "Client" at bounding box center [1220, 33] width 34 height 20
click at [1176, 107] on link "Logout" at bounding box center [1175, 105] width 144 height 35
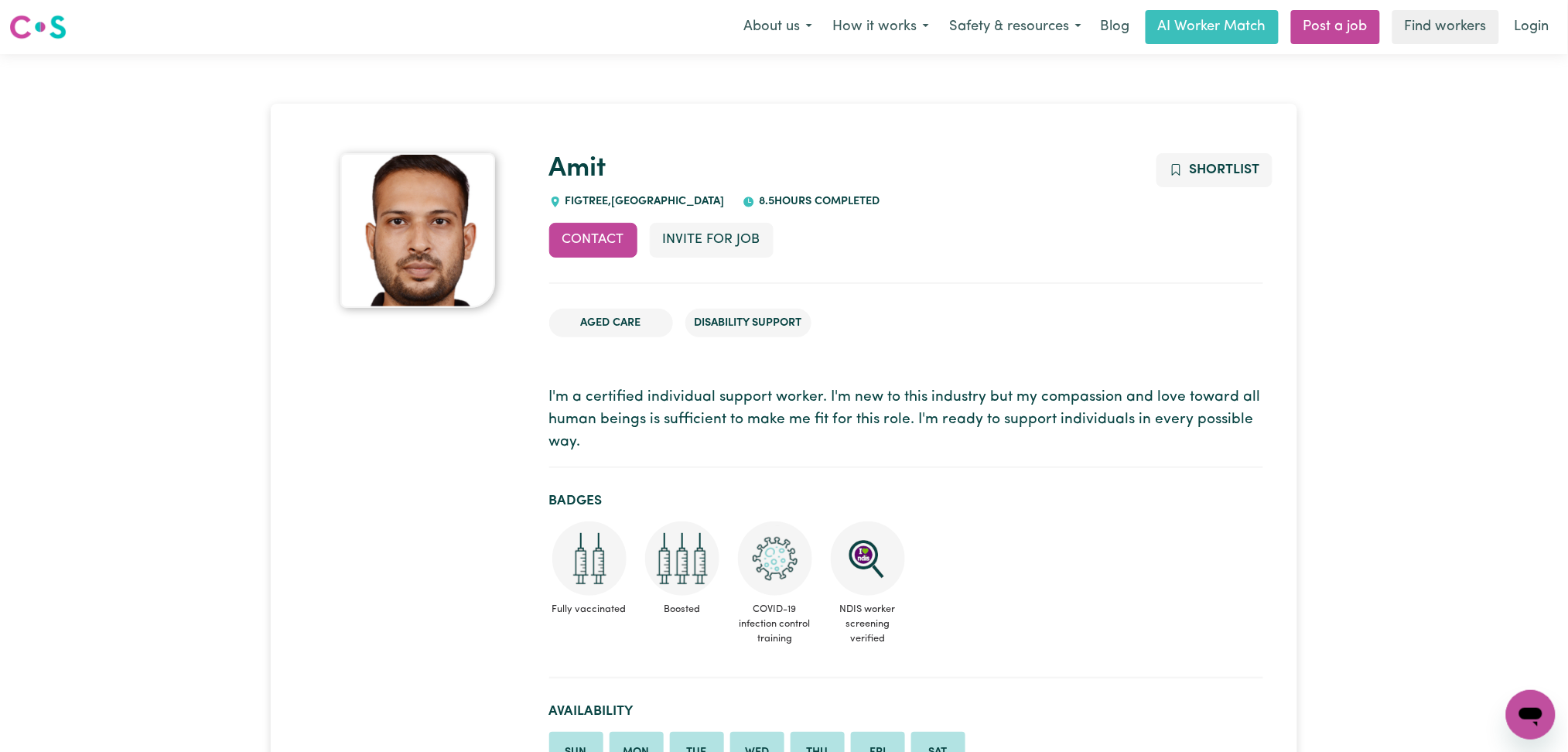
click at [793, 415] on p "I'm a certified individual support worker. I'm new to this industry but my comp…" at bounding box center [906, 420] width 714 height 66
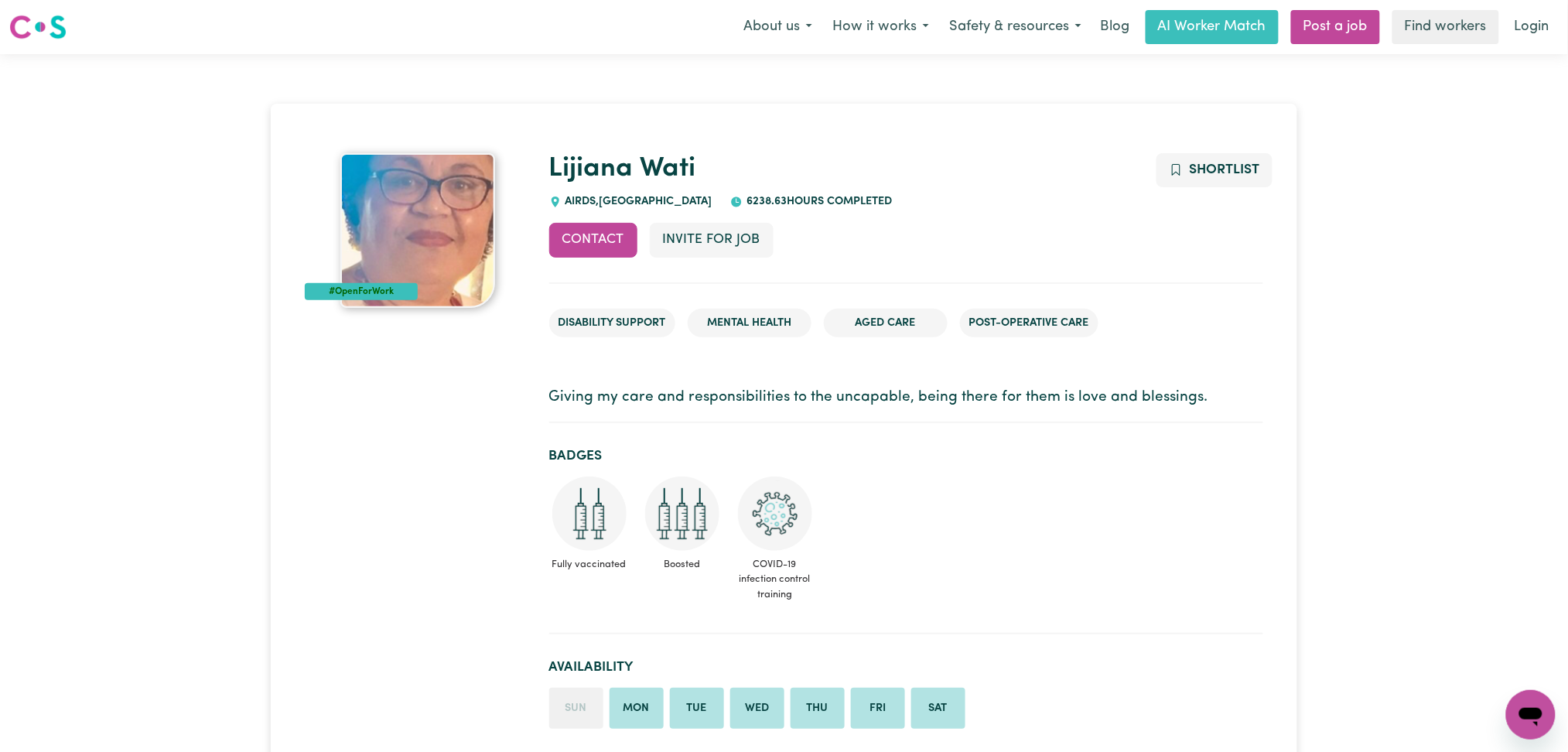
click at [765, 437] on section "Badges Fully vaccinated Boosted COVID-19 infection control training" at bounding box center [906, 535] width 714 height 199
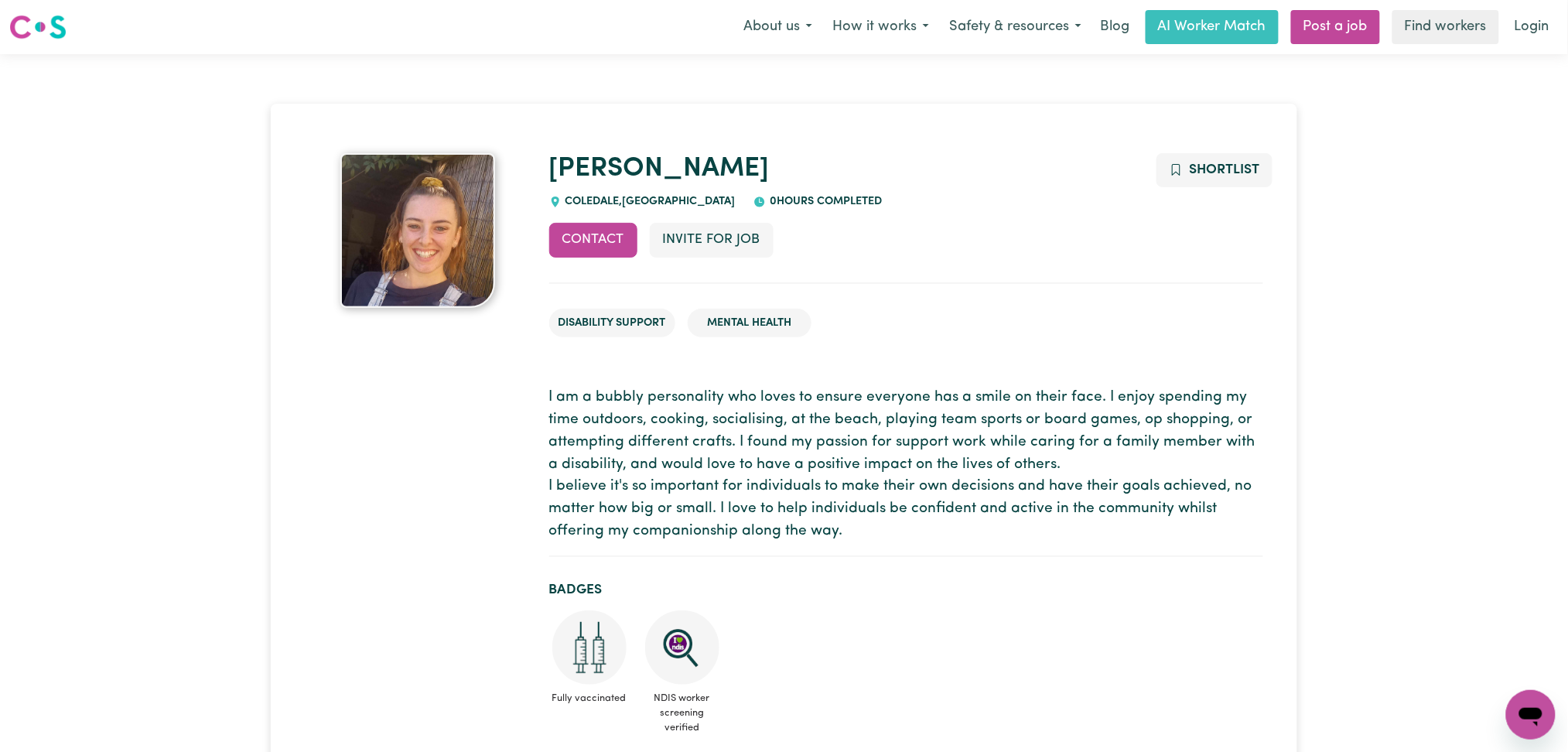
click at [570, 408] on p "I am a bubbly personality who loves to ensure everyone has a smile on their fac…" at bounding box center [906, 465] width 714 height 156
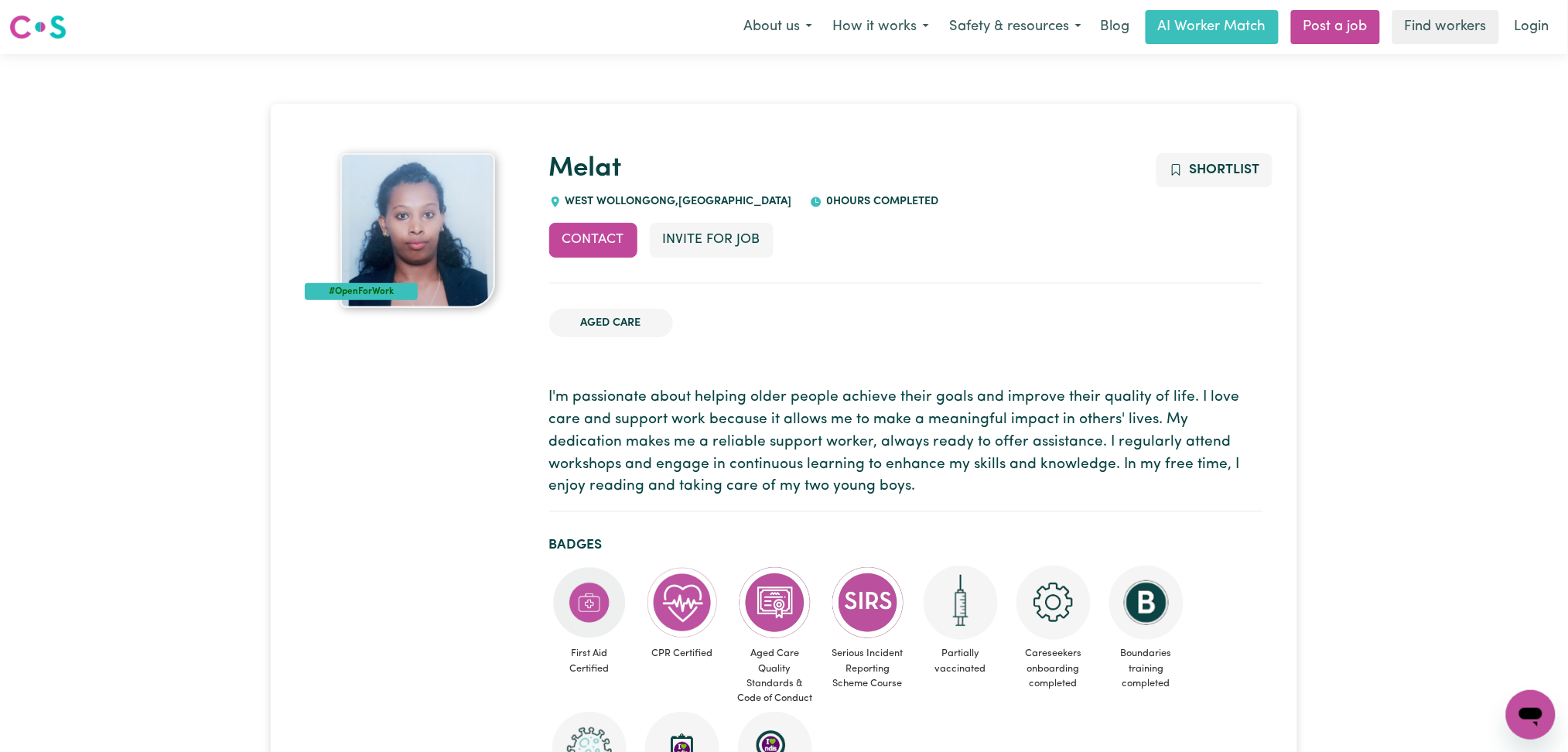
click at [942, 430] on p "I'm passionate about helping older people achieve their goals and improve their…" at bounding box center [906, 442] width 714 height 111
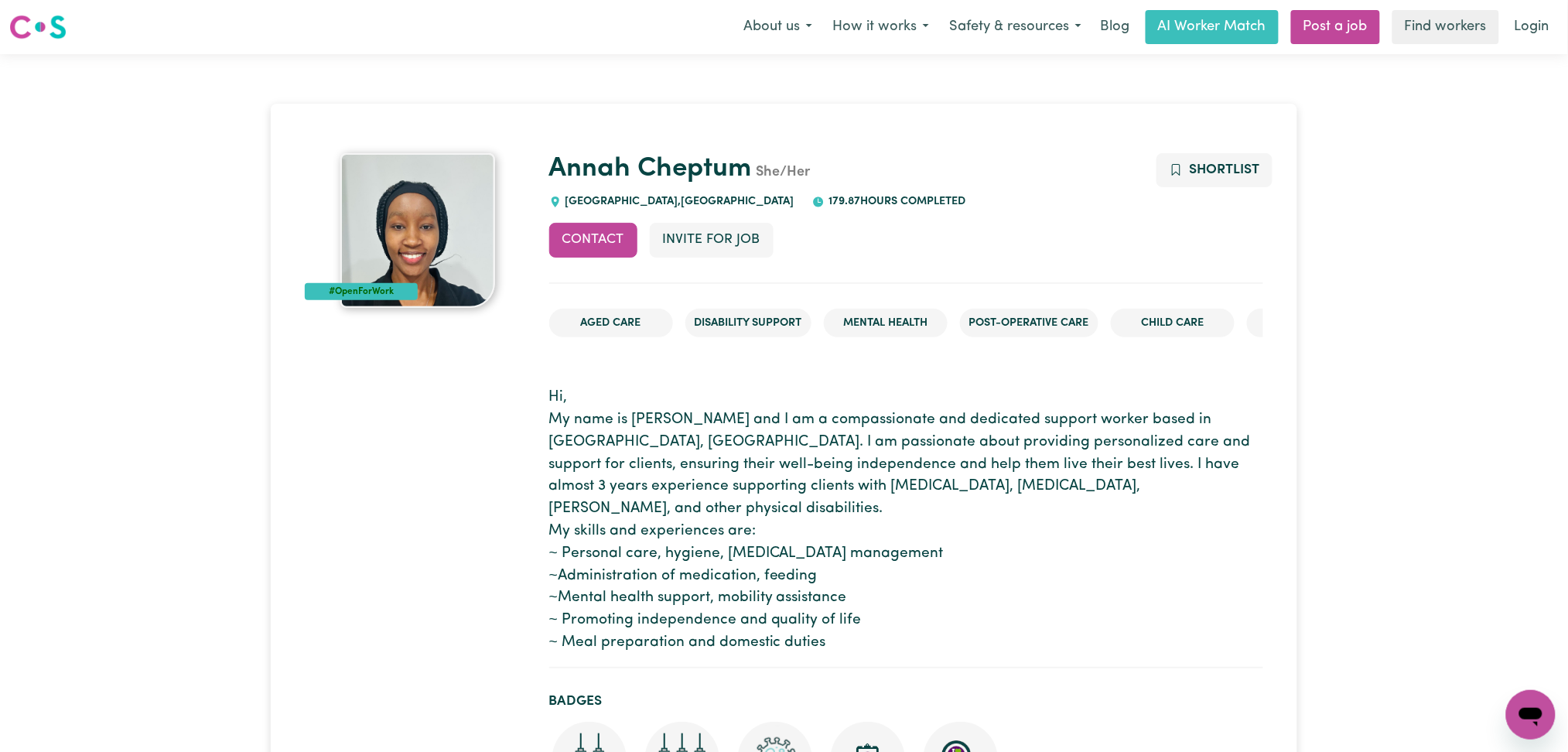
click at [747, 467] on p "Hi, My name is [PERSON_NAME] and I am a compassionate and dedicated support wor…" at bounding box center [906, 521] width 714 height 268
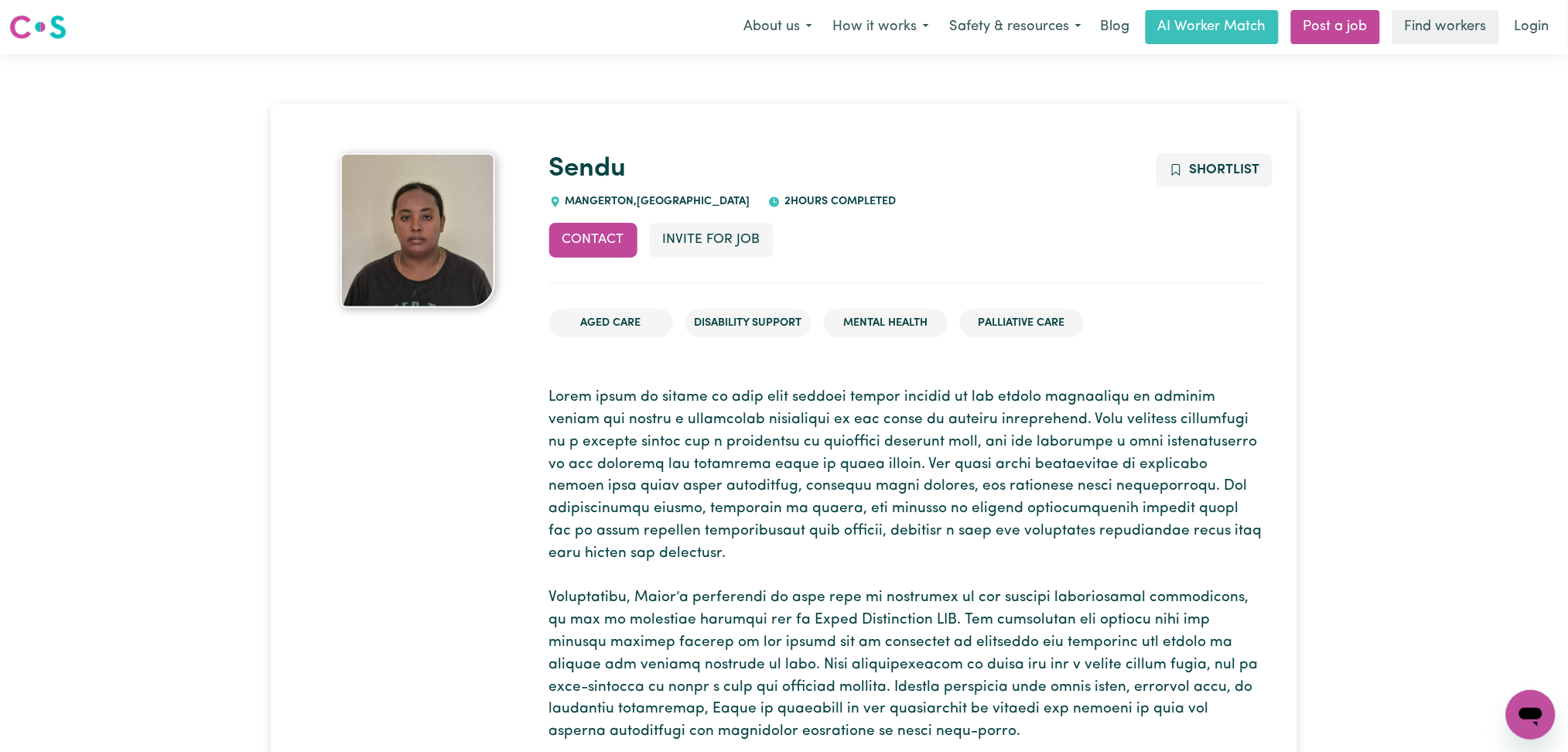
click at [695, 437] on p at bounding box center [906, 565] width 714 height 357
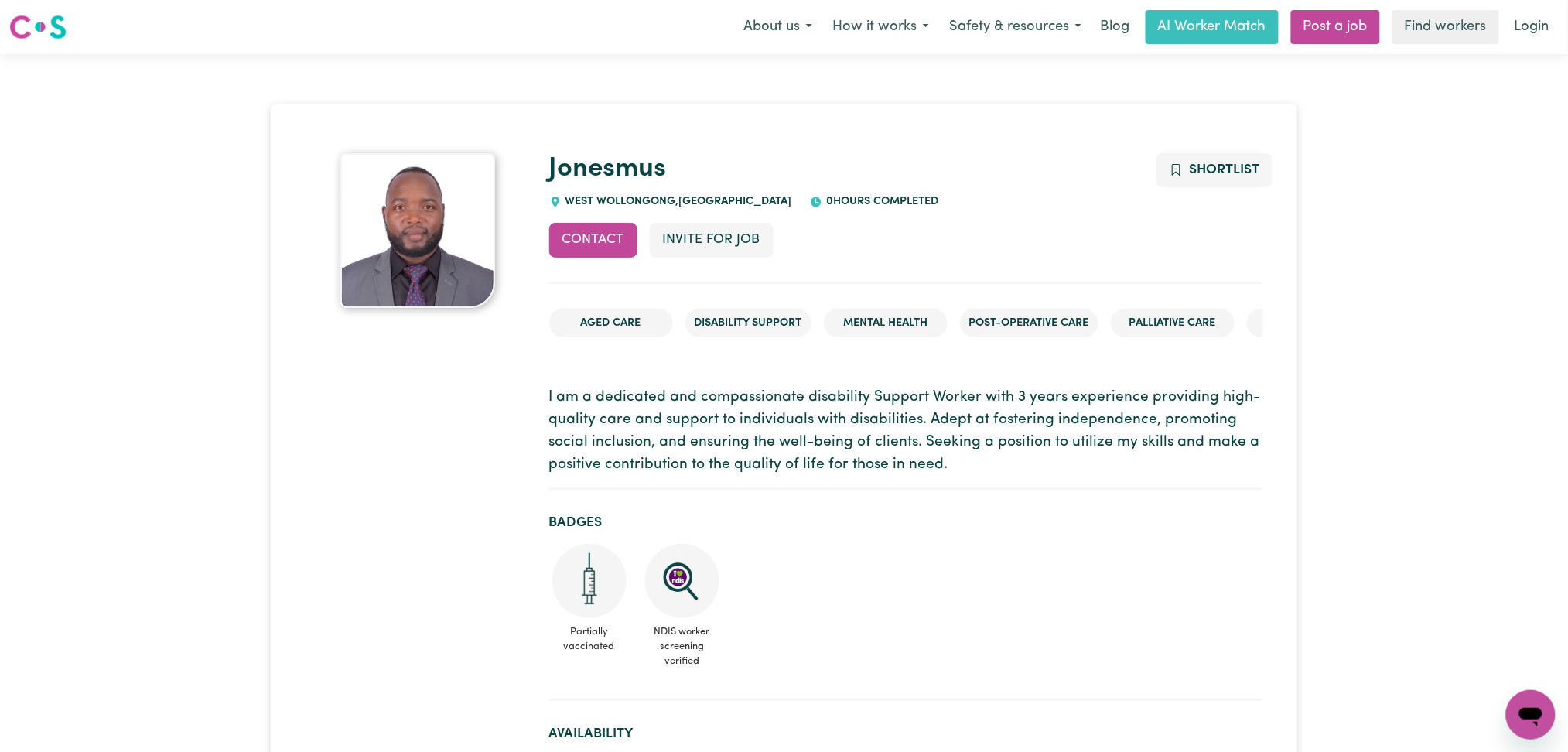
click at [580, 465] on p "I am a dedicated and compassionate disability Support Worker with 3 years exper…" at bounding box center [906, 431] width 714 height 89
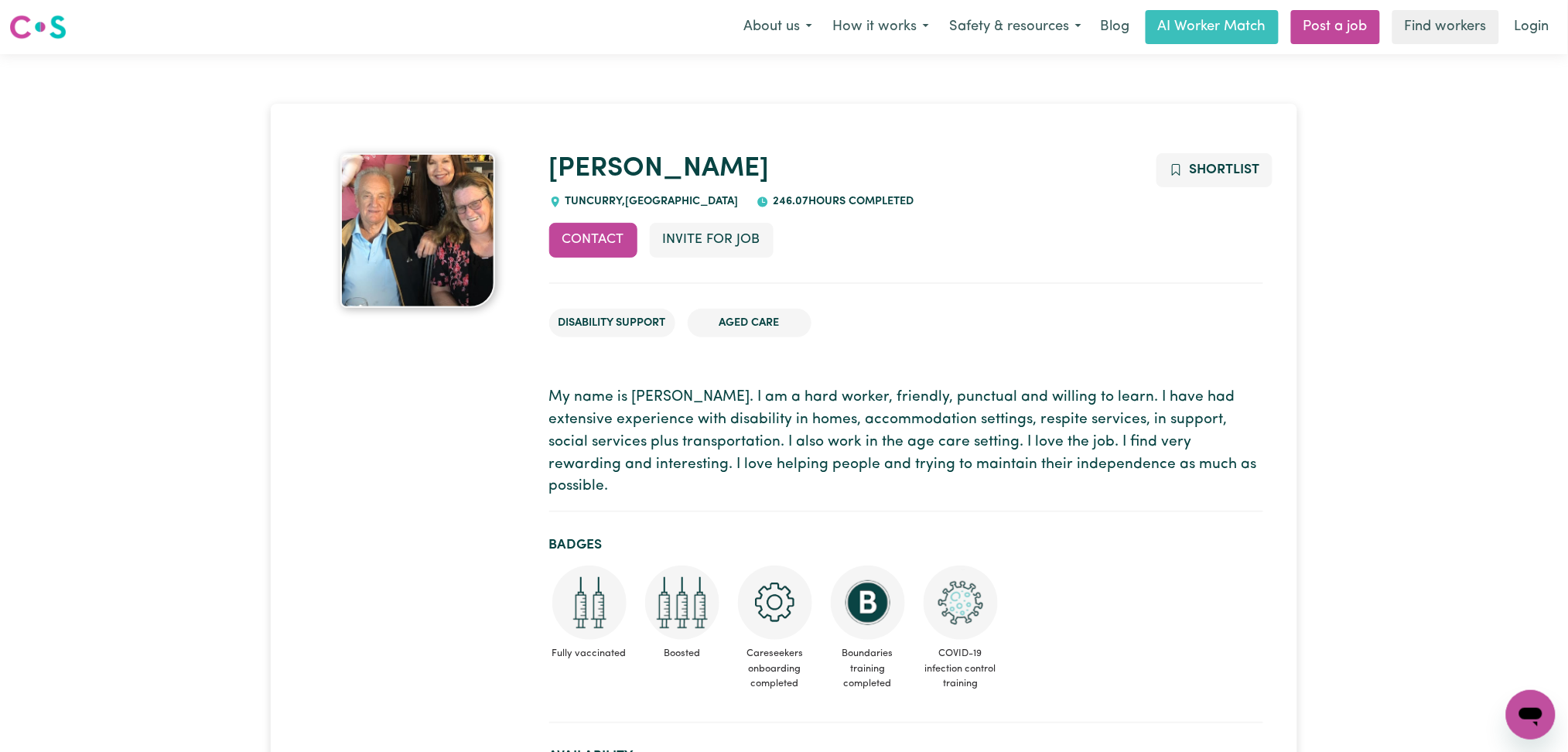
click at [756, 448] on p "My name is [PERSON_NAME]. I am a hard worker, friendly, punctual and willing to…" at bounding box center [906, 442] width 714 height 111
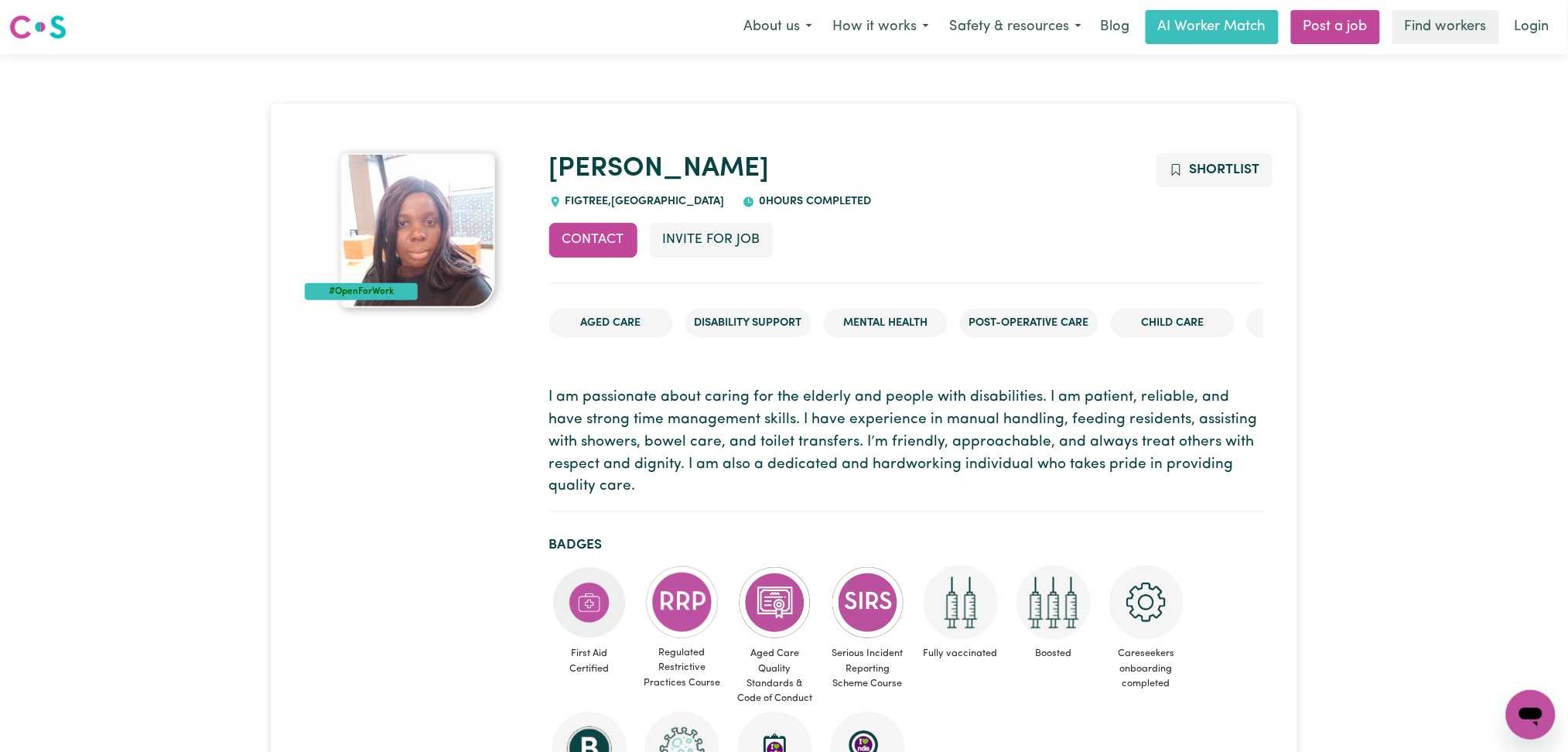
click at [918, 439] on p "I am passionate about caring for the elderly and people with disabilities. I am…" at bounding box center [906, 442] width 714 height 111
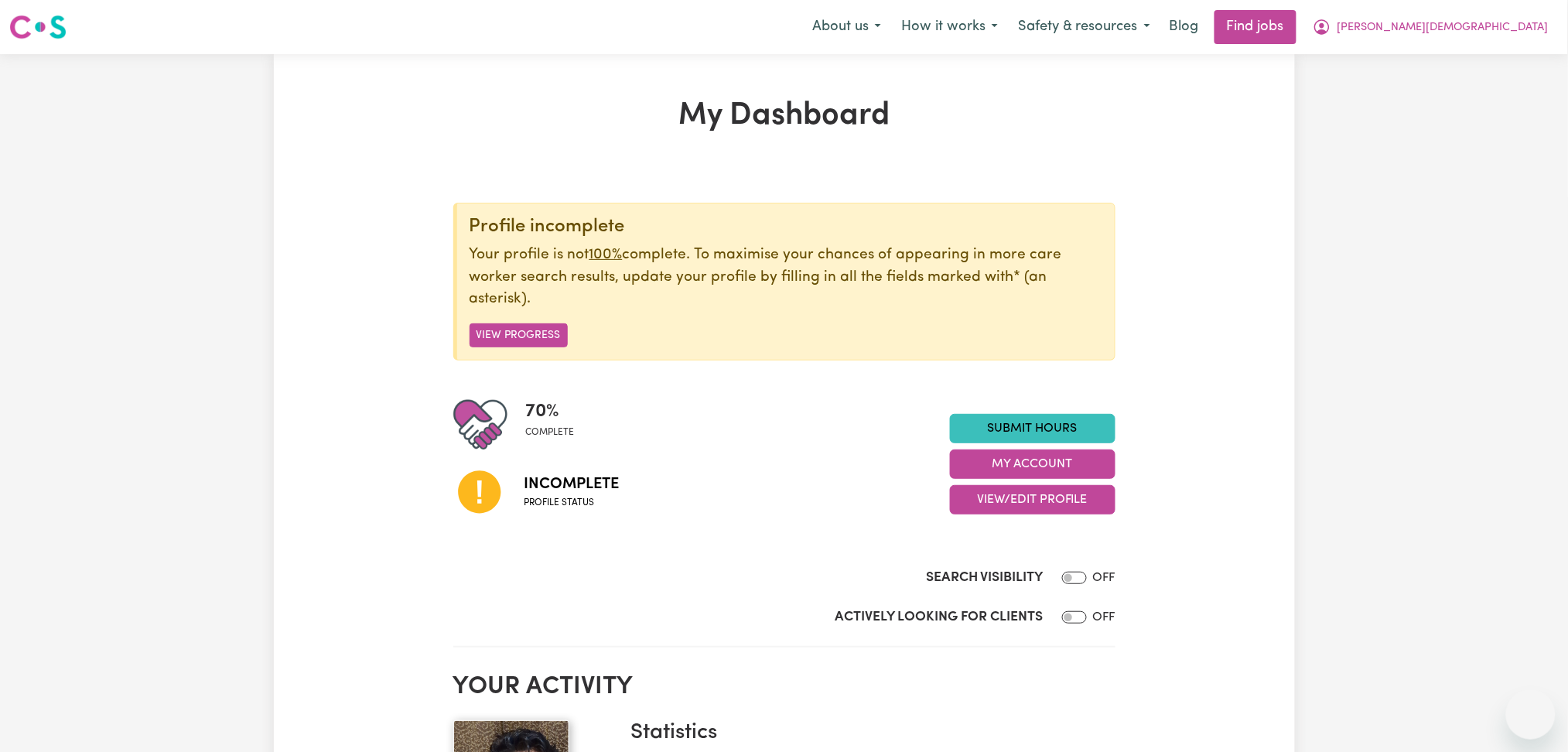
click at [1489, 27] on span "[PERSON_NAME][DEMOGRAPHIC_DATA]" at bounding box center [1443, 28] width 211 height 17
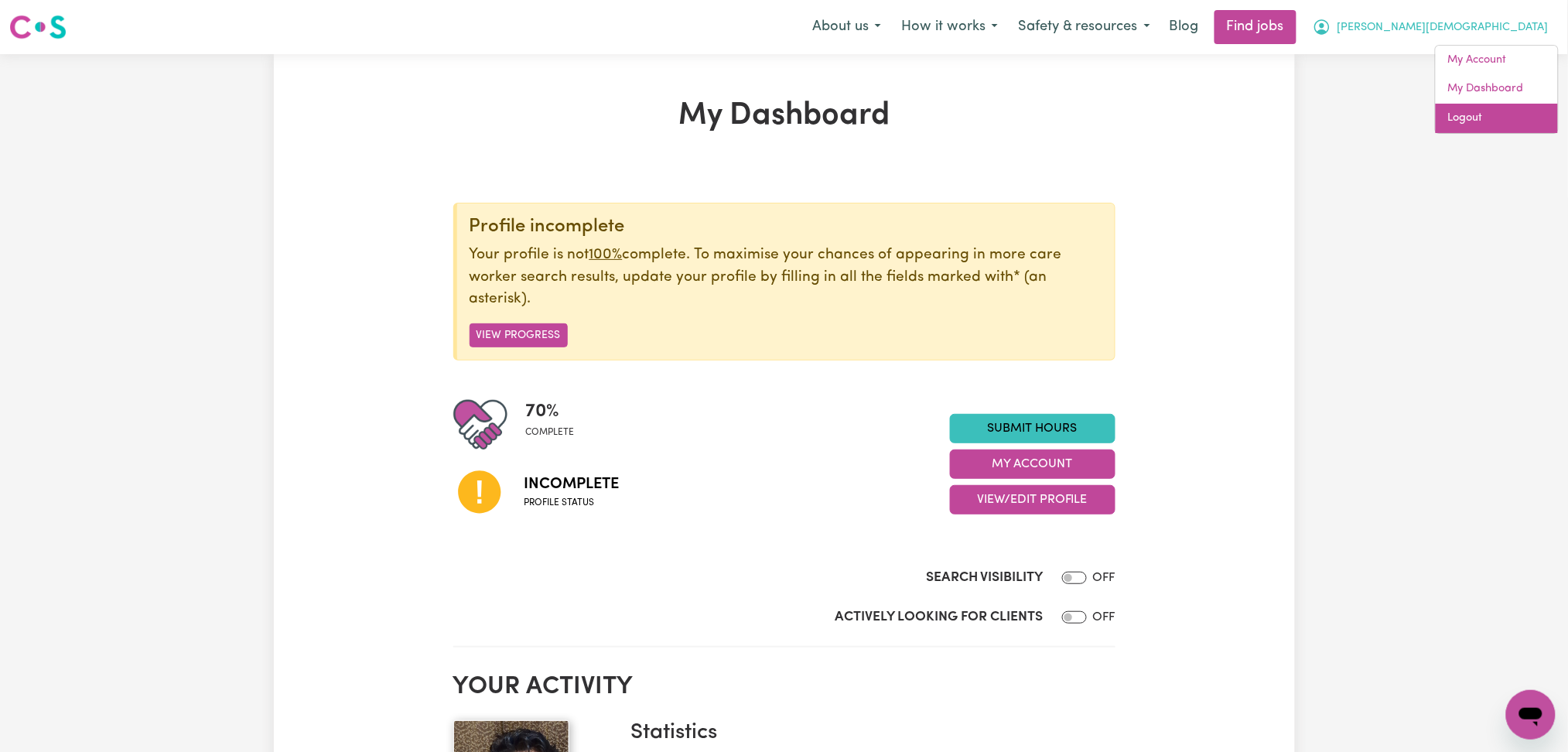
click at [1479, 116] on link "Logout" at bounding box center [1497, 118] width 122 height 30
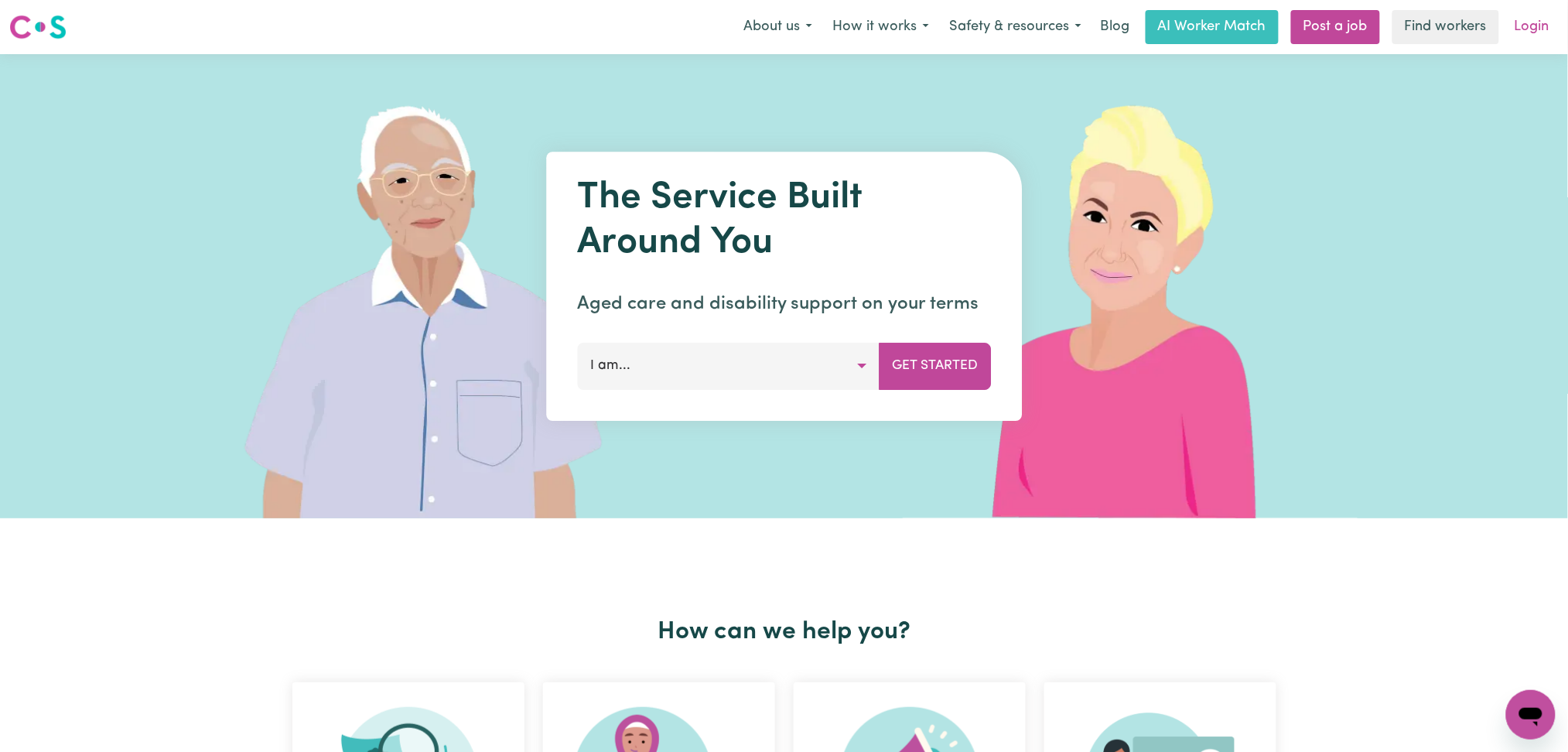
click at [1516, 28] on link "Login" at bounding box center [1532, 27] width 53 height 34
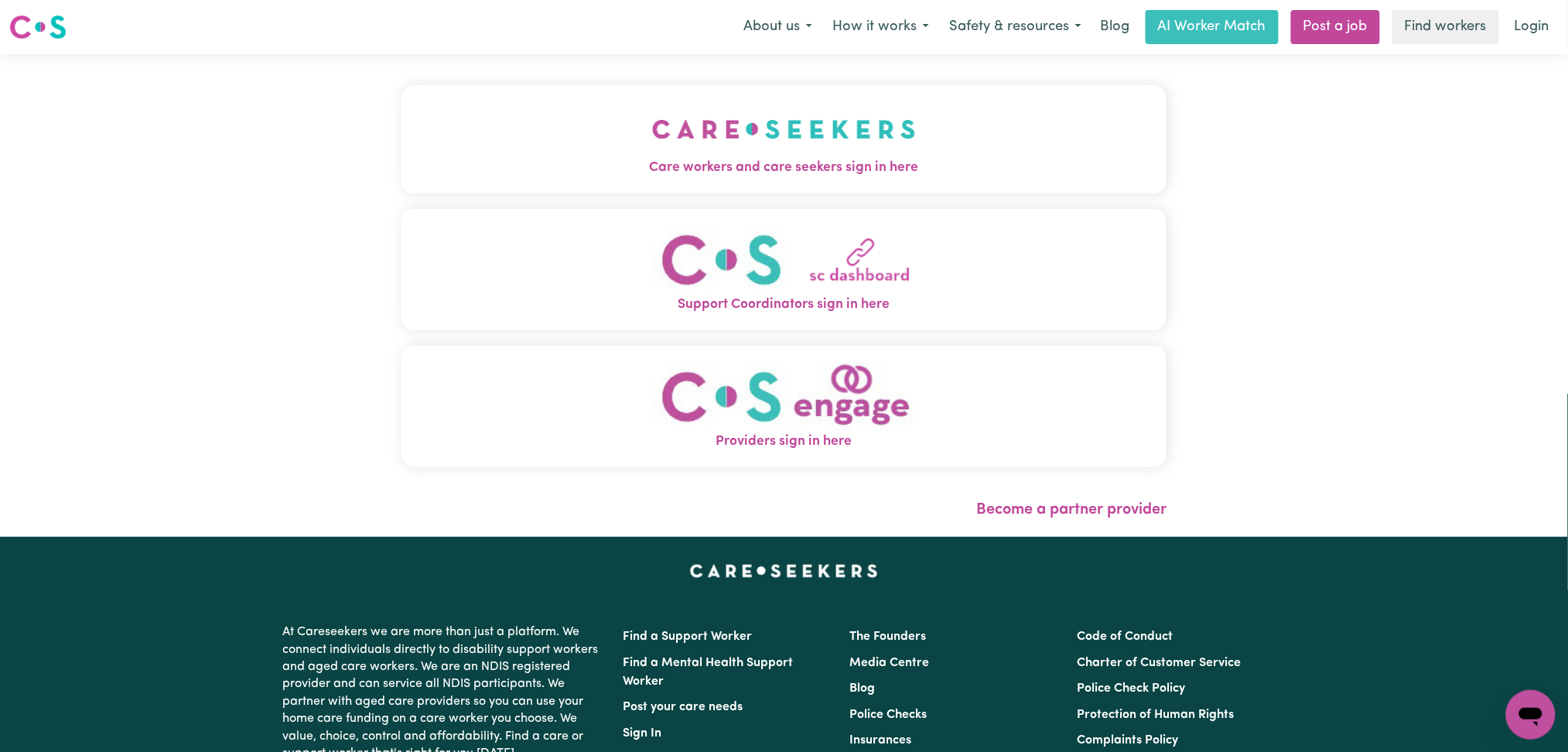
click at [613, 131] on button "Care workers and care seekers sign in here" at bounding box center [784, 139] width 765 height 109
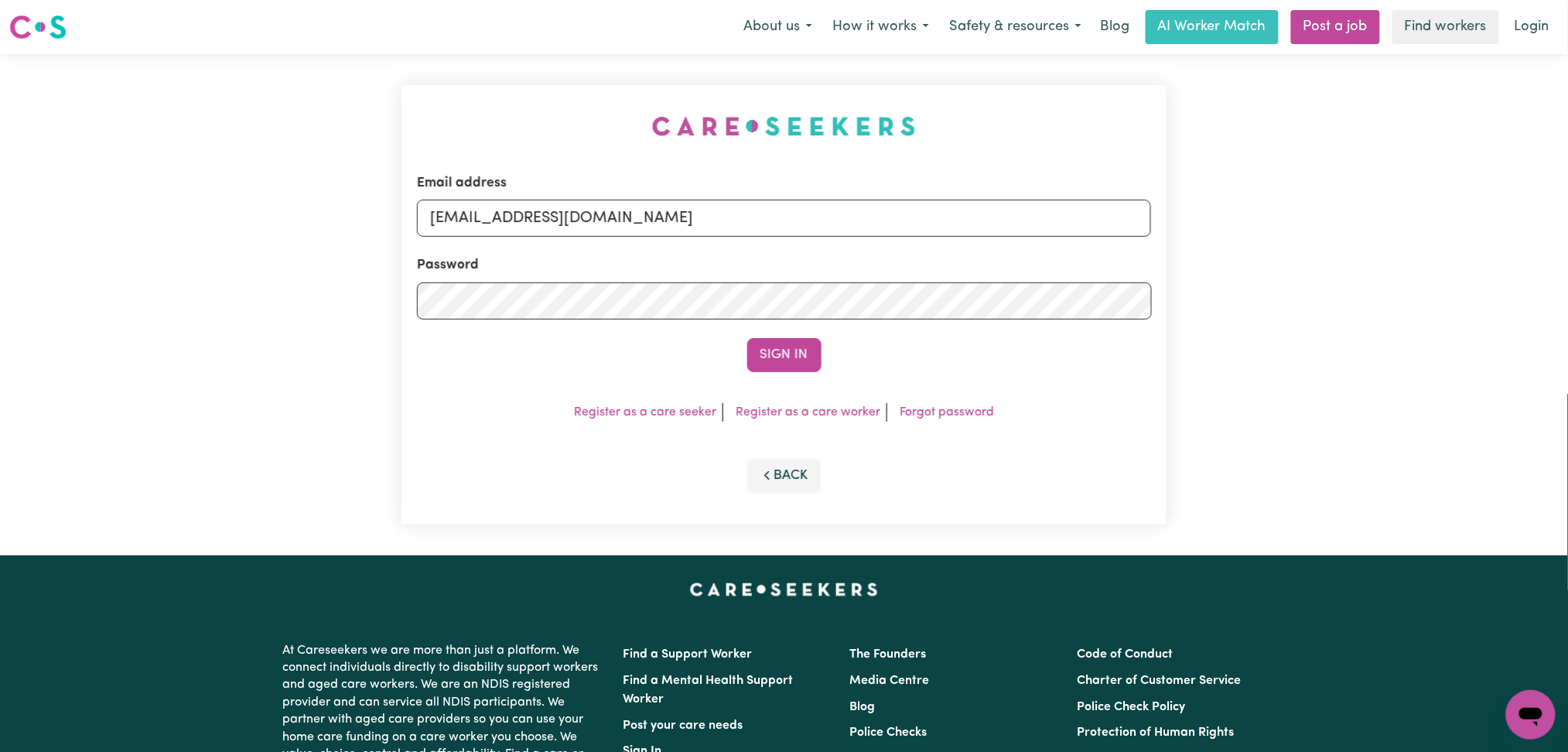
click at [634, 252] on form "Email address [EMAIL_ADDRESS][DOMAIN_NAME] Password Sign In" at bounding box center [784, 272] width 735 height 199
drag, startPoint x: 630, startPoint y: 225, endPoint x: 626, endPoint y: 235, distance: 10.8
click at [630, 224] on input "[EMAIL_ADDRESS][DOMAIN_NAME]" at bounding box center [784, 218] width 735 height 37
drag, startPoint x: 509, startPoint y: 209, endPoint x: 928, endPoint y: 209, distance: 419.0
click at [928, 209] on input "[EMAIL_ADDRESS][DOMAIN_NAME]" at bounding box center [784, 218] width 735 height 37
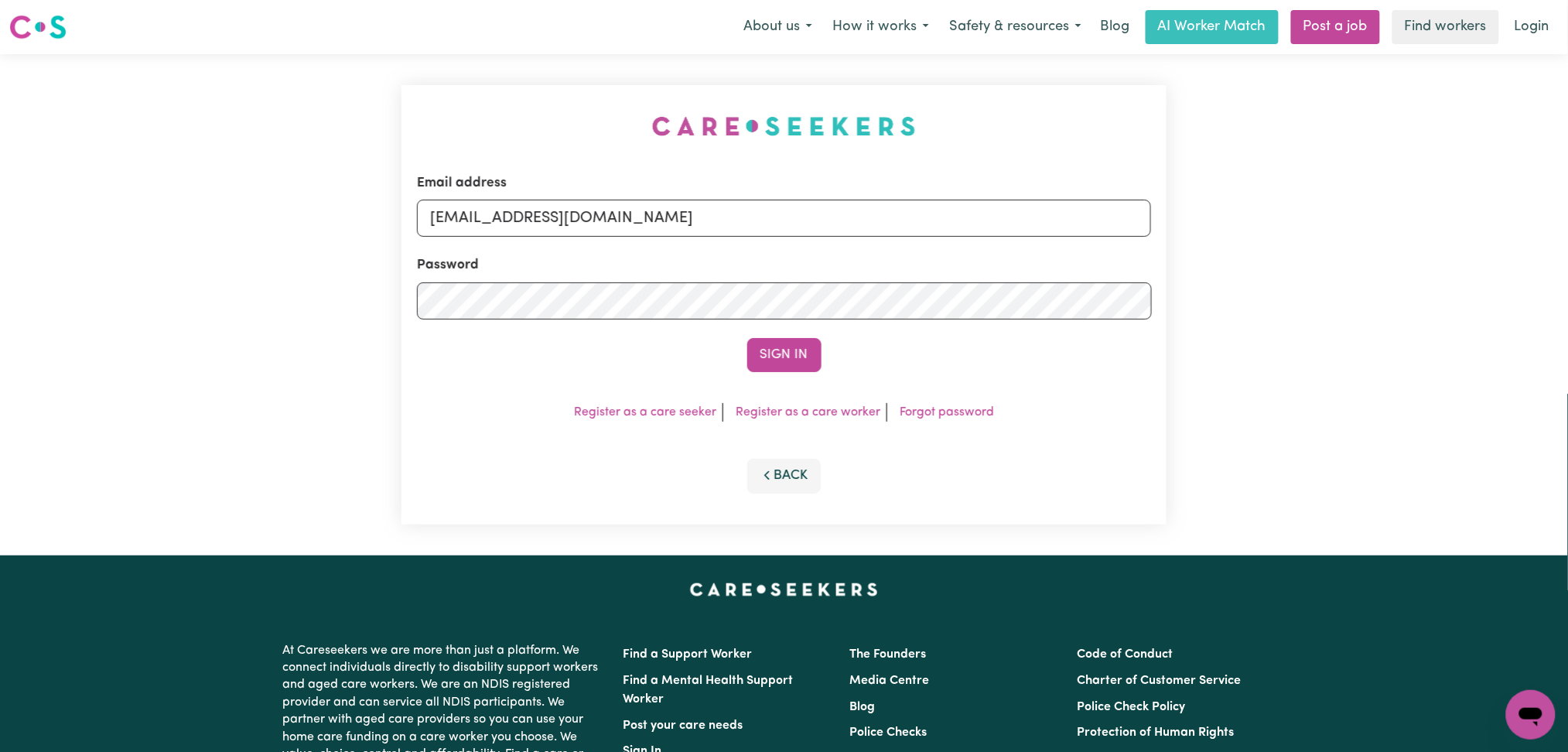
type input "[EMAIL_ADDRESS][DOMAIN_NAME]"
drag, startPoint x: 792, startPoint y: 327, endPoint x: 783, endPoint y: 345, distance: 20.1
click at [791, 331] on form "Email address [EMAIL_ADDRESS][DOMAIN_NAME] Password Sign In" at bounding box center [784, 272] width 735 height 199
click at [781, 354] on button "Sign In" at bounding box center [785, 355] width 75 height 34
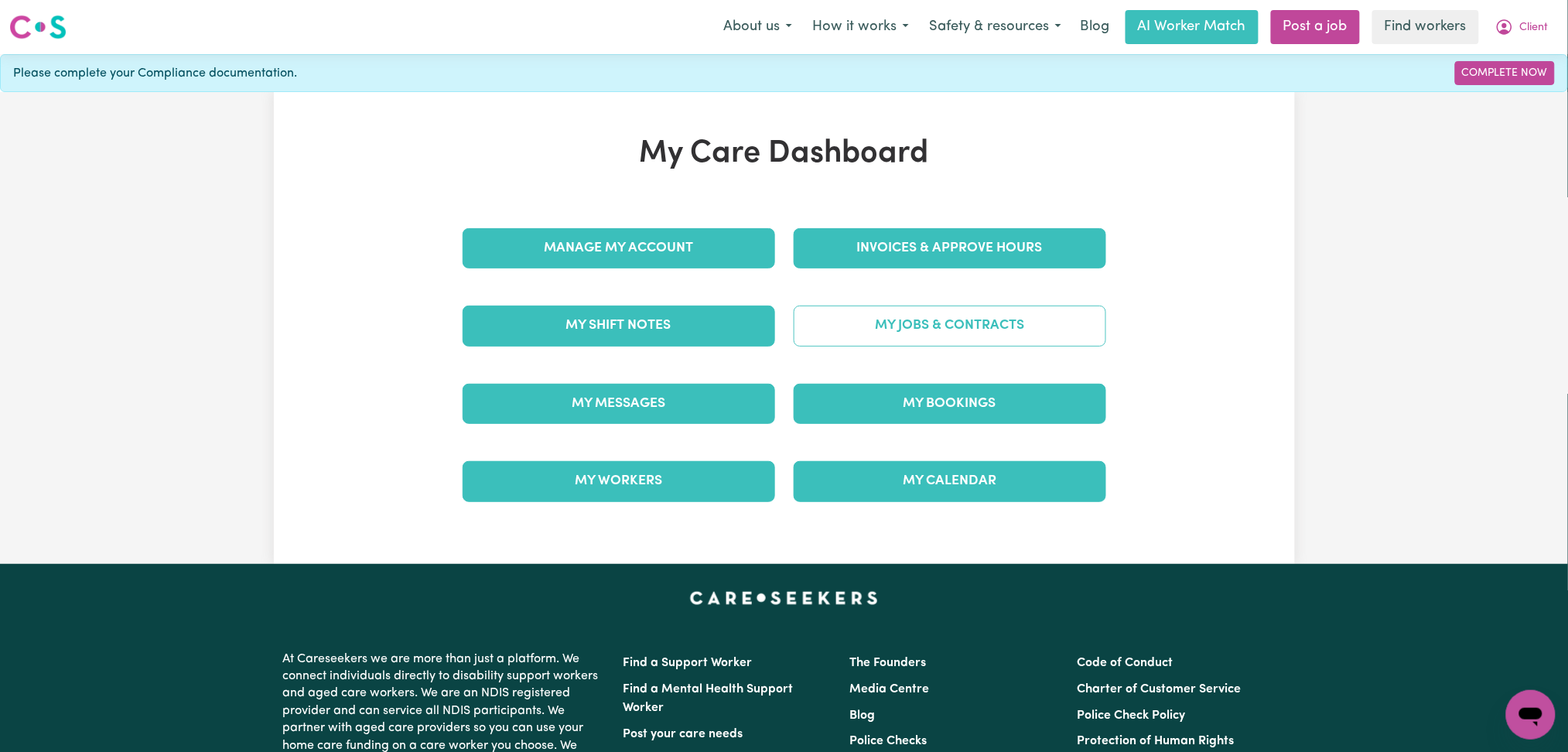
click at [863, 344] on link "My Jobs & Contracts" at bounding box center [949, 325] width 313 height 40
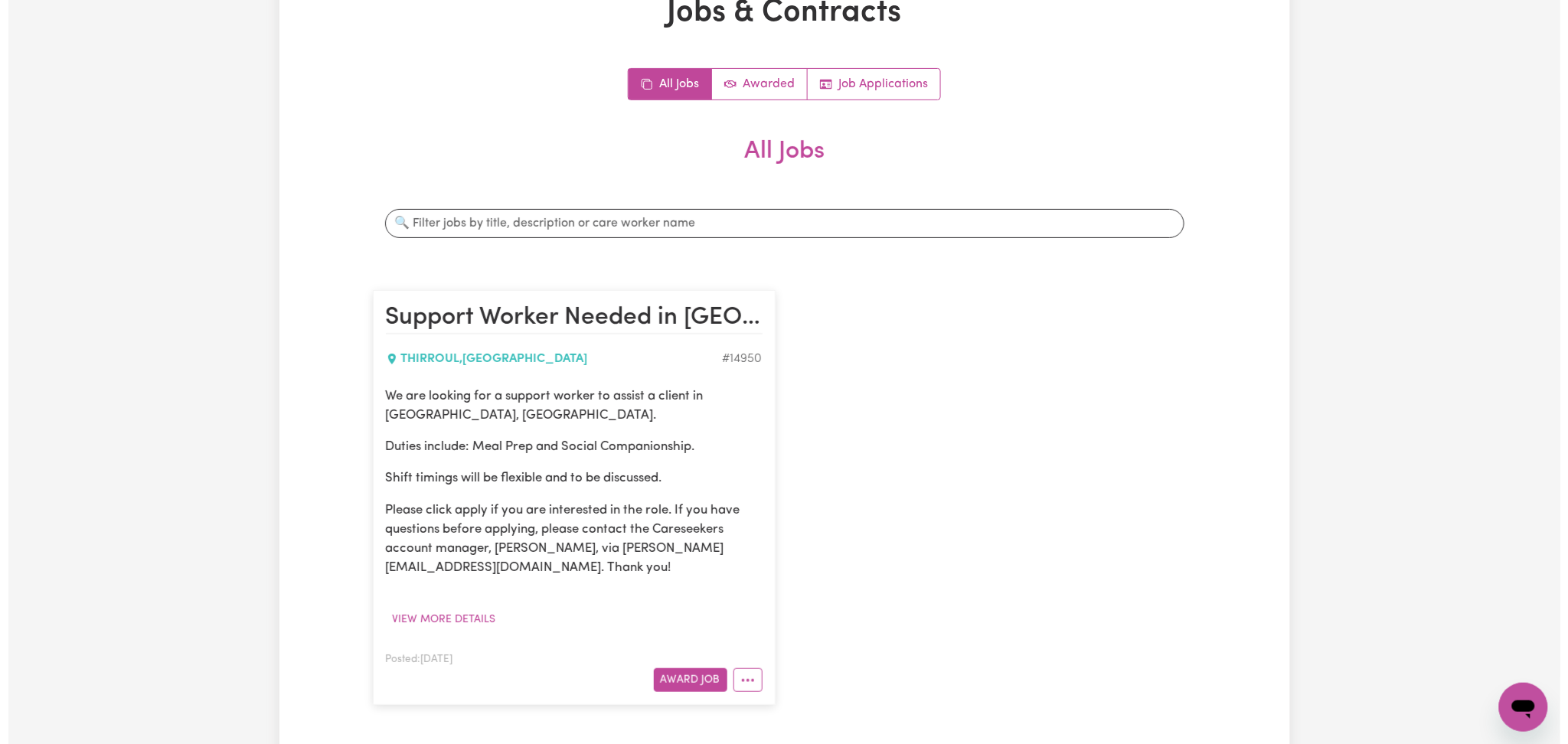
scroll to position [204, 0]
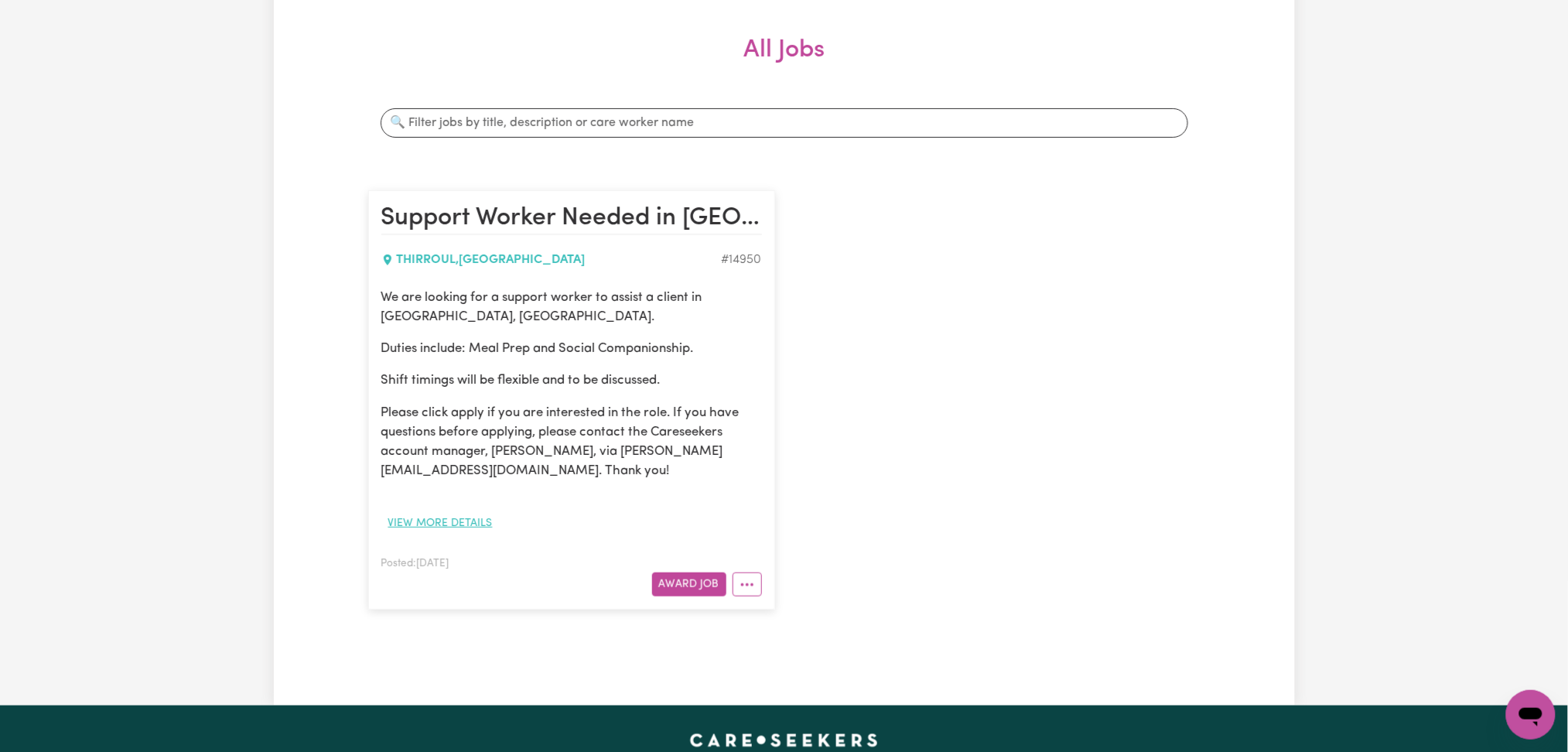
click at [443, 521] on button "View more details" at bounding box center [441, 523] width 119 height 24
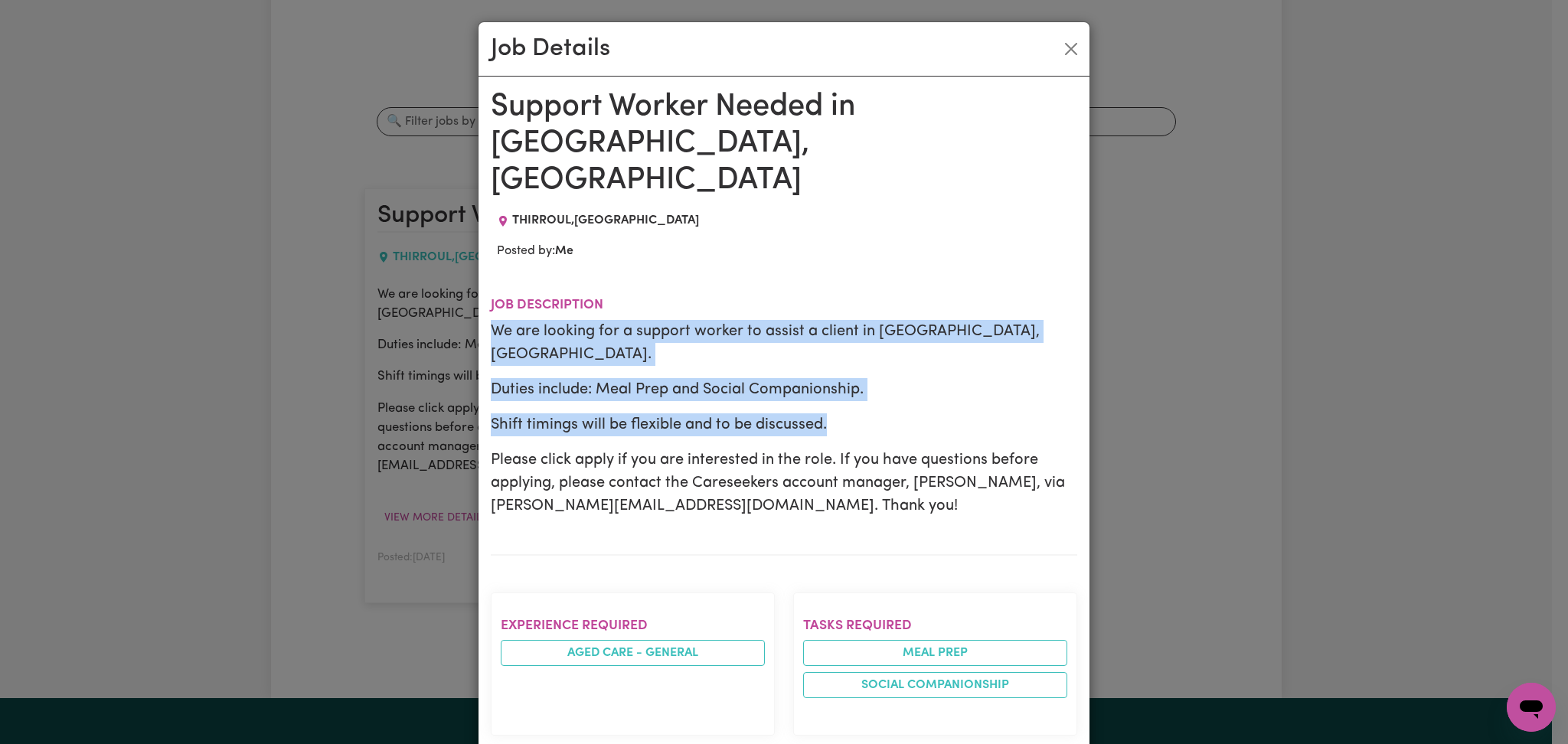
drag, startPoint x: 484, startPoint y: 256, endPoint x: 848, endPoint y: 321, distance: 369.8
click at [848, 321] on div "We are looking for a support worker to assist a client in [GEOGRAPHIC_DATA], [G…" at bounding box center [784, 418] width 586 height 197
copy div "We are looking for a support worker to assist a client in [GEOGRAPHIC_DATA], [G…"
